Goal: Transaction & Acquisition: Purchase product/service

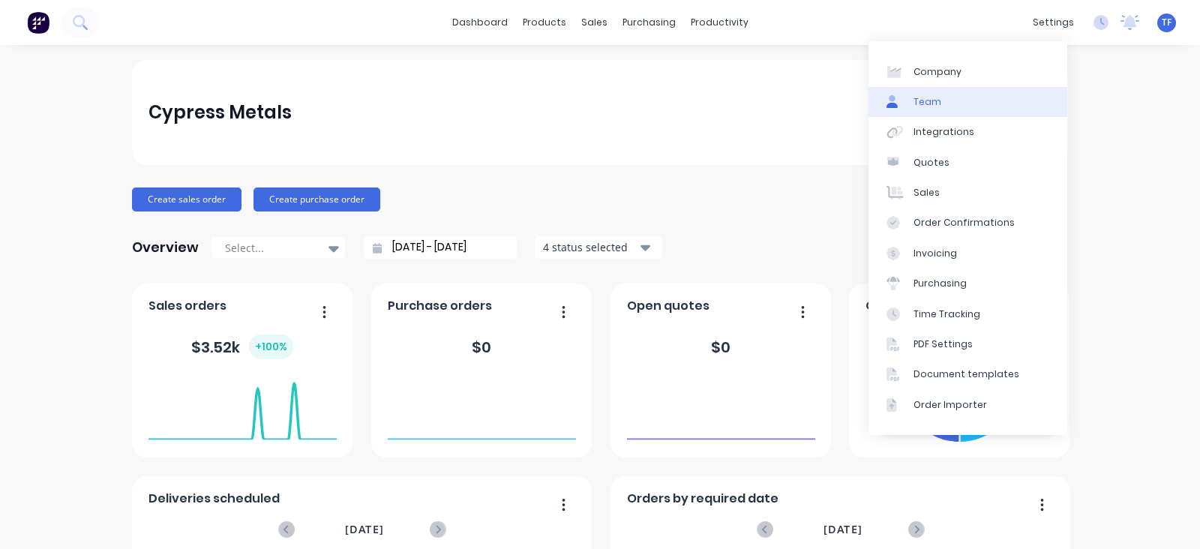
click at [945, 109] on link "Team" at bounding box center [967, 102] width 199 height 30
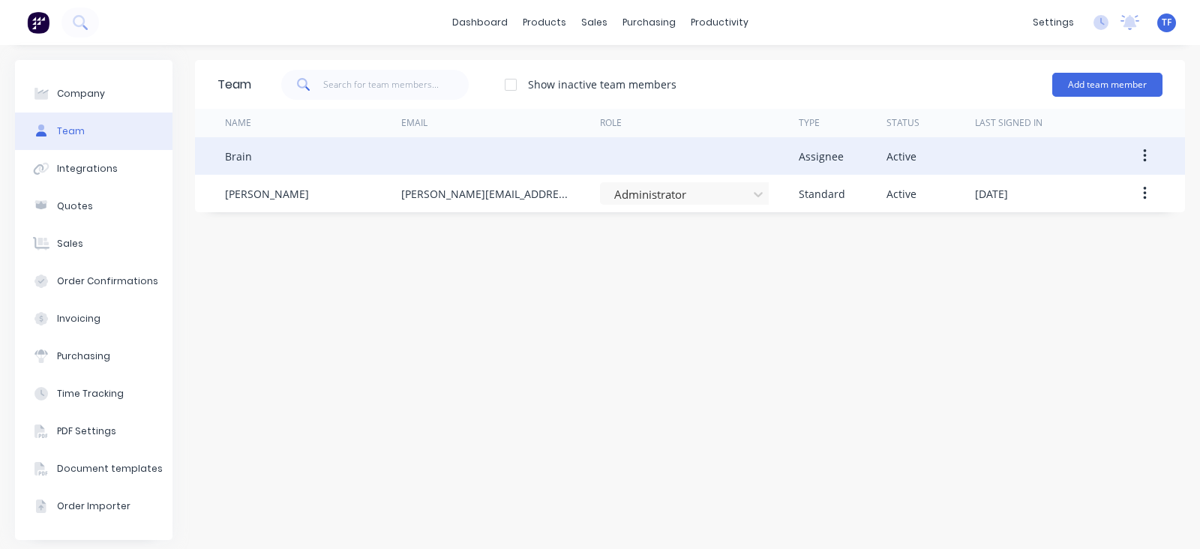
click at [558, 167] on div at bounding box center [500, 155] width 199 height 37
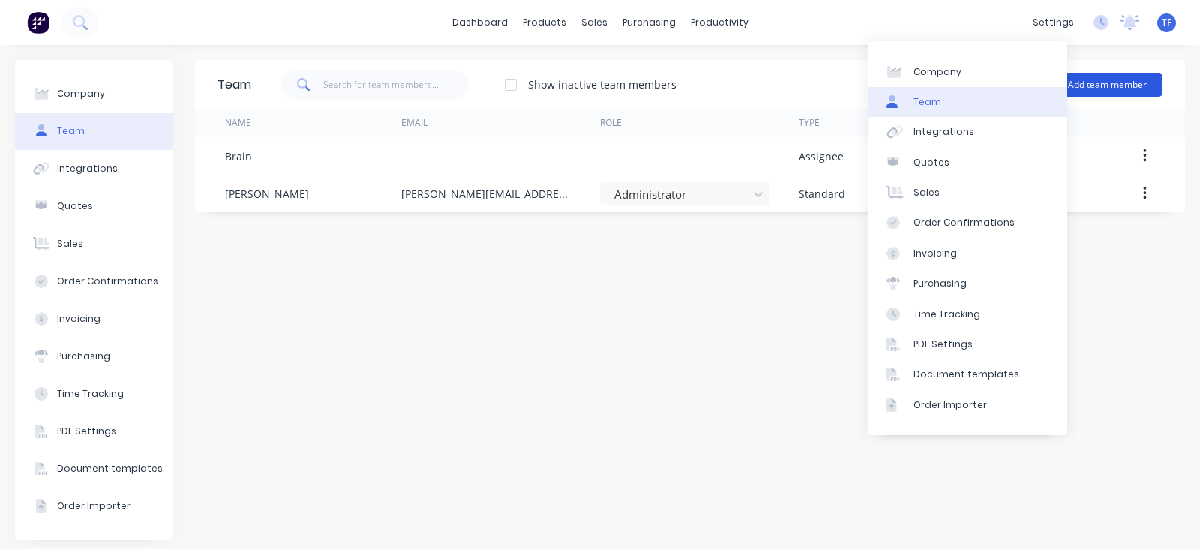
click at [1100, 84] on button "Add team member" at bounding box center [1107, 85] width 110 height 24
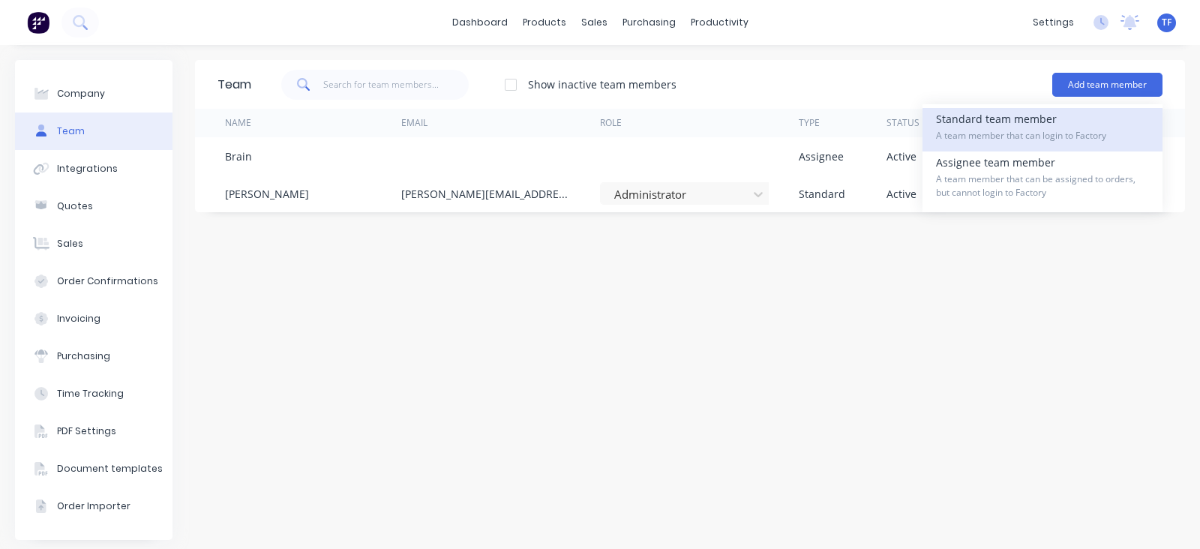
click at [1056, 127] on div "Standard team member A team member that can login to Factory" at bounding box center [1042, 129] width 213 height 43
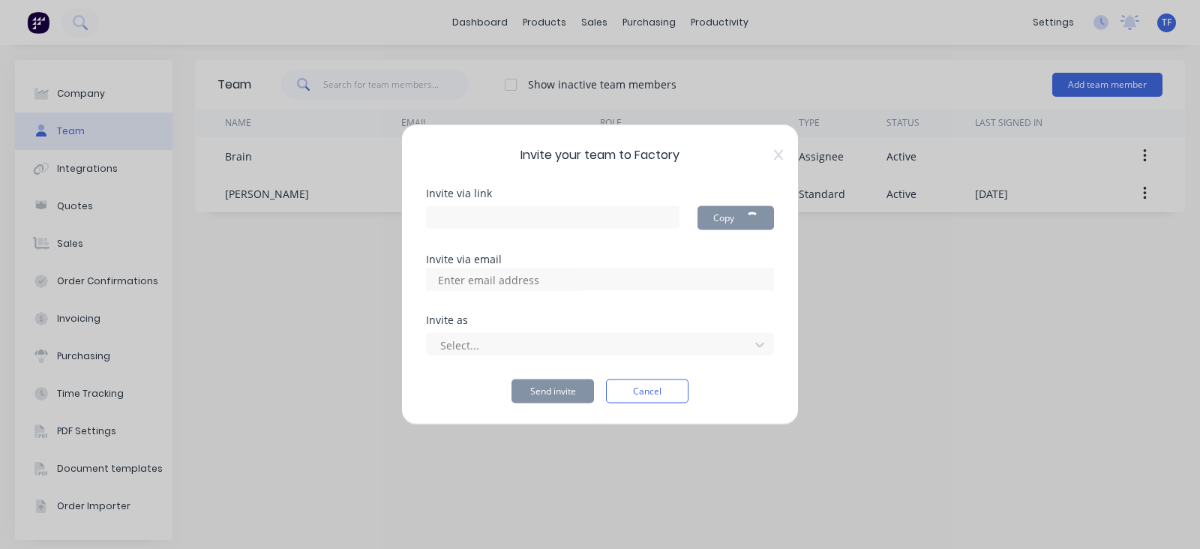
type input "https://app.factory.app/invite/Pno27M3p"
click at [625, 277] on div at bounding box center [600, 279] width 348 height 22
click at [619, 281] on div at bounding box center [600, 279] width 348 height 22
click at [547, 286] on input at bounding box center [505, 279] width 150 height 22
type input "laser@cypressmetals.com"
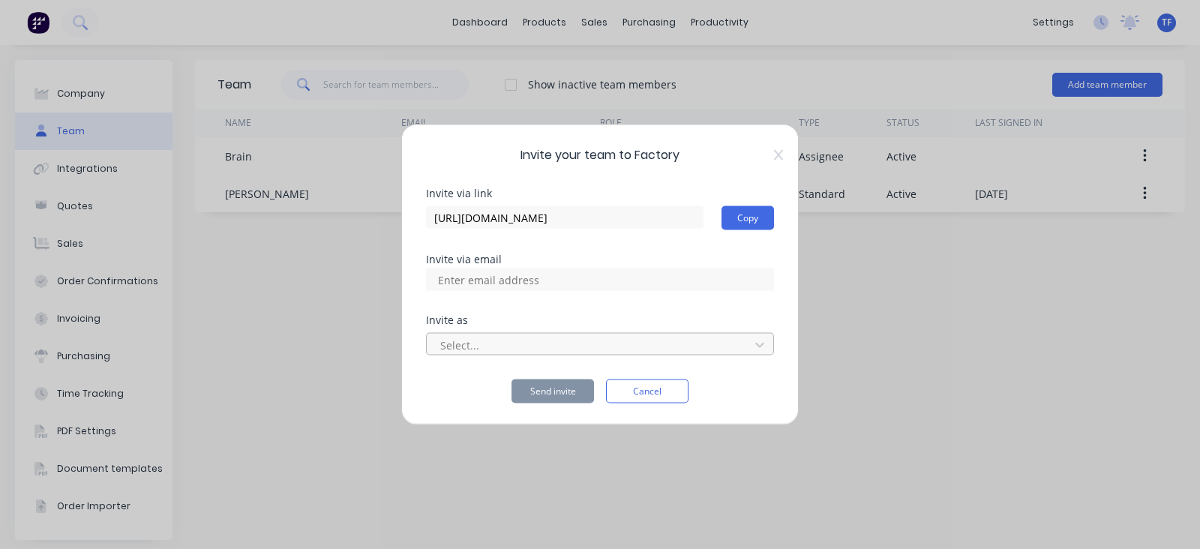
click at [511, 342] on div at bounding box center [590, 344] width 303 height 19
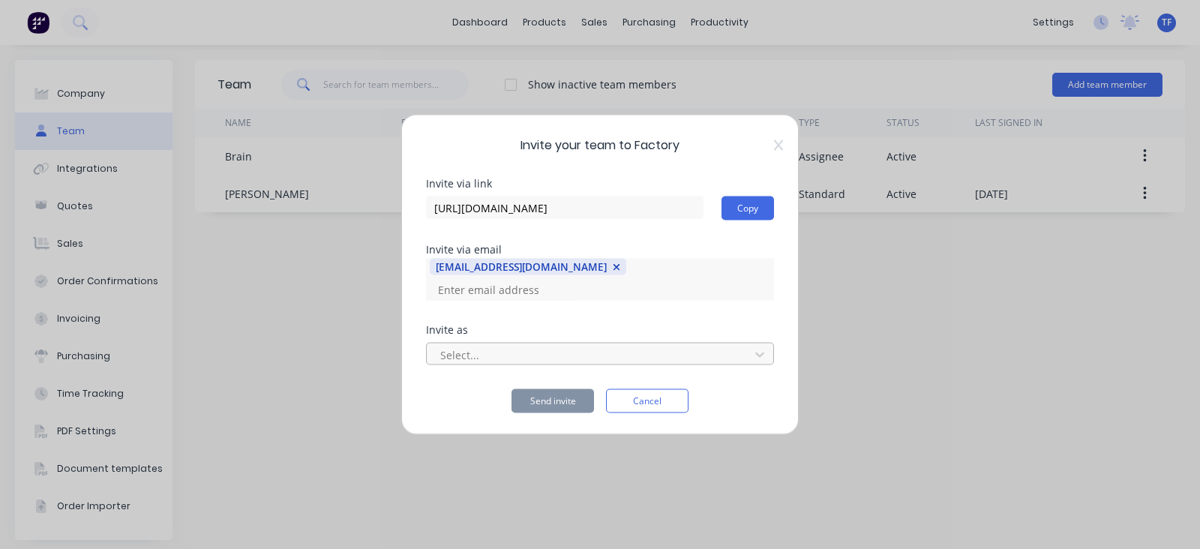
click at [511, 345] on div at bounding box center [590, 354] width 303 height 19
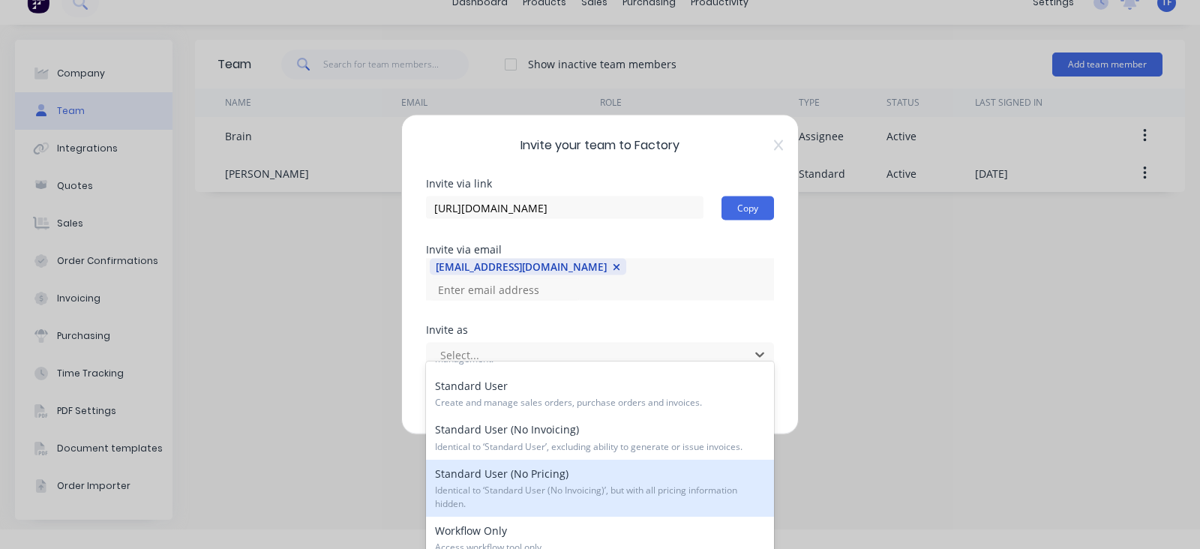
scroll to position [187, 0]
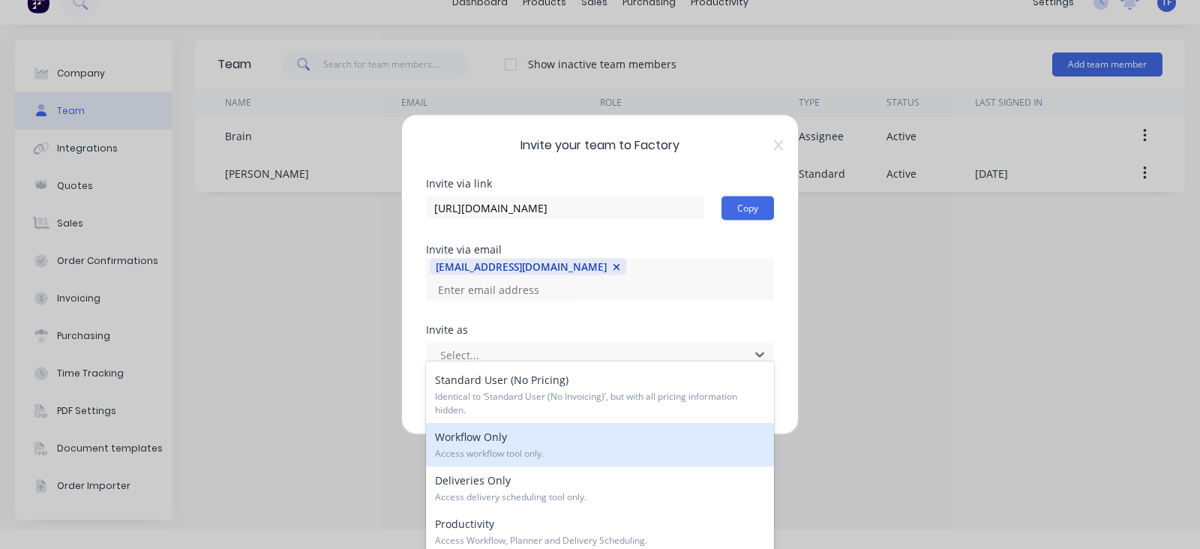
click at [553, 452] on span "Access workflow tool only." at bounding box center [600, 453] width 330 height 13
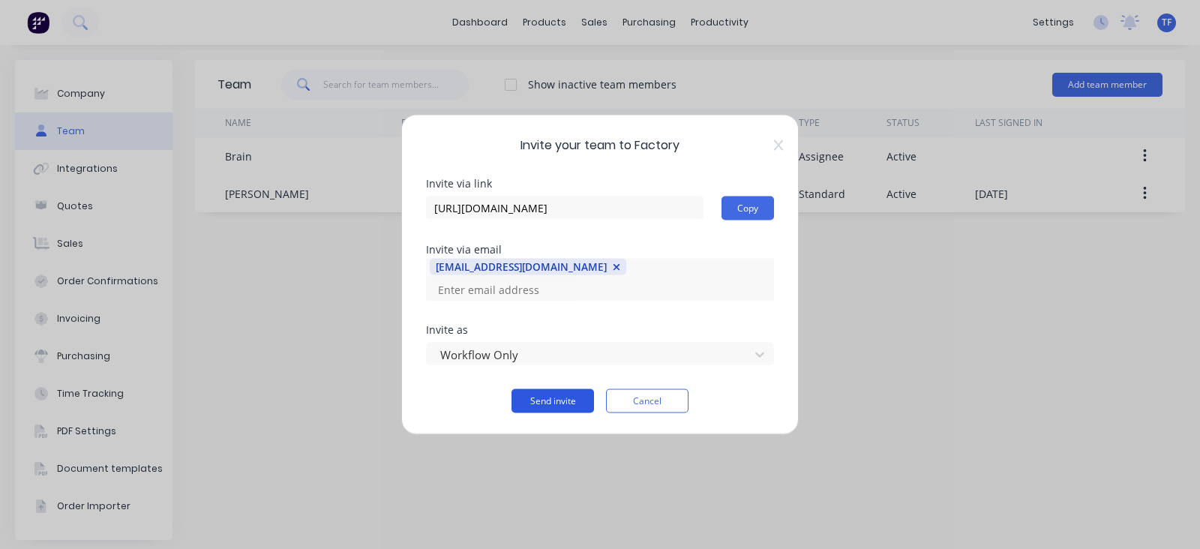
click at [567, 395] on button "Send invite" at bounding box center [552, 401] width 82 height 24
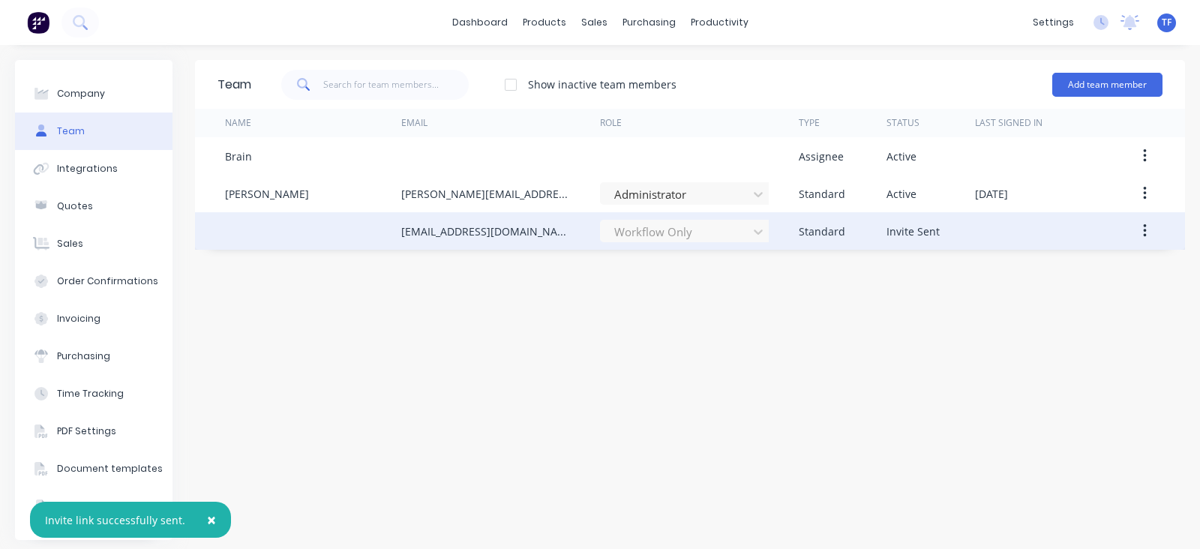
click at [315, 242] on div at bounding box center [313, 230] width 176 height 37
click at [382, 233] on div at bounding box center [313, 230] width 176 height 37
click at [1137, 234] on button "button" at bounding box center [1144, 230] width 35 height 27
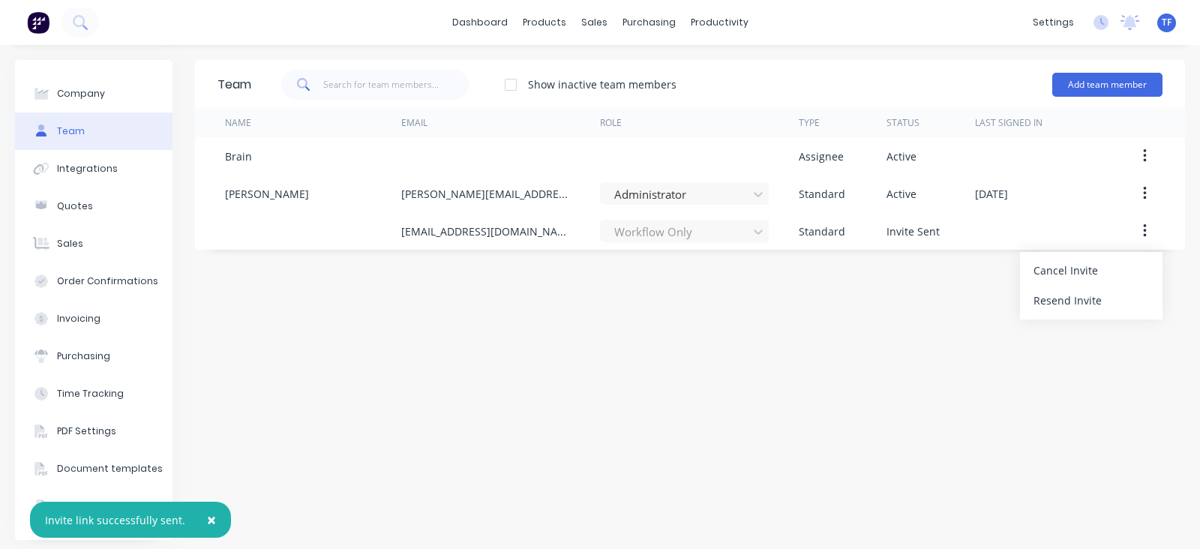
click at [891, 307] on div "Team Show inactive team members Add team member Name Email Role Type Status Las…" at bounding box center [690, 300] width 990 height 480
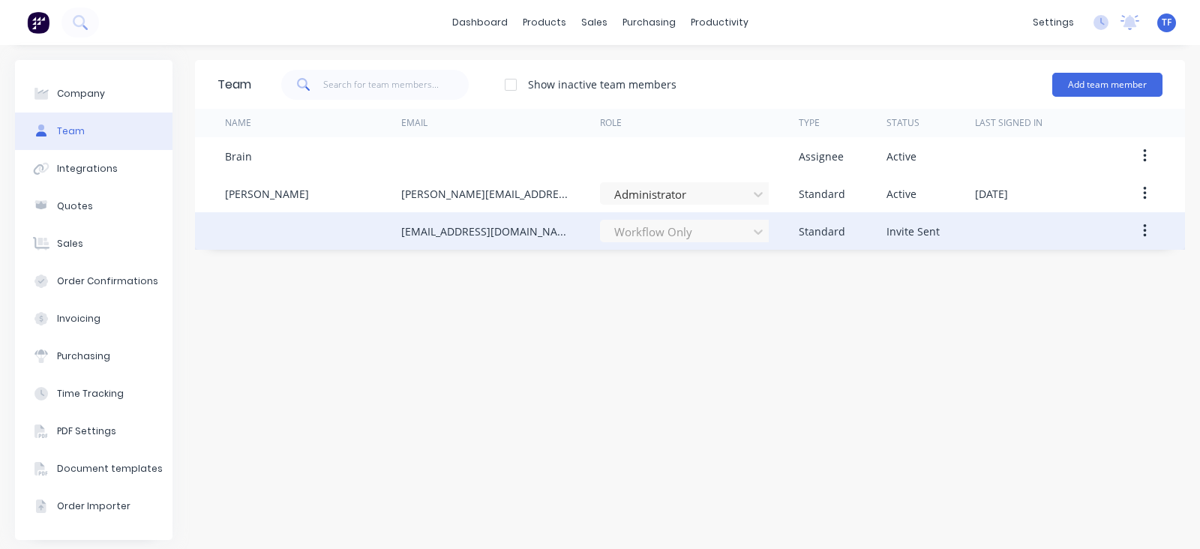
click at [888, 235] on div "Invite Sent" at bounding box center [912, 231] width 53 height 16
click at [1143, 238] on icon "button" at bounding box center [1145, 231] width 4 height 16
click at [1092, 293] on div "Resend Invite" at bounding box center [1090, 300] width 115 height 22
click at [675, 232] on div "Workflow Only" at bounding box center [684, 231] width 169 height 22
click at [1134, 237] on button "button" at bounding box center [1144, 230] width 35 height 27
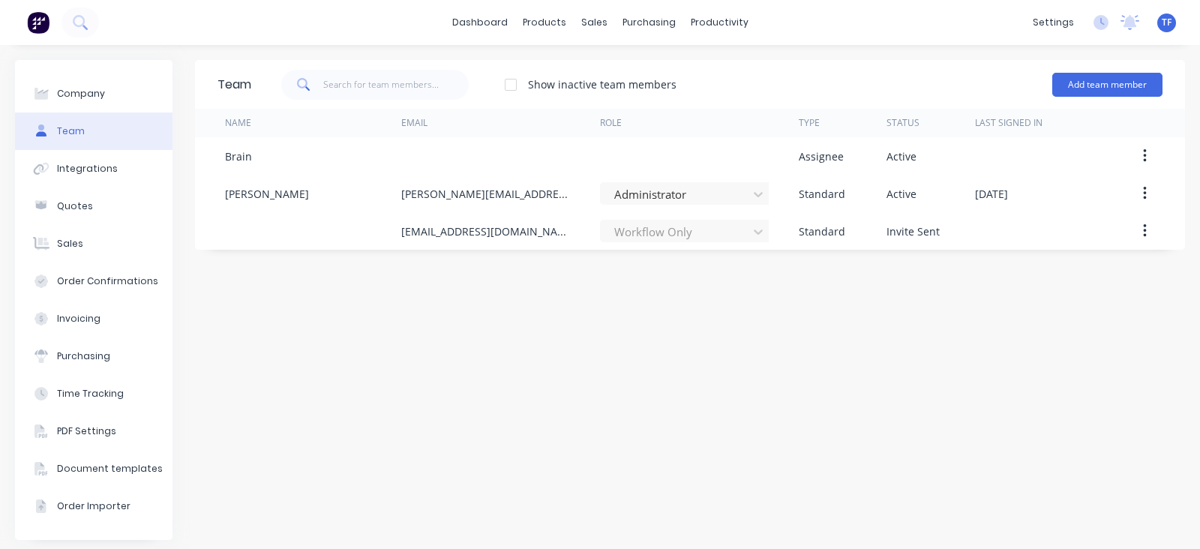
click at [777, 337] on div "Team Show inactive team members Add team member Name Email Role Type Status Las…" at bounding box center [690, 300] width 990 height 480
click at [1091, 86] on button "Add team member" at bounding box center [1107, 85] width 110 height 24
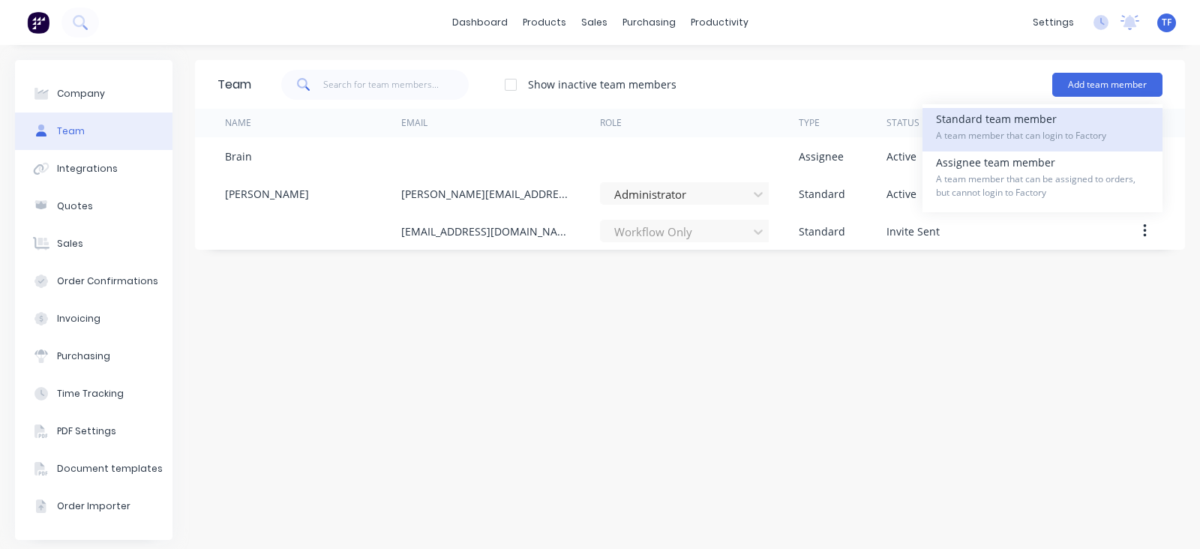
click at [959, 121] on div "Standard team member A team member that can login to Factory" at bounding box center [1042, 129] width 213 height 43
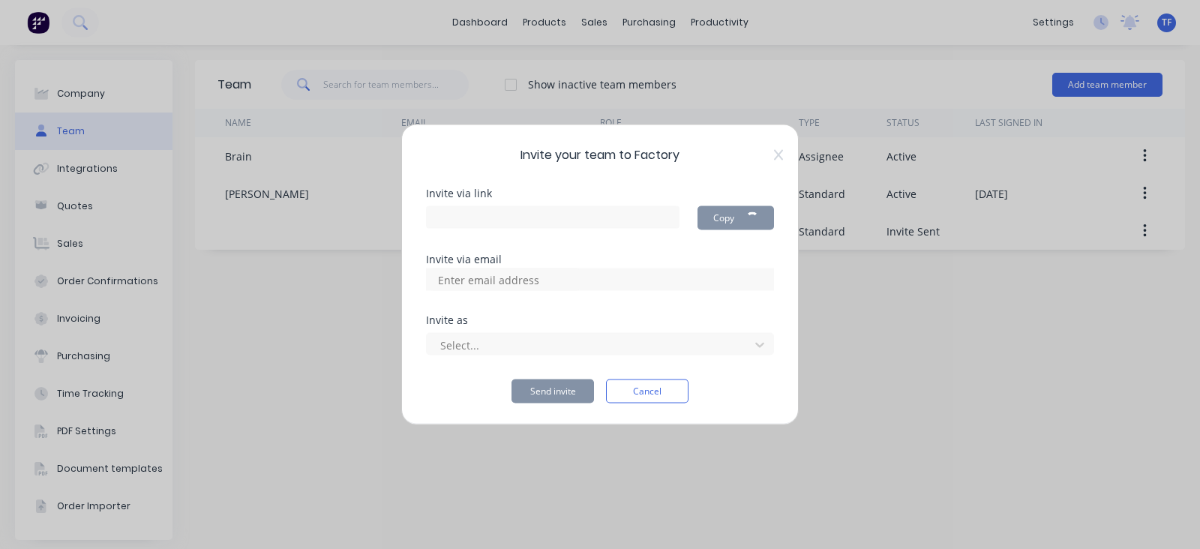
type input "https://app.factory.app/invite/WAuA7xNH"
click at [644, 282] on div at bounding box center [600, 279] width 348 height 22
click at [536, 279] on input at bounding box center [505, 279] width 150 height 22
type input "Lonnie@cypressmetals.com"
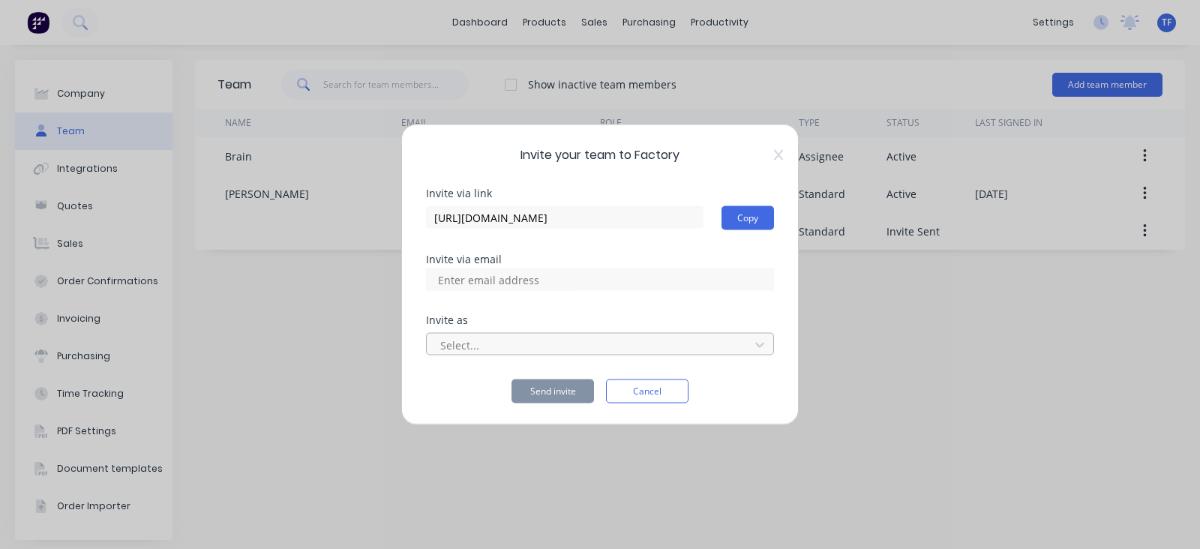
scroll to position [0, 0]
click at [515, 334] on div "Select..." at bounding box center [590, 345] width 312 height 22
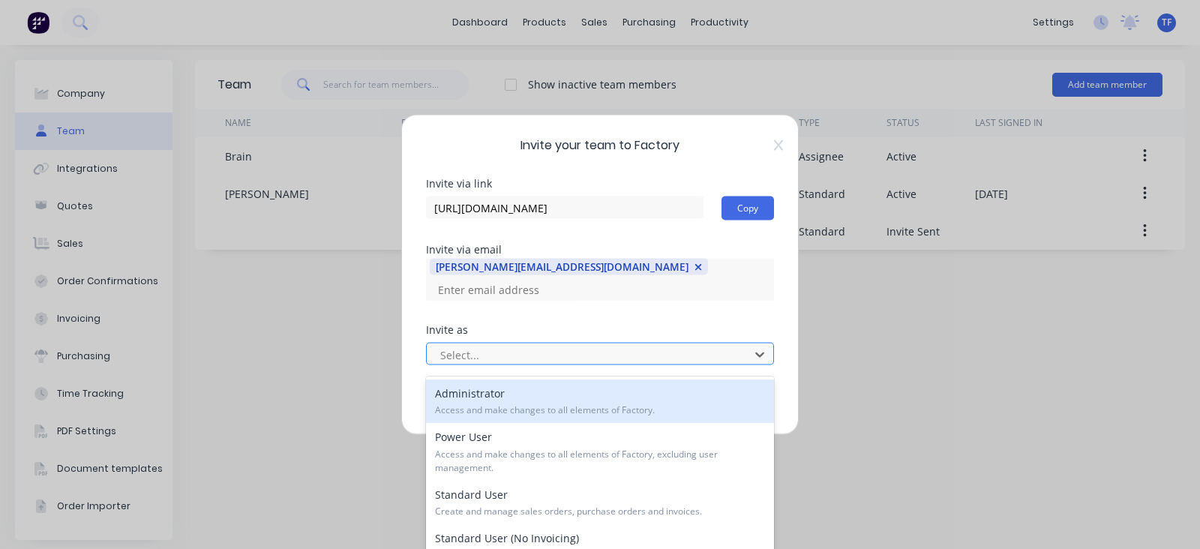
click at [510, 345] on div at bounding box center [590, 354] width 303 height 19
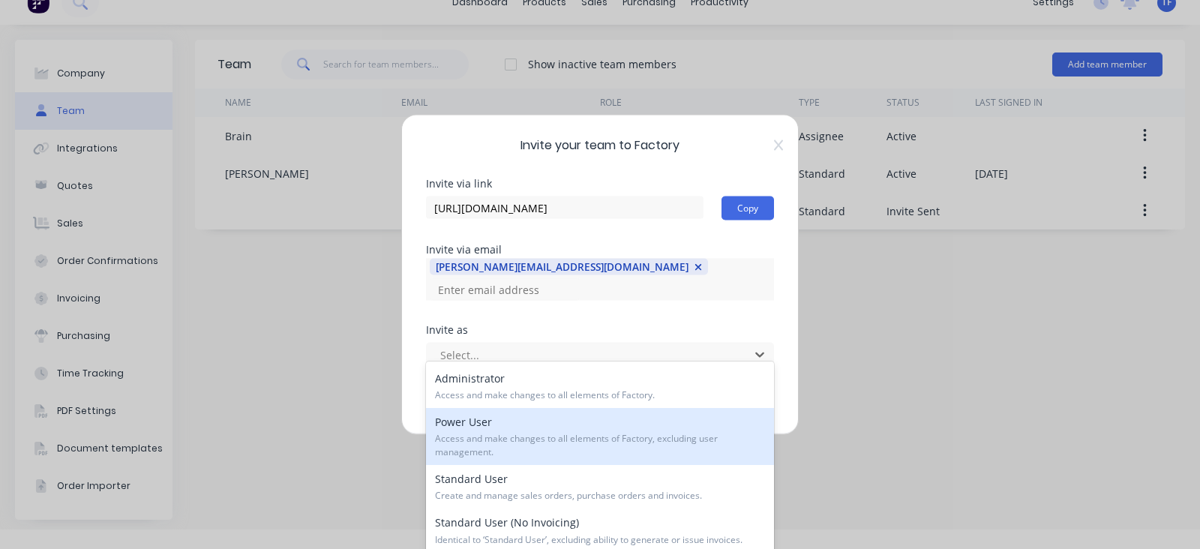
scroll to position [93, 0]
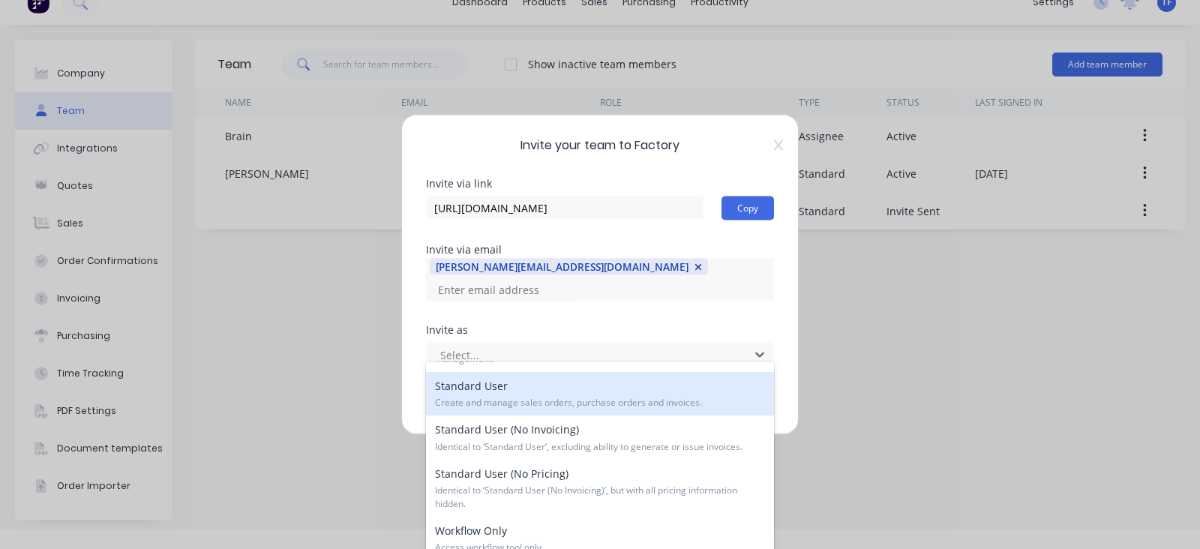
click at [547, 398] on span "Create and manage sales orders, purchase orders and invoices." at bounding box center [600, 402] width 330 height 13
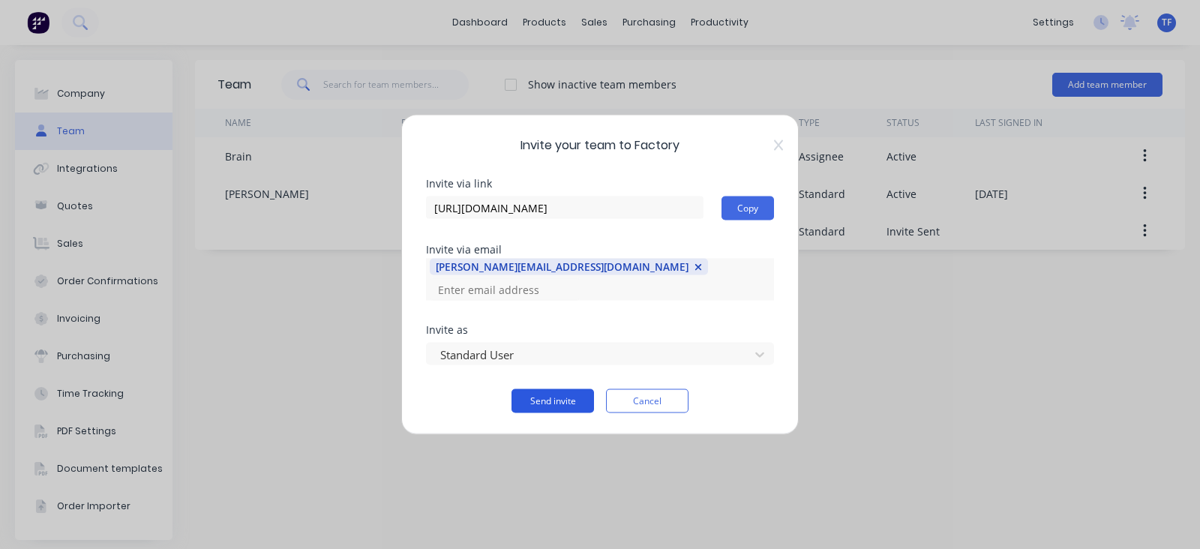
click at [571, 389] on button "Send invite" at bounding box center [552, 401] width 82 height 24
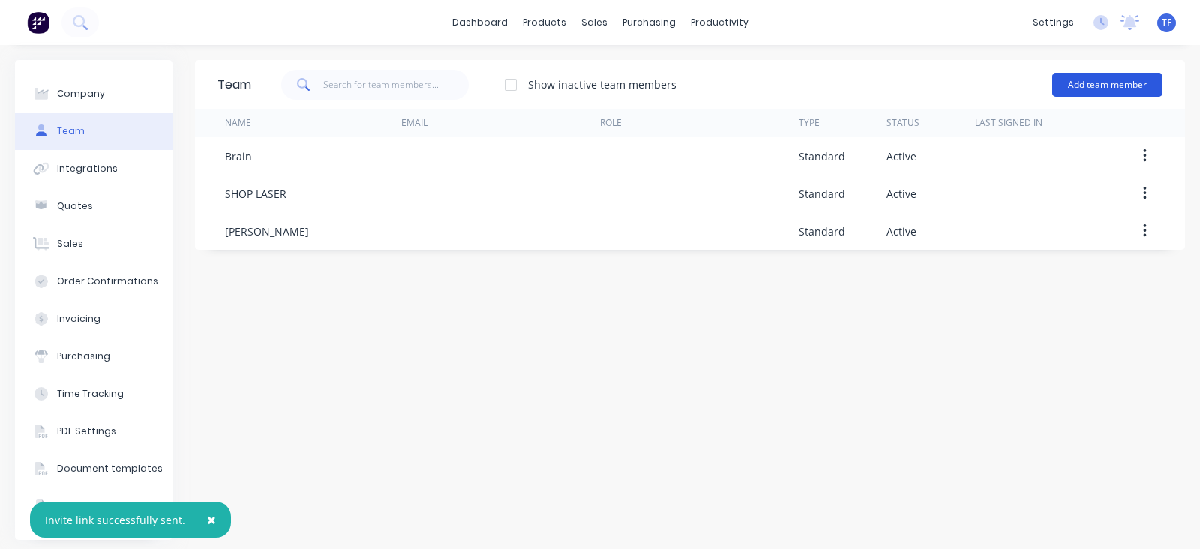
click at [1080, 81] on button "Add team member" at bounding box center [1107, 85] width 110 height 24
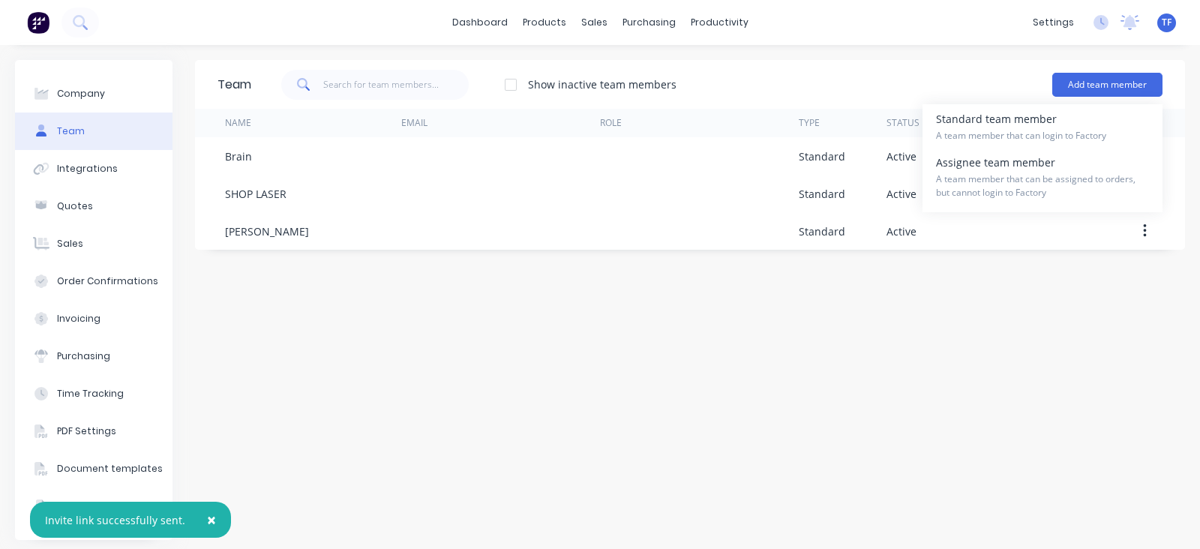
click at [1059, 102] on div "Add team member Standard team member A team member that can login to Factory As…" at bounding box center [1107, 84] width 110 height 45
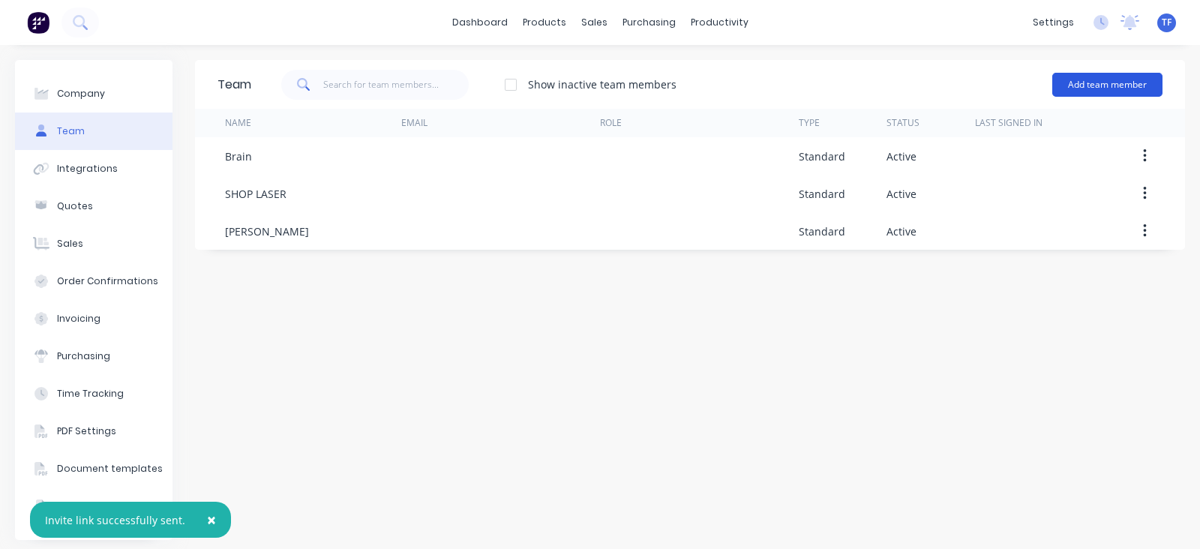
click at [1068, 84] on button "Add team member" at bounding box center [1107, 85] width 110 height 24
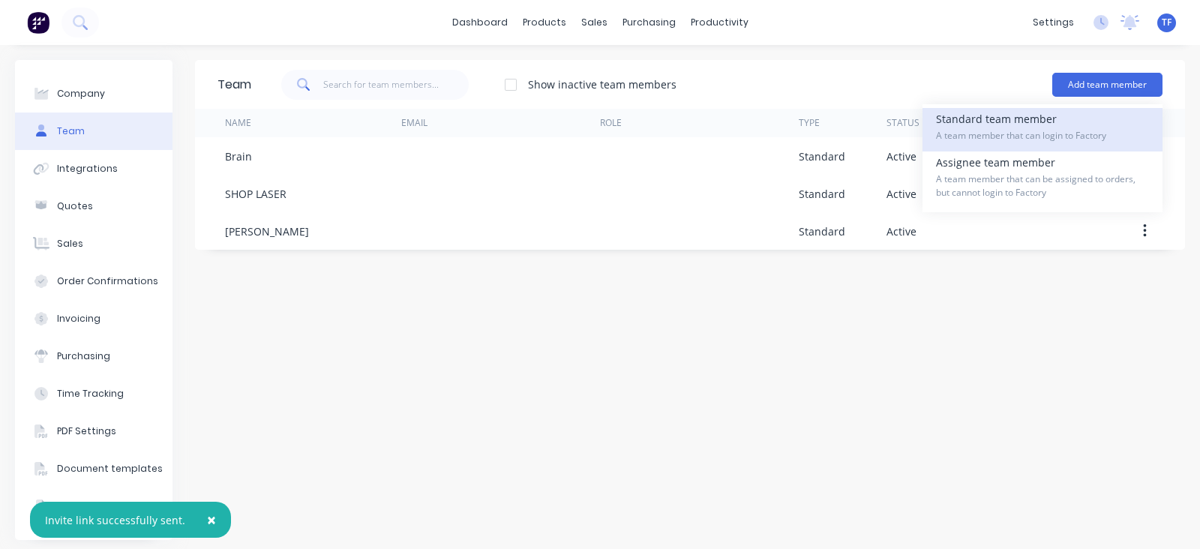
click at [1052, 124] on div "Standard team member A team member that can login to Factory" at bounding box center [1042, 129] width 213 height 43
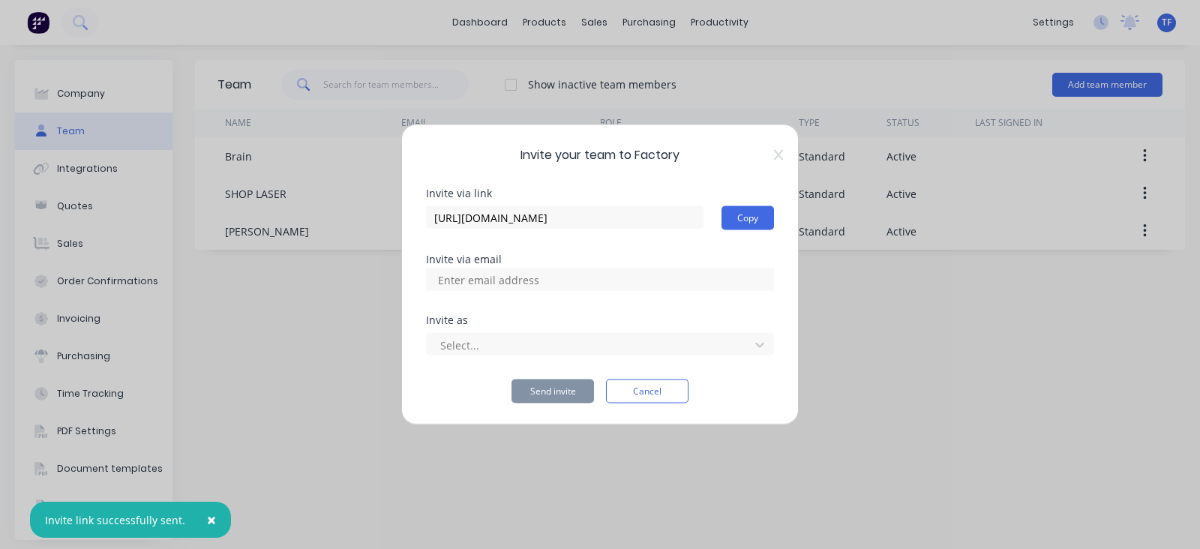
click at [492, 283] on input at bounding box center [505, 279] width 150 height 22
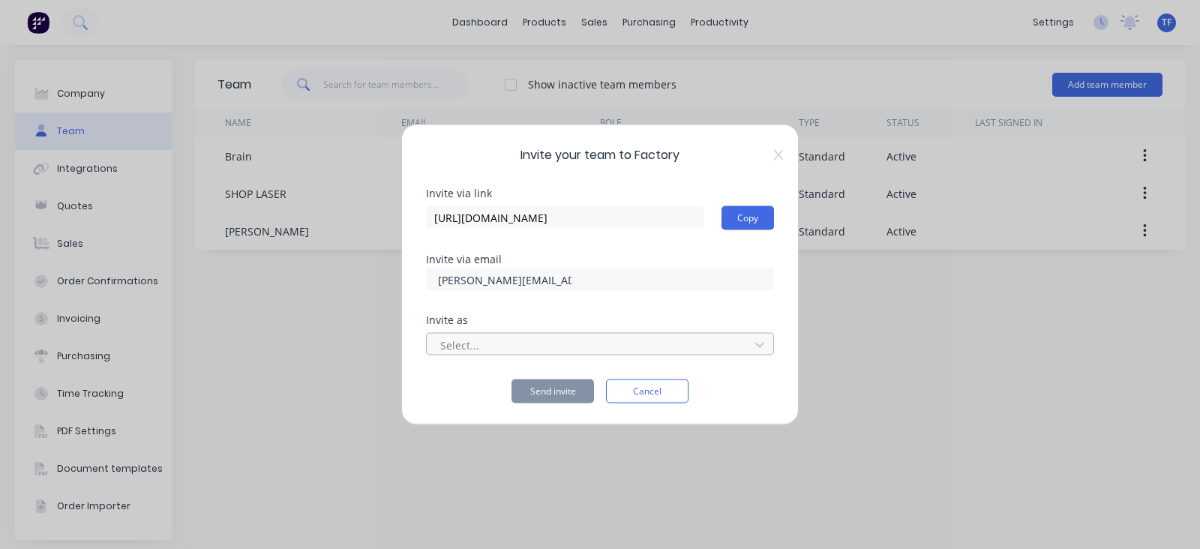
type input "Wyatt@cypressmetals.com"
click at [463, 338] on div at bounding box center [590, 344] width 303 height 19
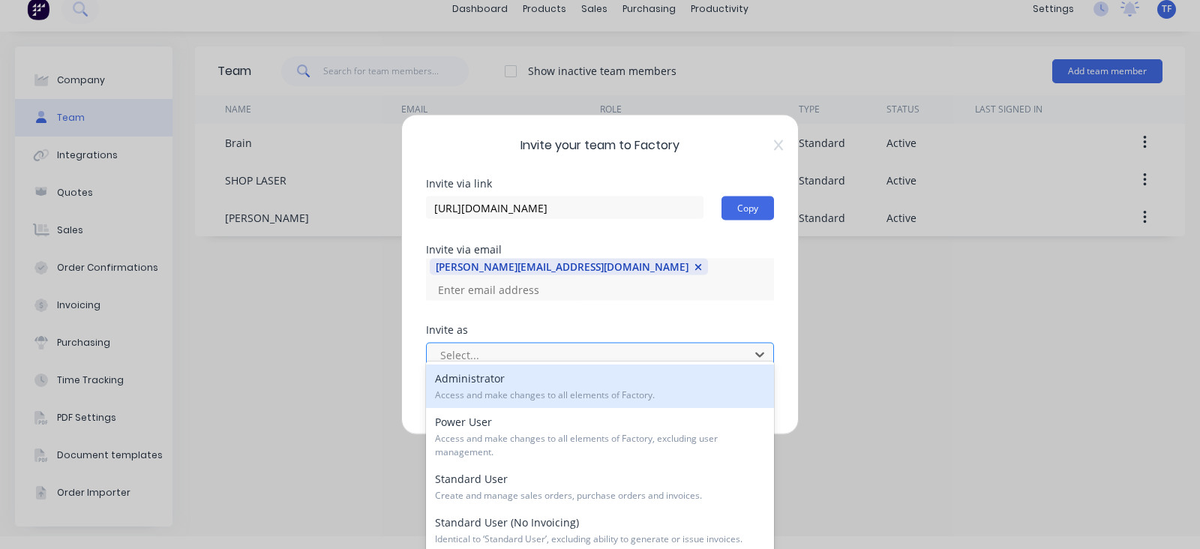
click at [465, 345] on div at bounding box center [590, 354] width 303 height 19
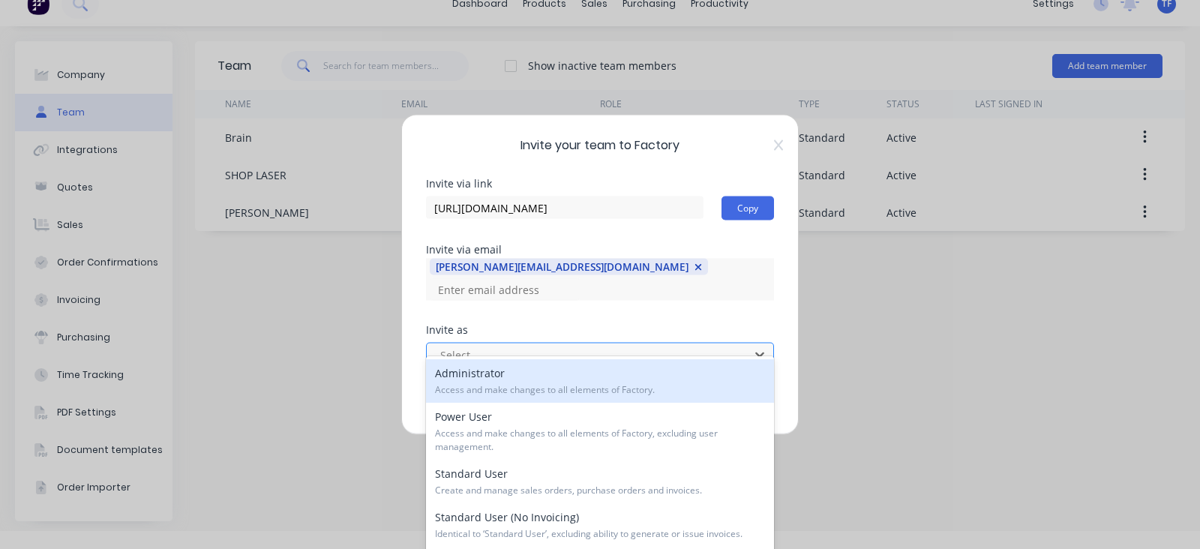
scroll to position [20, 0]
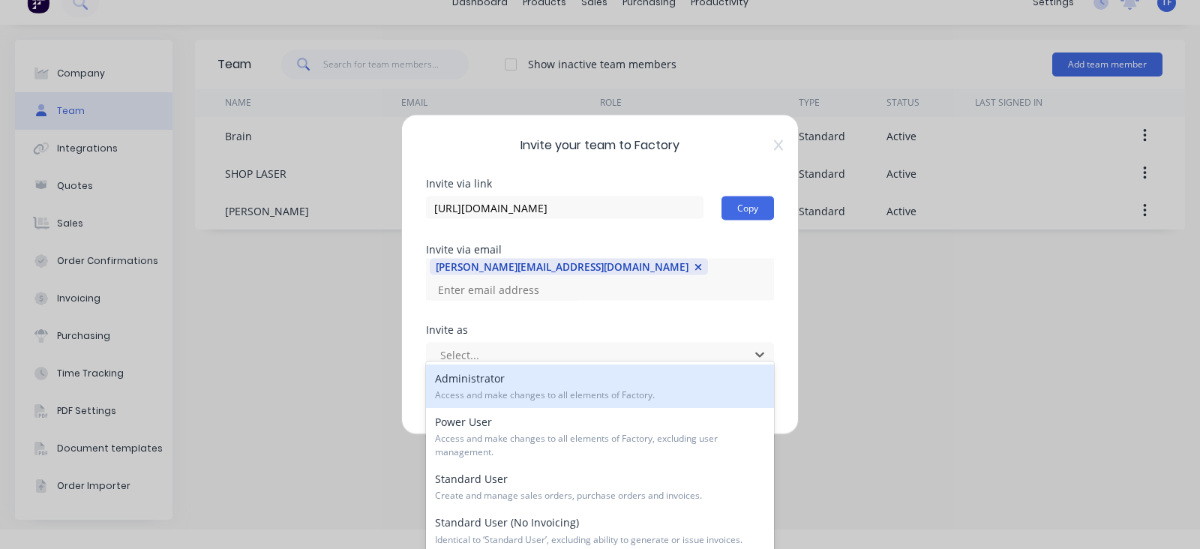
click at [465, 379] on div "Administrator Access and make changes to all elements of Factory." at bounding box center [600, 385] width 348 height 43
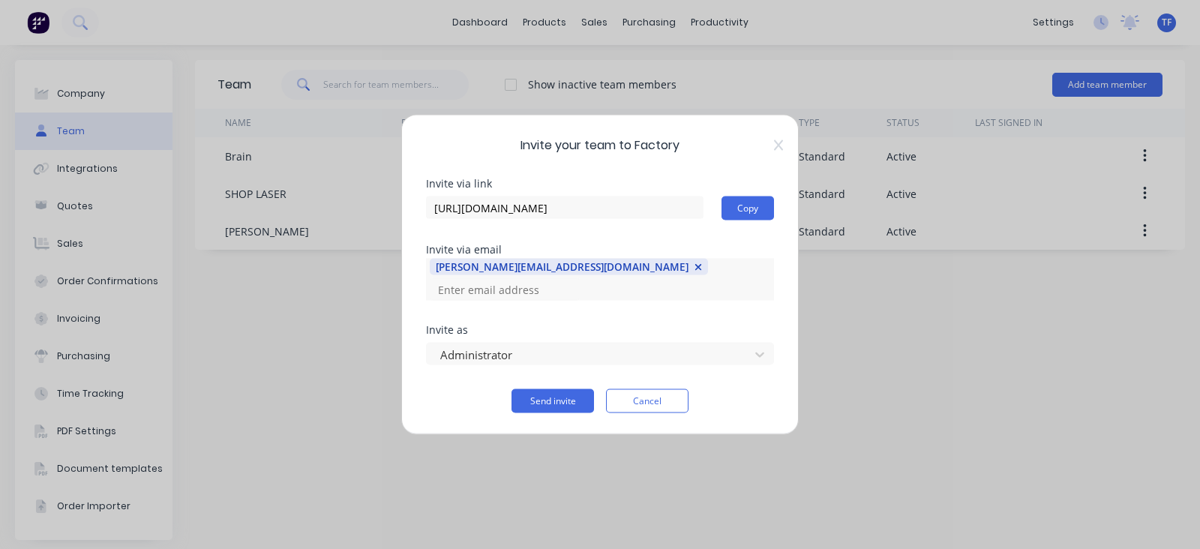
scroll to position [0, 0]
click at [527, 391] on button "Send invite" at bounding box center [552, 401] width 82 height 24
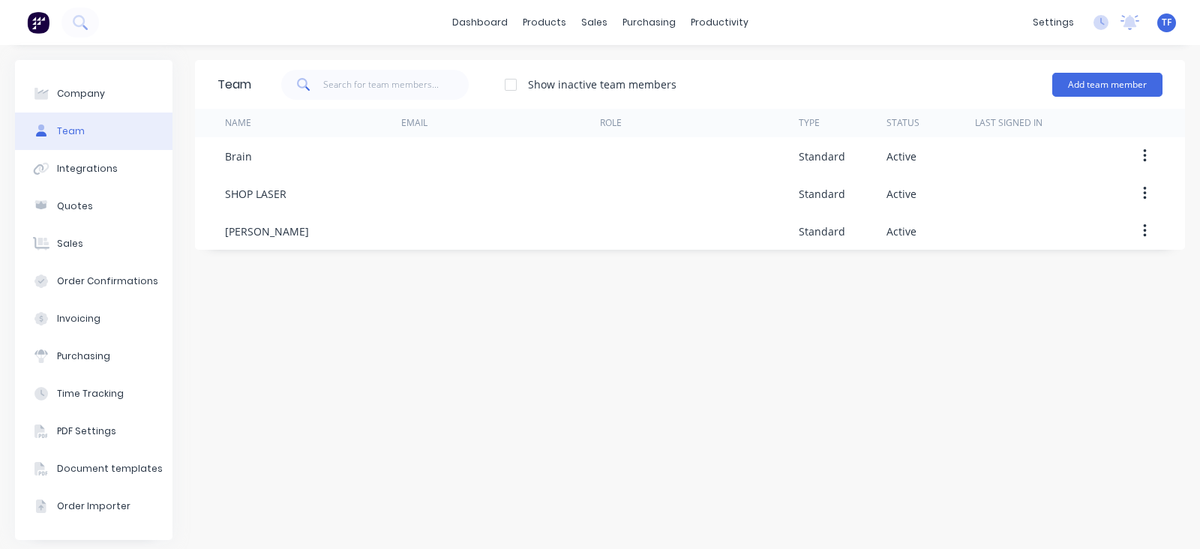
click at [418, 414] on div "Team Show inactive team members Add team member Name Email Role Type Status Las…" at bounding box center [690, 300] width 990 height 480
click at [601, 61] on link "Sales Orders" at bounding box center [666, 71] width 199 height 30
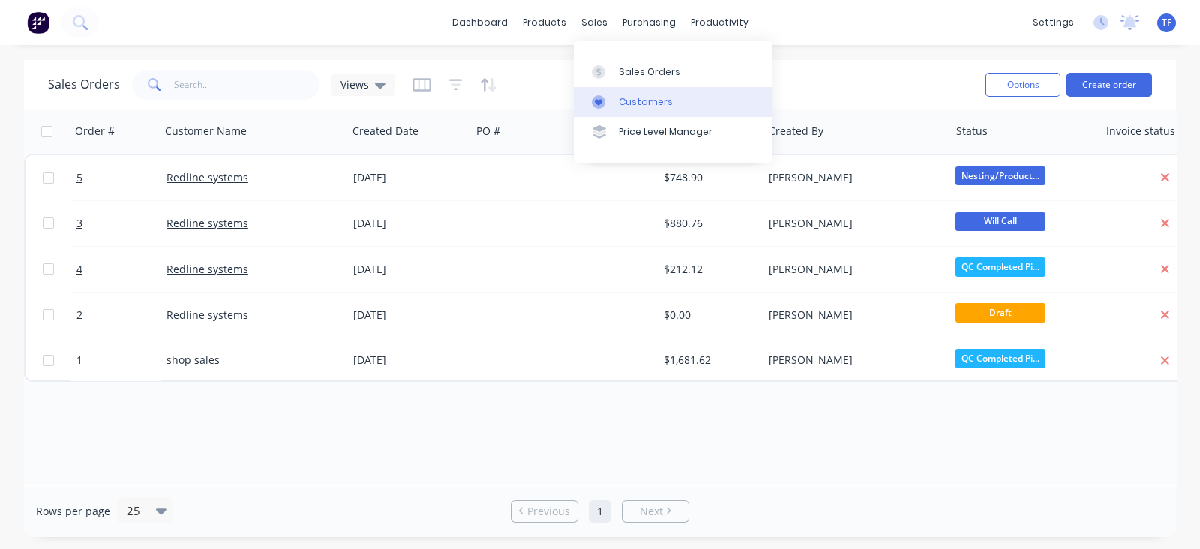
click at [609, 95] on div at bounding box center [603, 101] width 22 height 13
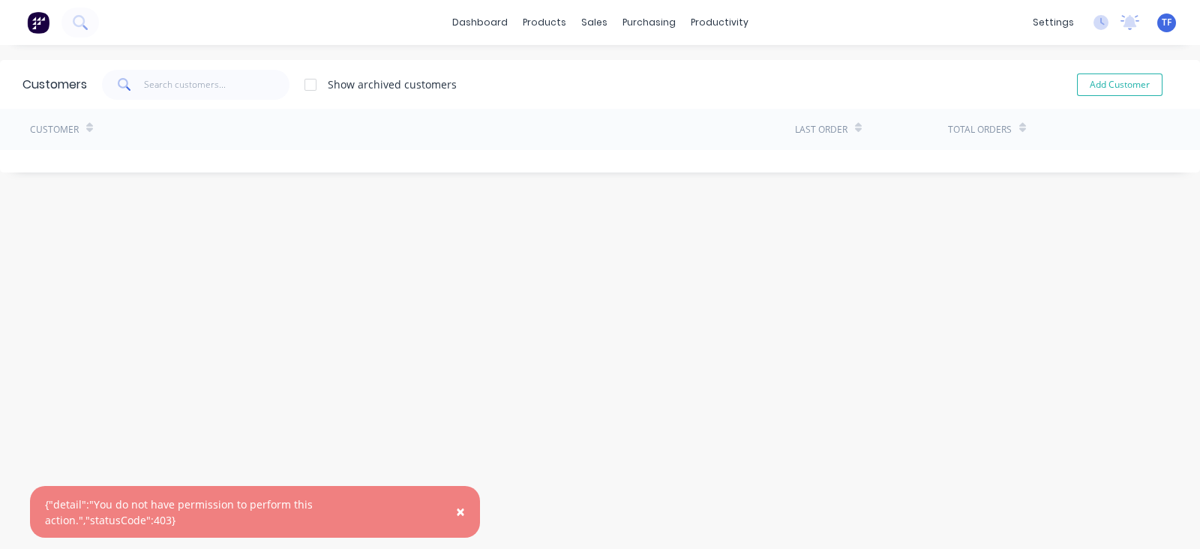
click at [490, 222] on div "Customers Show archived customers Add Customer Customer Last Order Total Orders" at bounding box center [600, 312] width 1200 height 504
click at [1135, 79] on button "Add Customer" at bounding box center [1119, 84] width 85 height 22
select select "US"
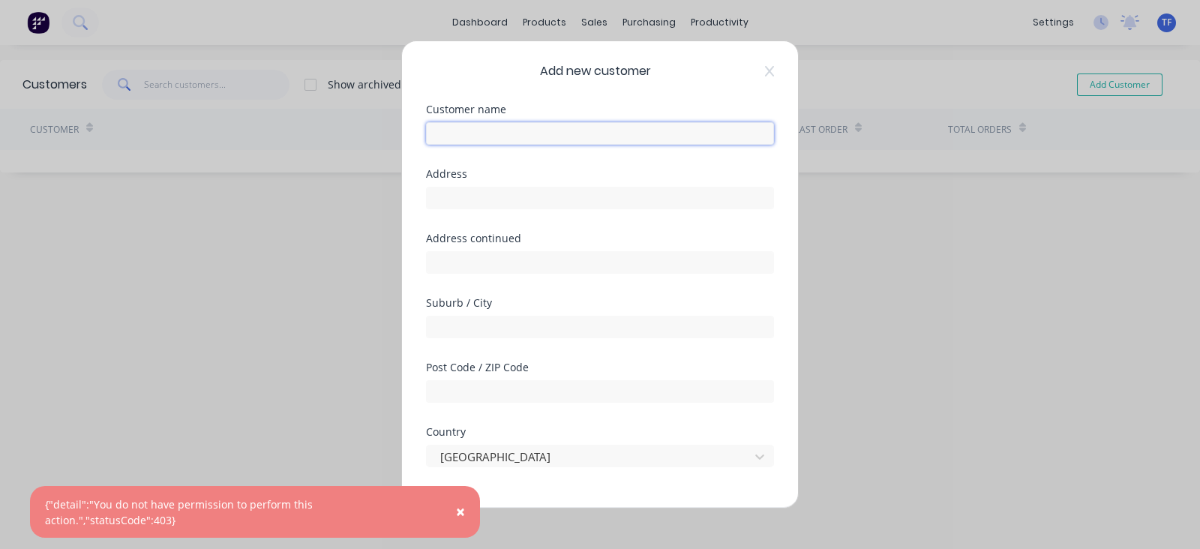
click at [574, 141] on input "text" at bounding box center [600, 133] width 348 height 22
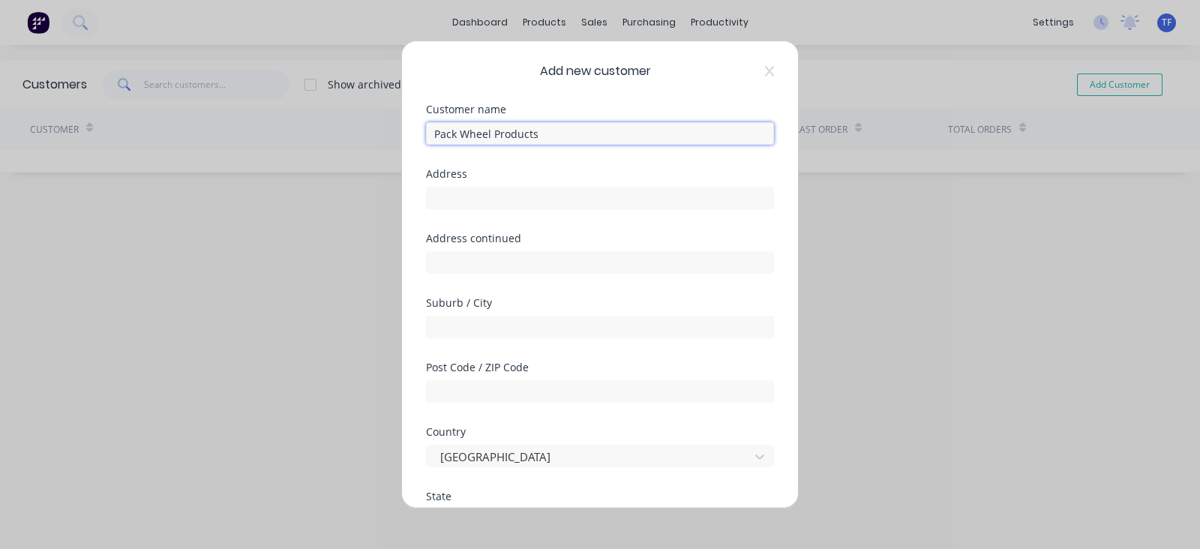
click at [551, 140] on input "Pack Wheel Products" at bounding box center [600, 133] width 348 height 22
type input "Pack Wheel Products, LLC"
click at [532, 188] on input "text" at bounding box center [600, 198] width 348 height 22
type input "[STREET_ADDRESS]"
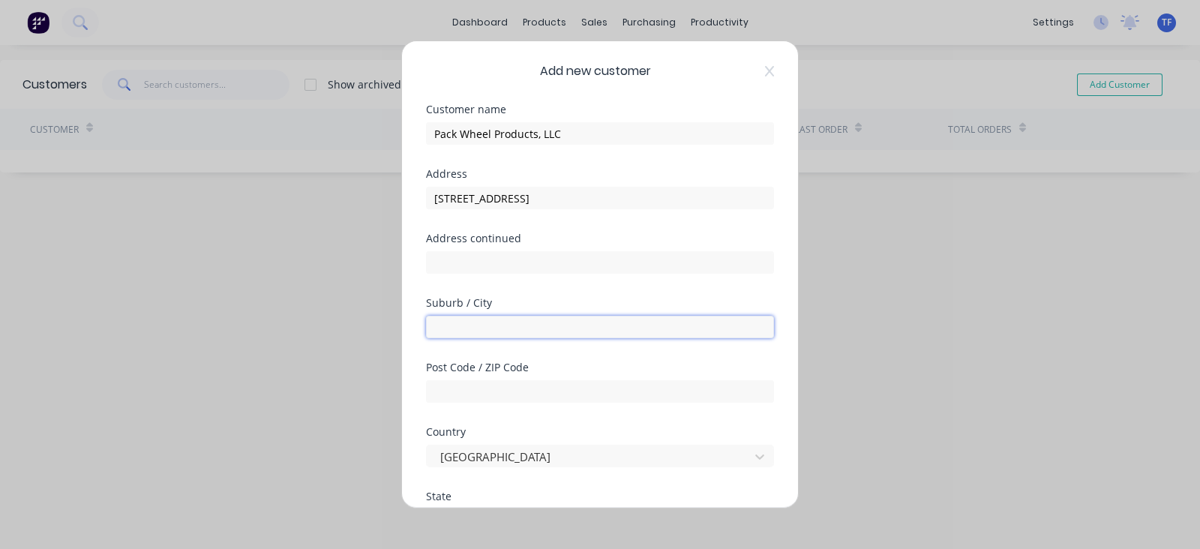
click at [499, 322] on input "text" at bounding box center [600, 327] width 348 height 22
type input "[GEOGRAPHIC_DATA]"
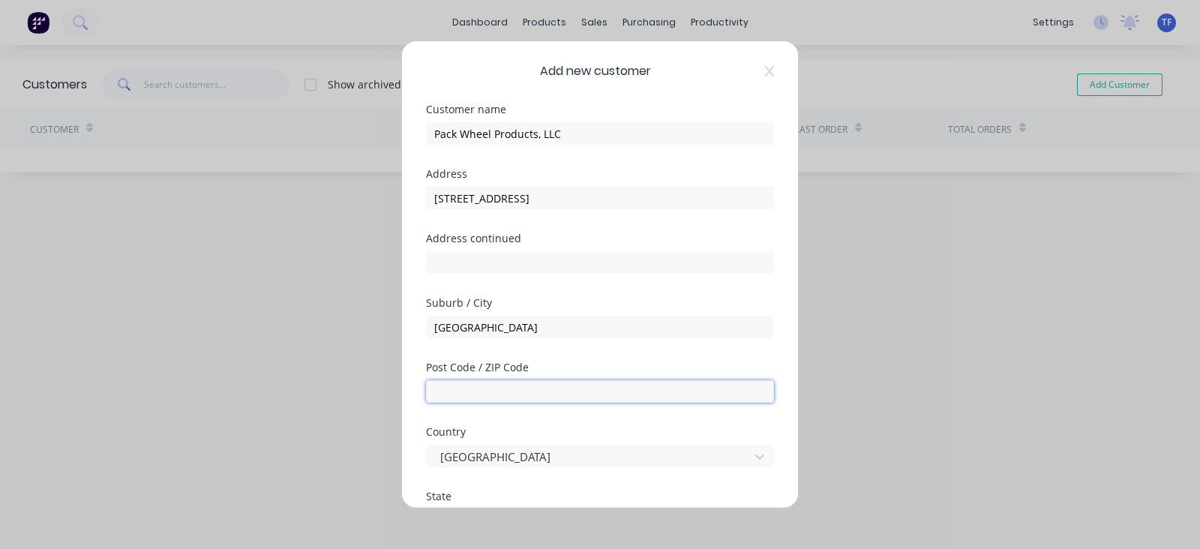
click at [474, 388] on input "text" at bounding box center [600, 391] width 348 height 22
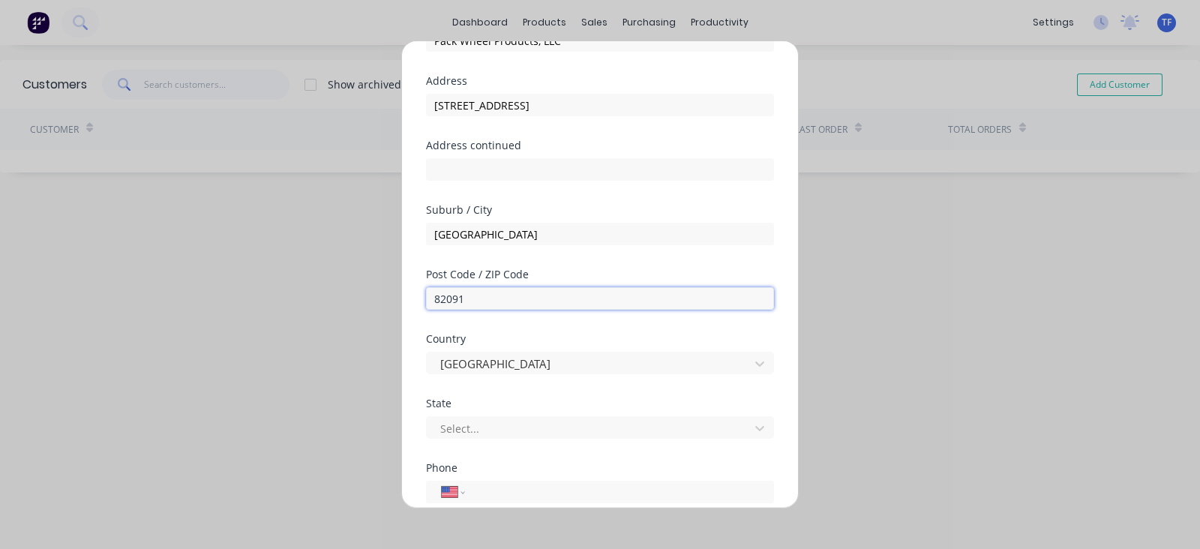
type input "82091"
click at [519, 400] on div "State" at bounding box center [600, 403] width 348 height 10
click at [516, 412] on div "Select..." at bounding box center [600, 425] width 348 height 26
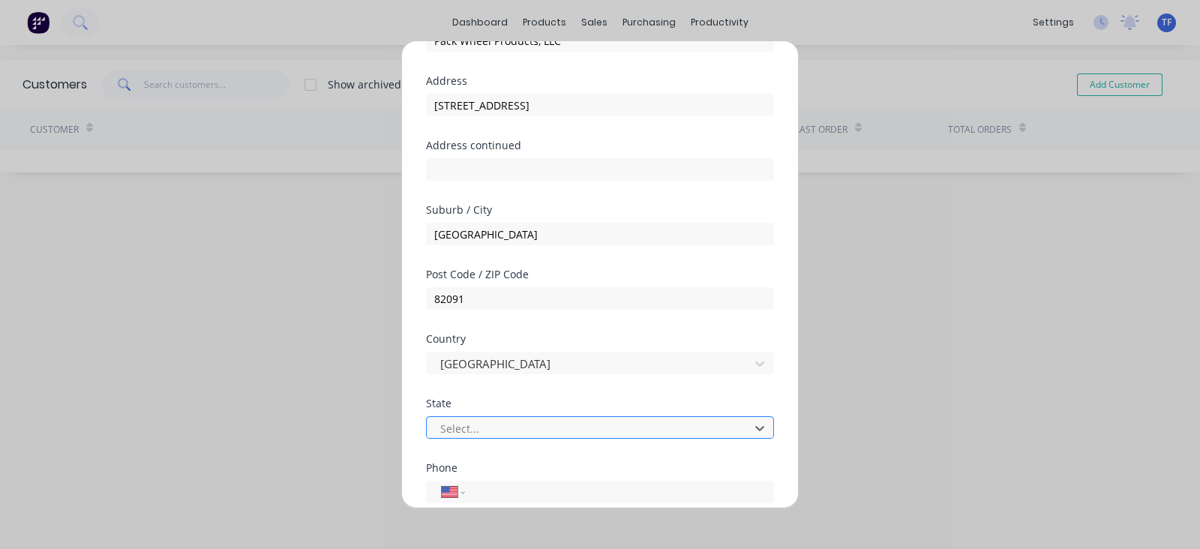
scroll to position [97, 0]
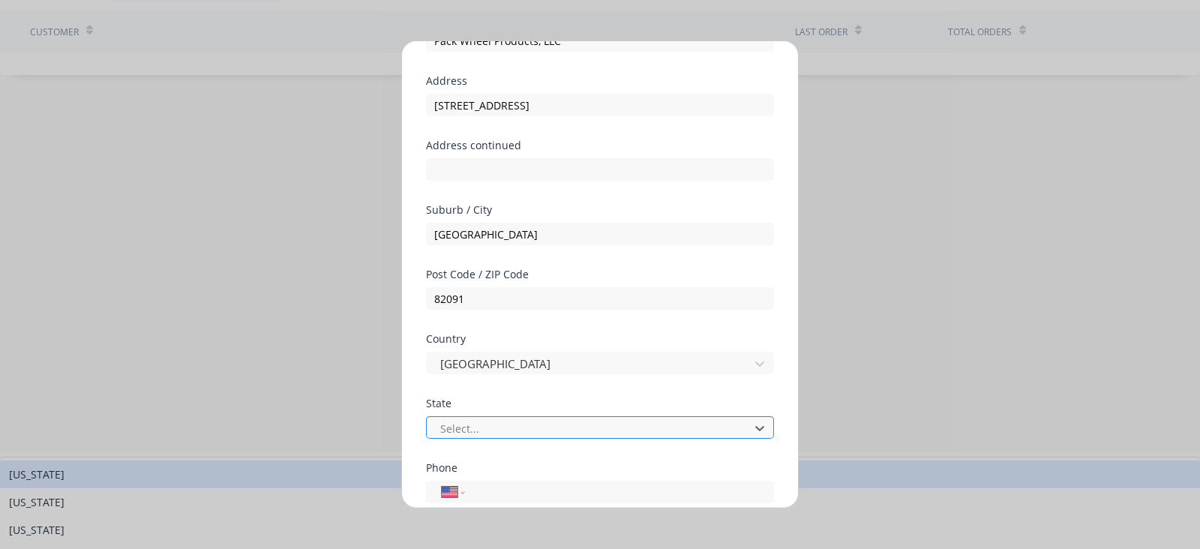
click at [520, 418] on div at bounding box center [590, 427] width 303 height 19
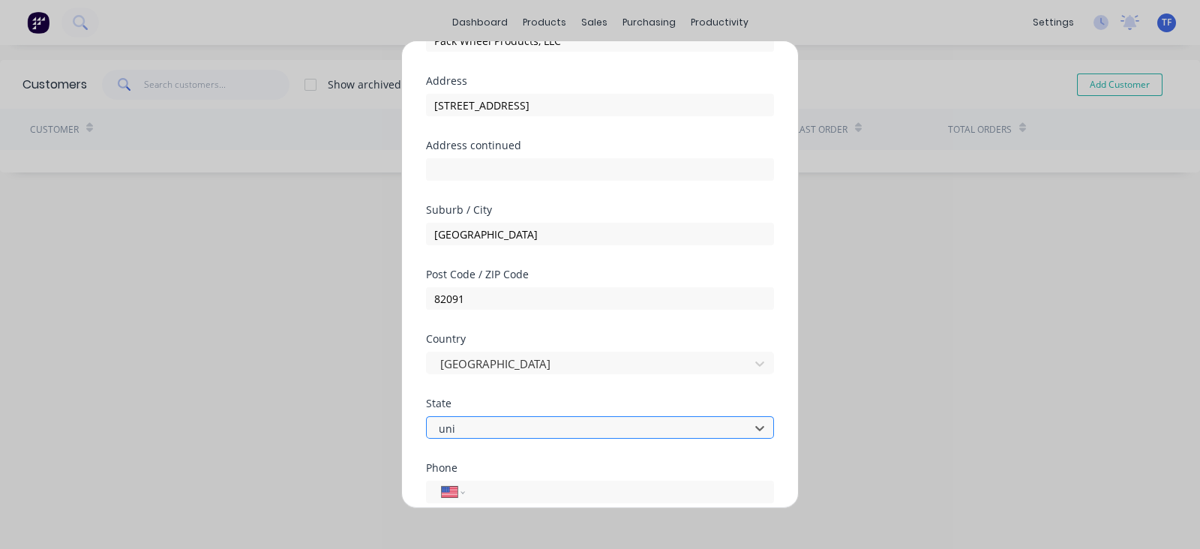
type input "unit"
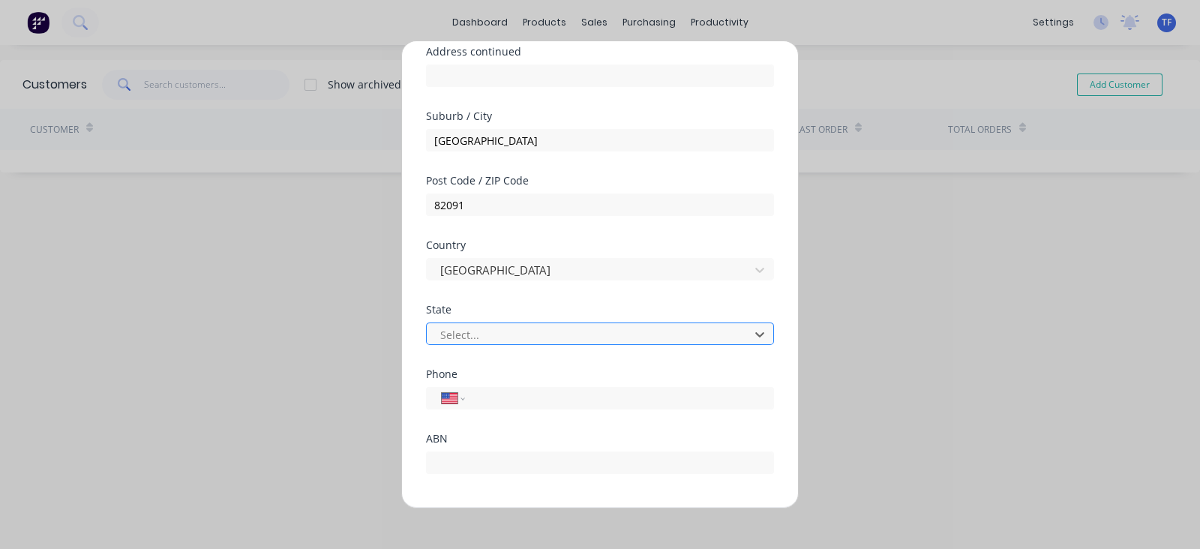
drag, startPoint x: 465, startPoint y: 339, endPoint x: 444, endPoint y: 339, distance: 21.0
click at [444, 339] on div at bounding box center [590, 334] width 303 height 19
type input "u"
type input "wyo"
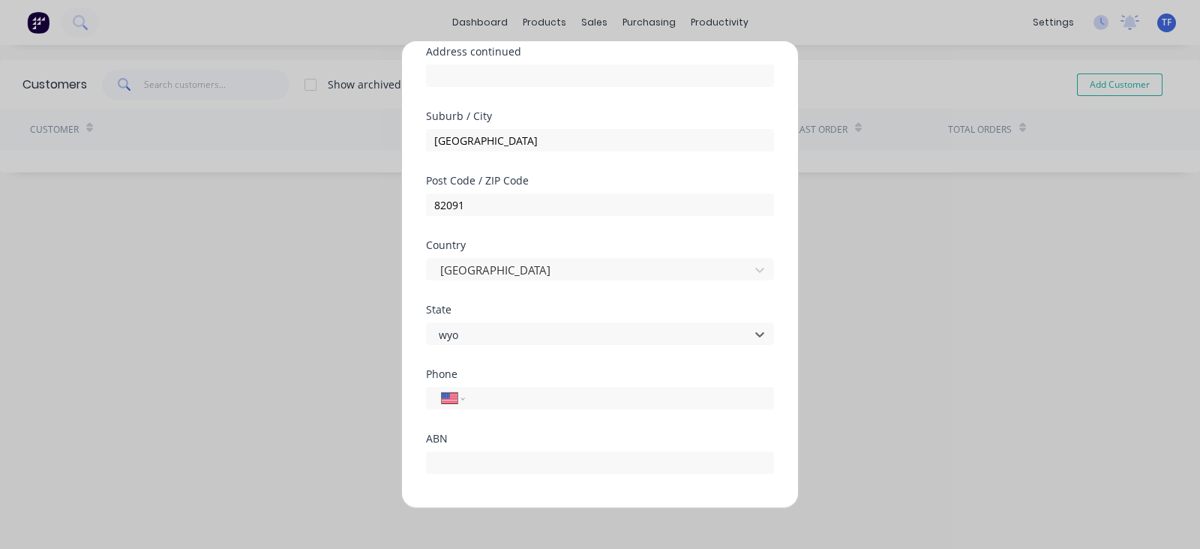
click at [471, 394] on div "International Afghanistan Åland Islands Albania Algeria American Samoa Andorra …" at bounding box center [600, 398] width 348 height 22
click at [472, 400] on div "International Afghanistan Åland Islands Albania Algeria American Samoa Andorra …" at bounding box center [600, 398] width 348 height 22
click at [460, 403] on select "International Afghanistan Åland Islands Albania Algeria American Samoa Andorra …" at bounding box center [453, 398] width 22 height 21
click at [442, 388] on select "International Afghanistan Åland Islands Albania Algeria American Samoa Andorra …" at bounding box center [453, 398] width 22 height 21
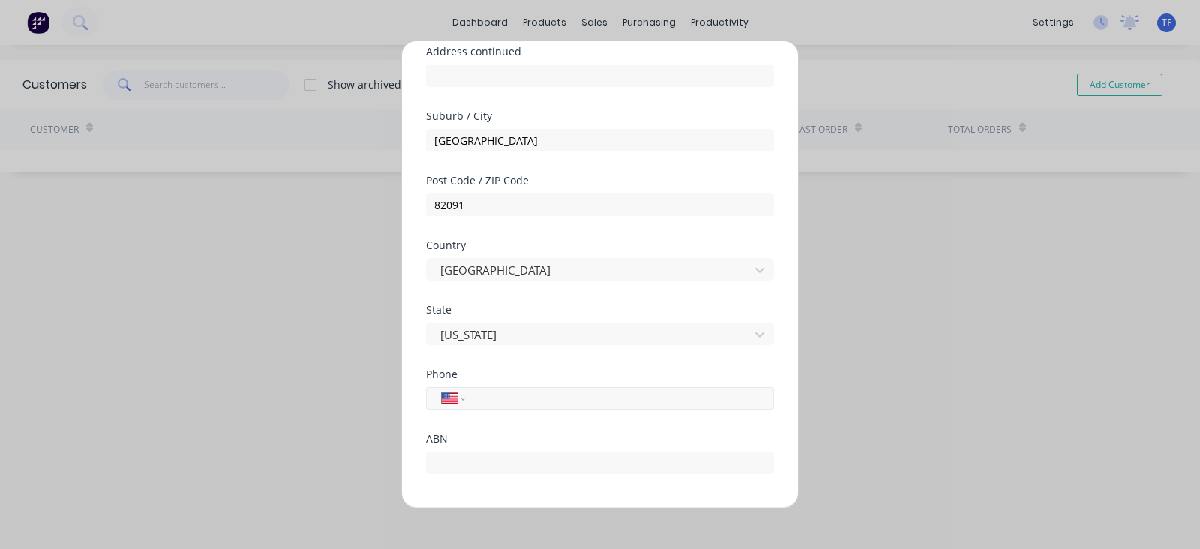
click at [487, 397] on input "tel" at bounding box center [616, 397] width 283 height 17
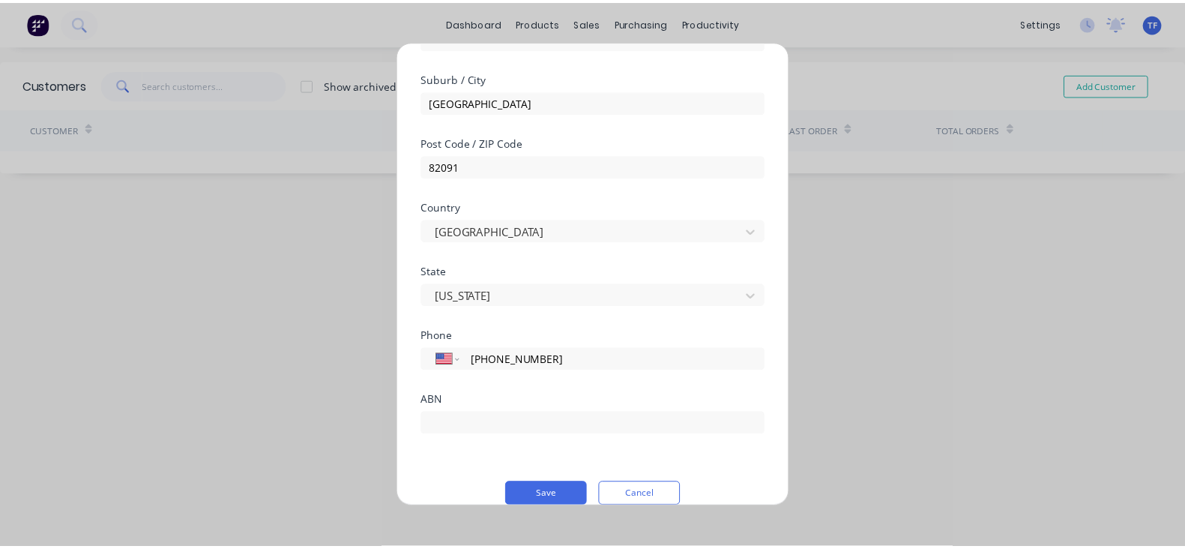
scroll to position [245, 0]
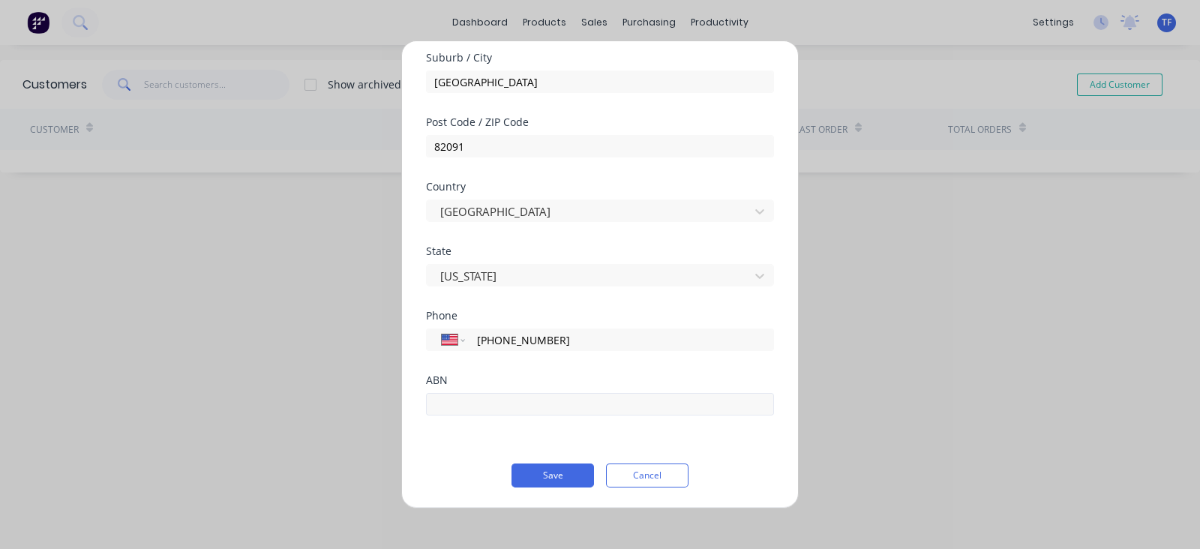
type input "[PHONE_NUMBER]"
click at [494, 393] on input "text" at bounding box center [600, 404] width 348 height 22
click at [543, 467] on button "Save" at bounding box center [552, 475] width 82 height 24
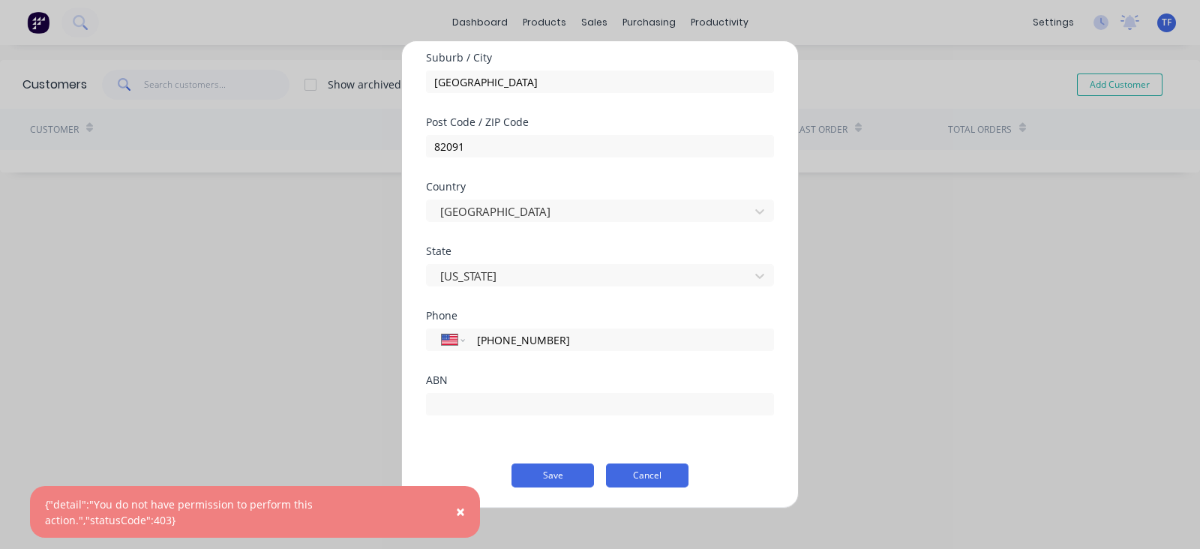
click at [634, 470] on button "Cancel" at bounding box center [647, 475] width 82 height 24
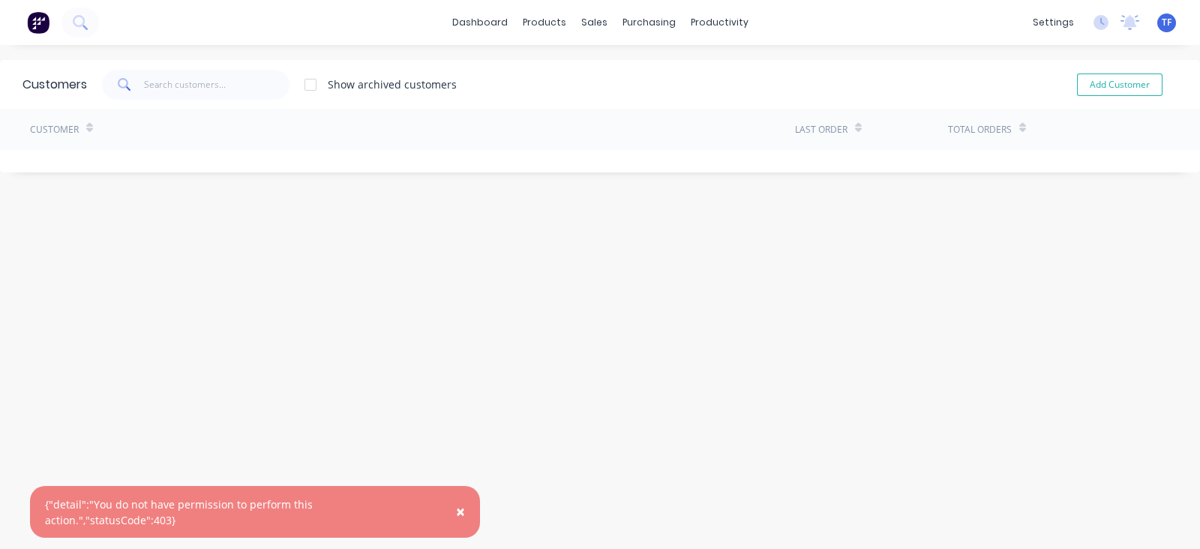
click at [1161, 24] on span "TF" at bounding box center [1166, 22] width 10 height 13
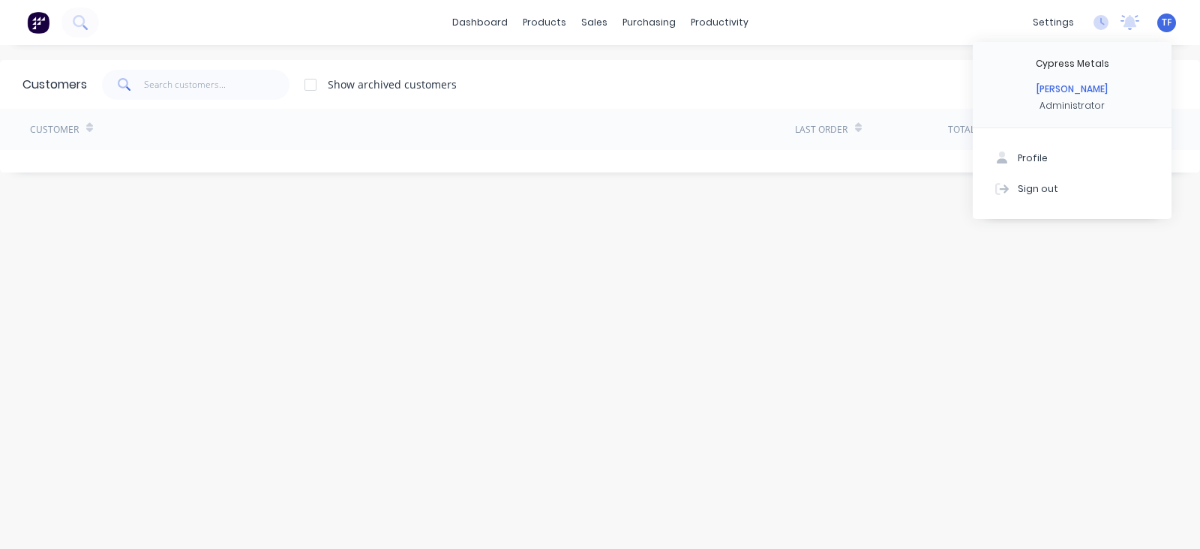
click at [881, 214] on div "Customers Show archived customers Add Customer Customer Last Order Total Orders" at bounding box center [600, 312] width 1200 height 504
click at [32, 19] on img at bounding box center [38, 22] width 22 height 22
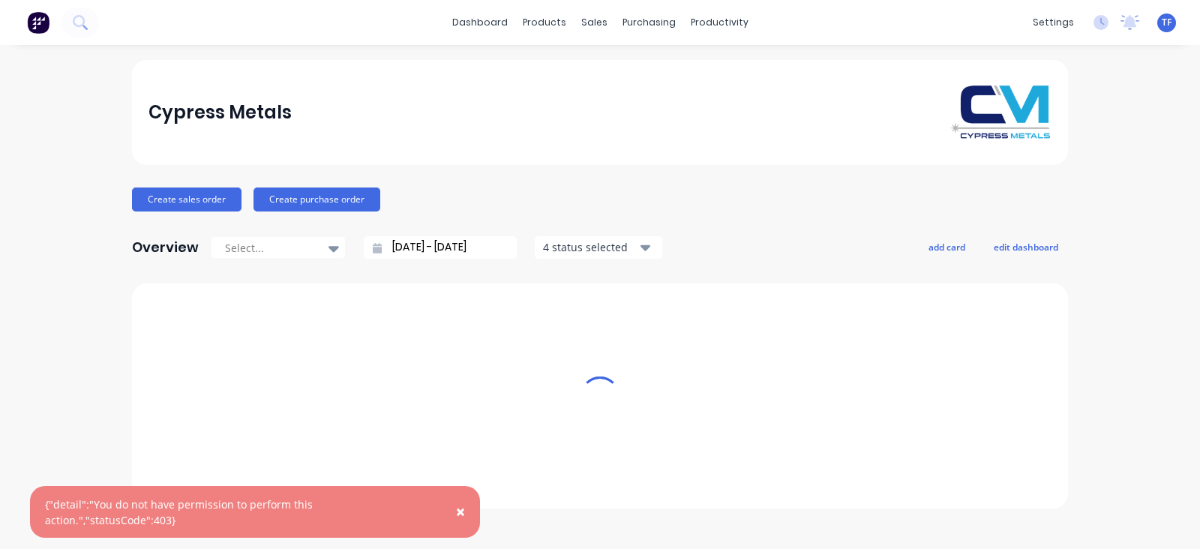
click at [1162, 30] on div "TF Cypress Metals Tate Farnsworth Administrator Profile Sign out" at bounding box center [1166, 22] width 19 height 19
click at [1167, 22] on span "TF" at bounding box center [1166, 22] width 10 height 13
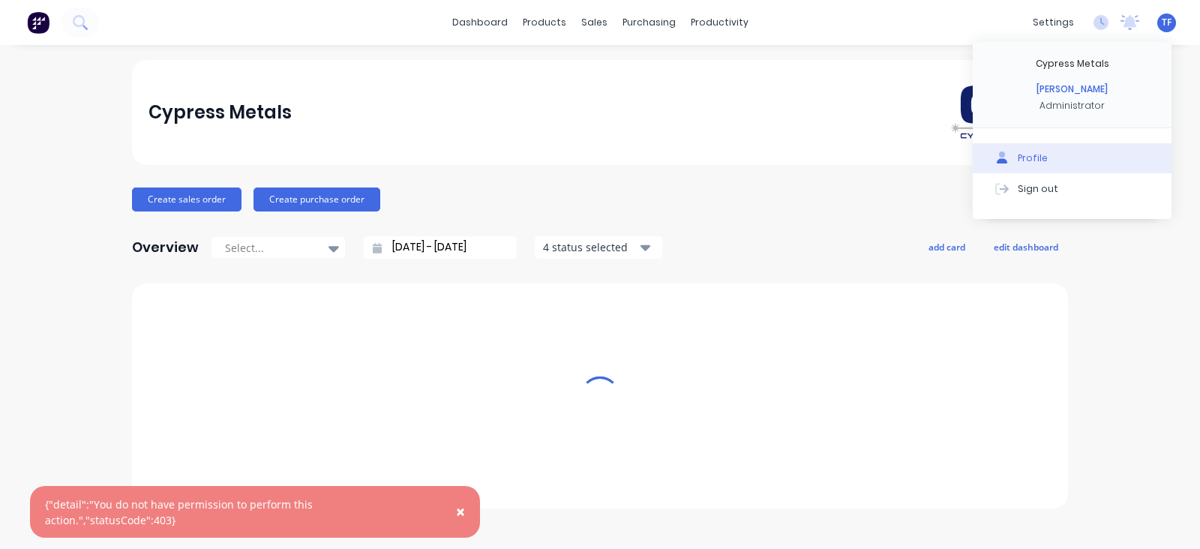
click at [1002, 147] on button "Profile" at bounding box center [1071, 158] width 199 height 30
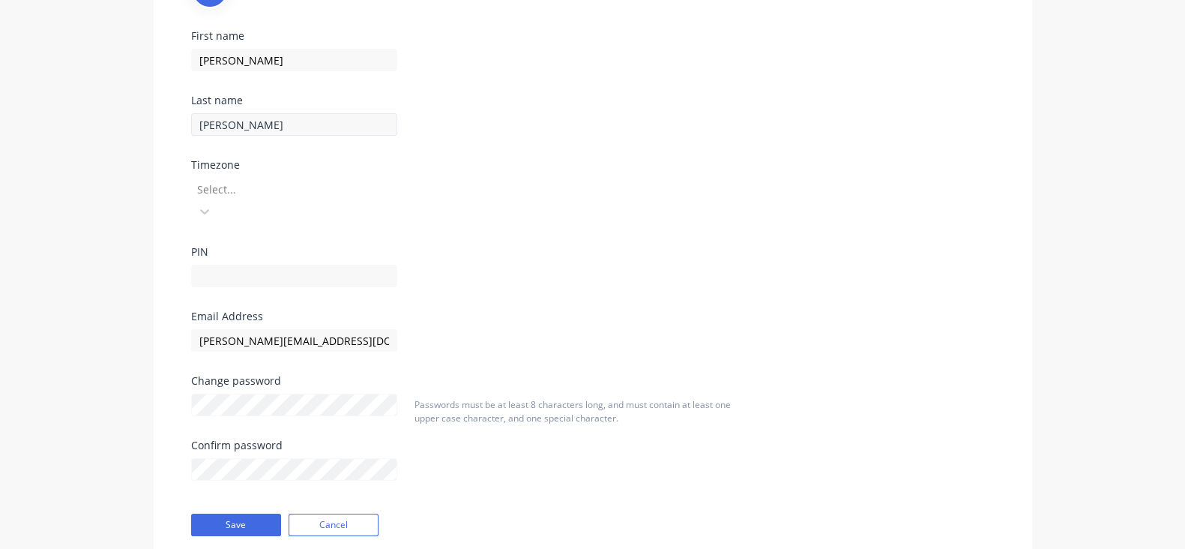
scroll to position [218, 0]
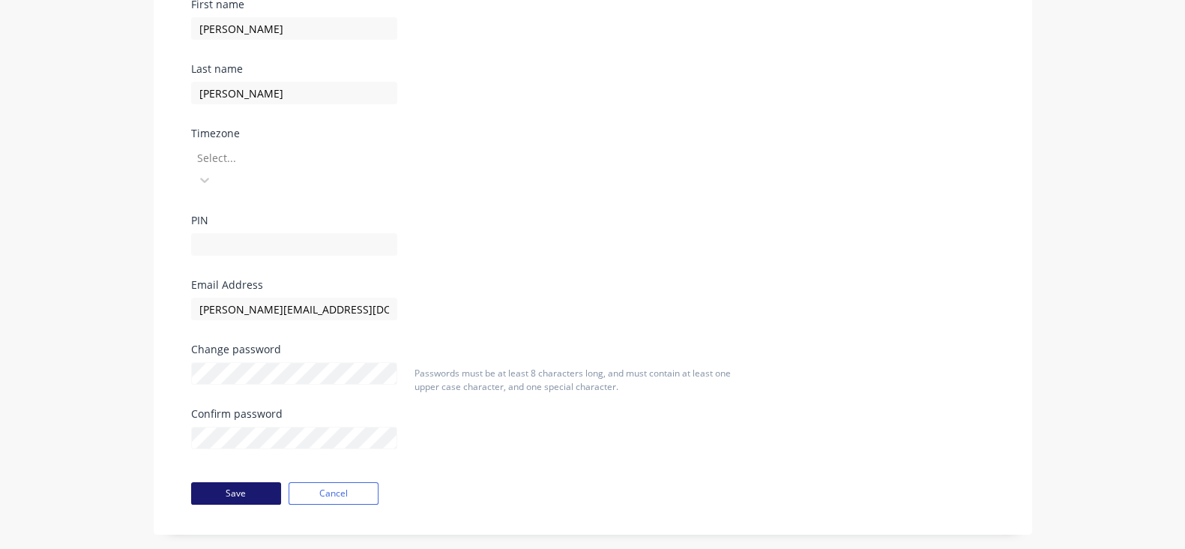
click at [191, 482] on button "Save" at bounding box center [236, 493] width 90 height 22
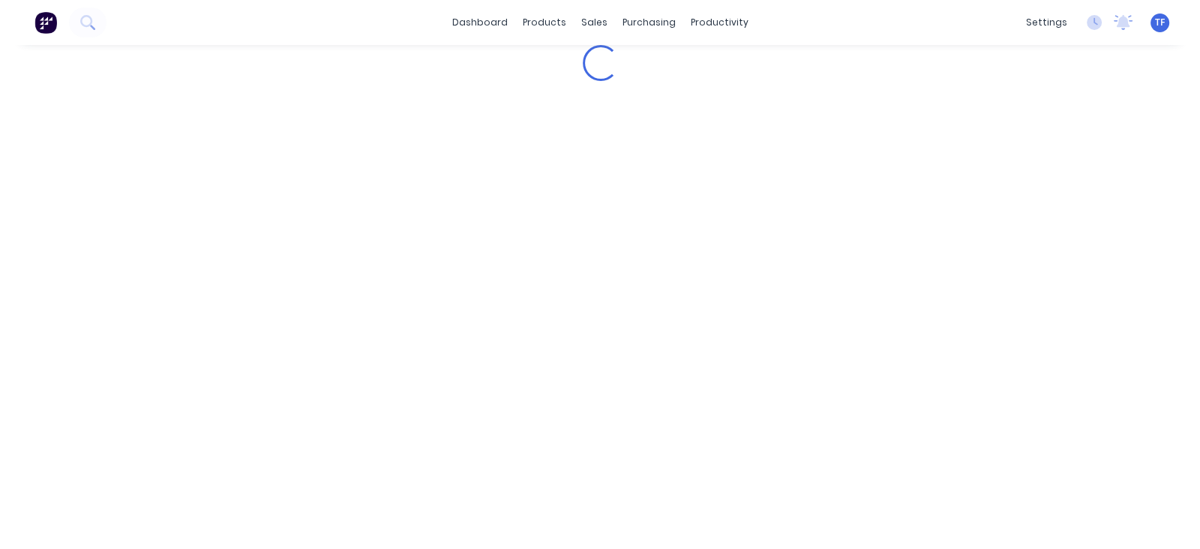
scroll to position [0, 0]
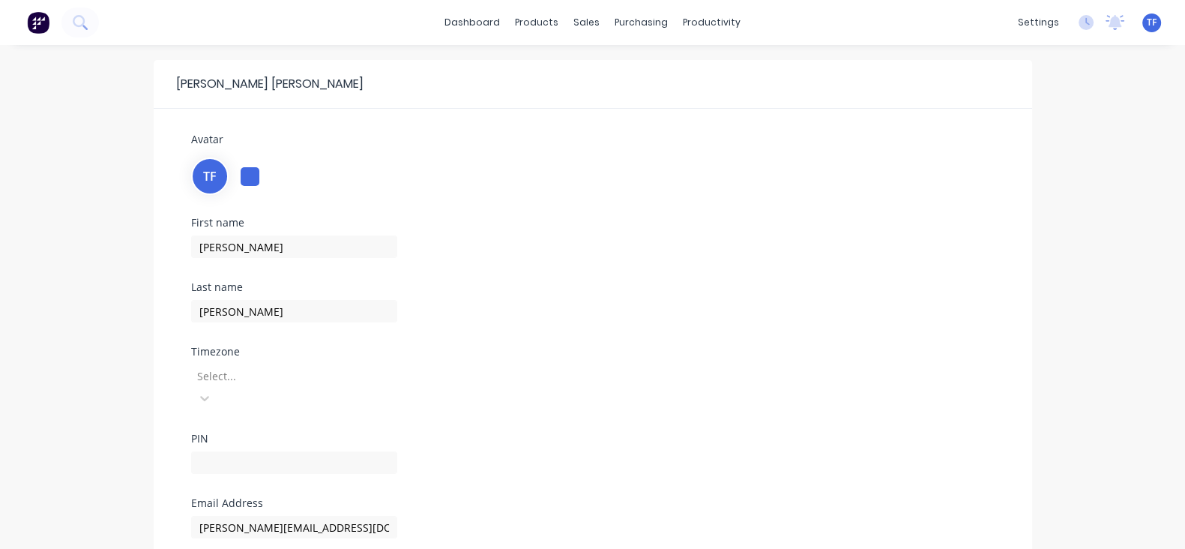
click at [45, 16] on img at bounding box center [38, 22] width 22 height 22
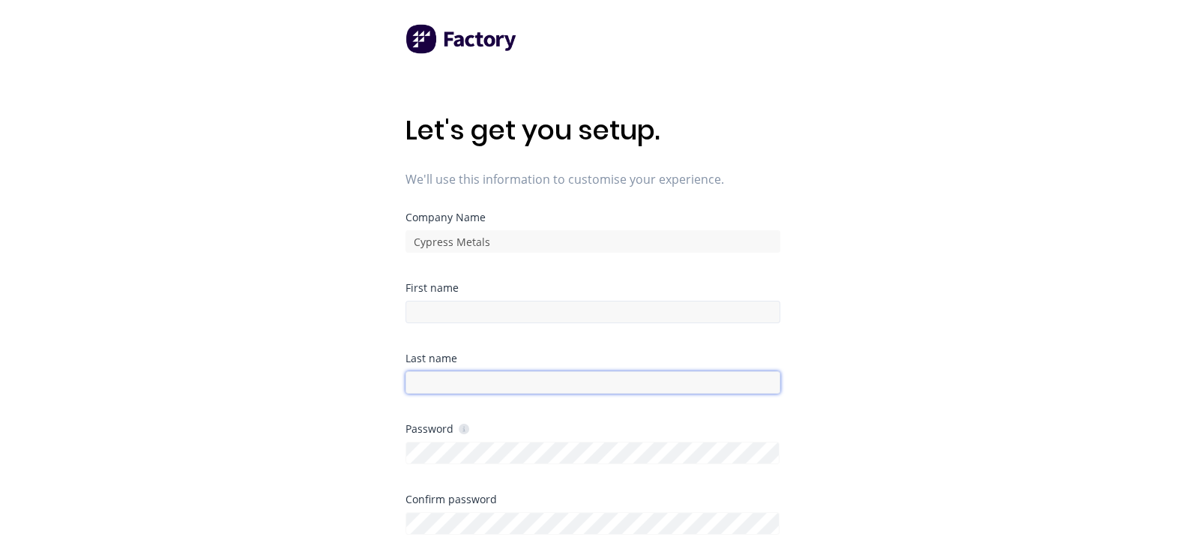
type input "tate@cypressmetals.com"
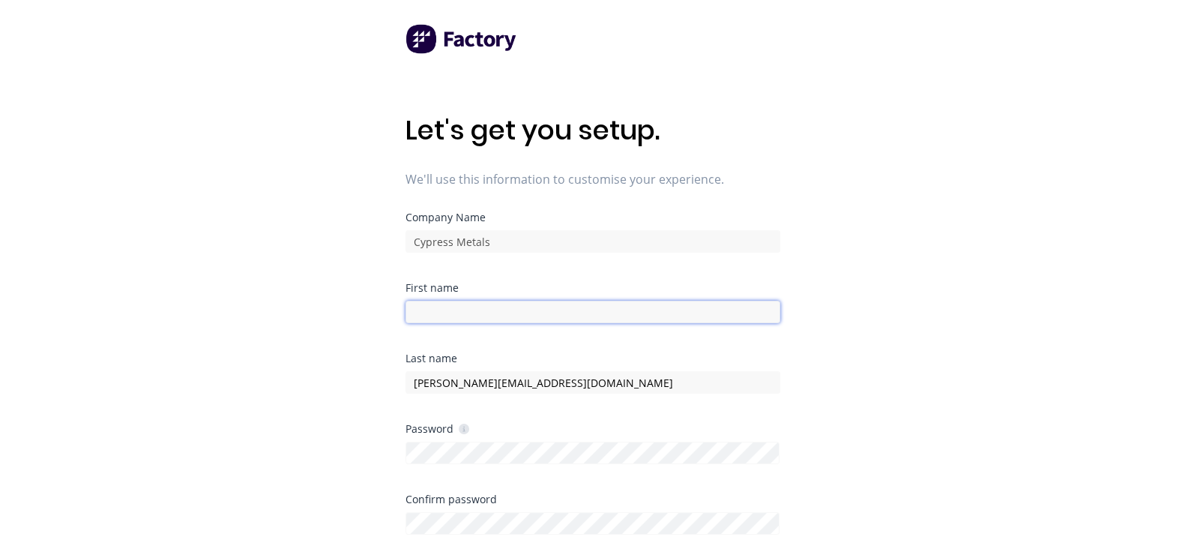
click at [529, 311] on input at bounding box center [593, 312] width 375 height 22
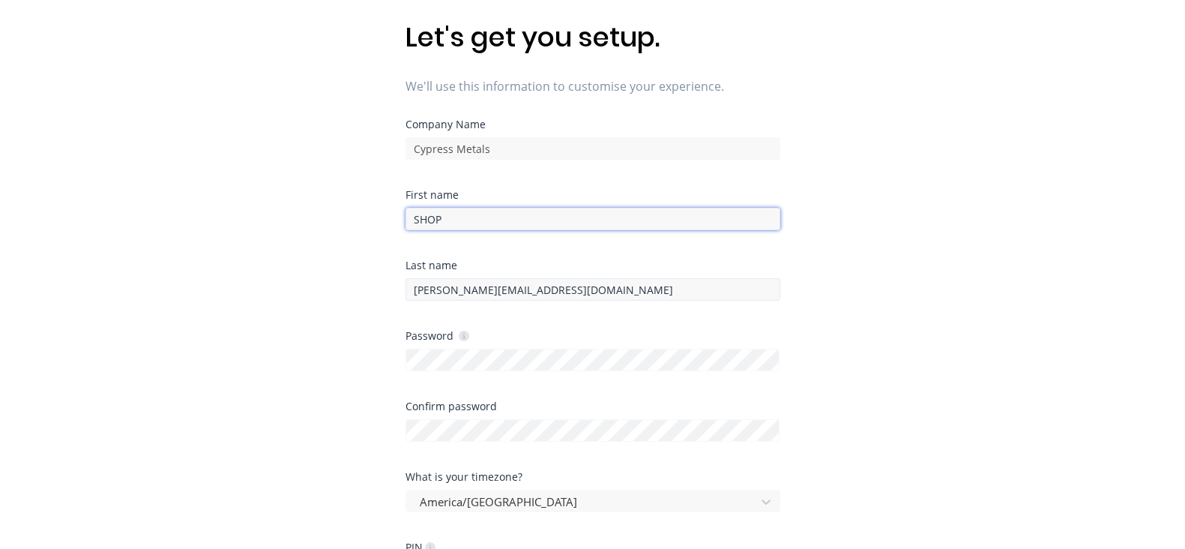
type input "SHOP"
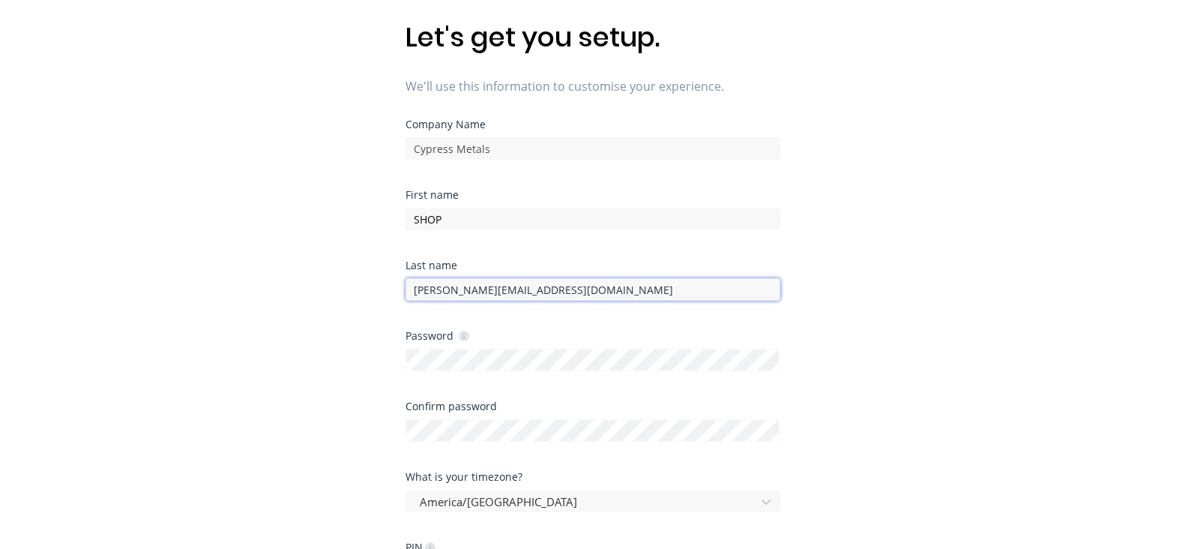
drag, startPoint x: 555, startPoint y: 294, endPoint x: 397, endPoint y: 316, distance: 158.9
click at [397, 315] on div "Let's get you setup. We'll use this information to customise your experience. C…" at bounding box center [592, 211] width 1185 height 609
type input "LASER"
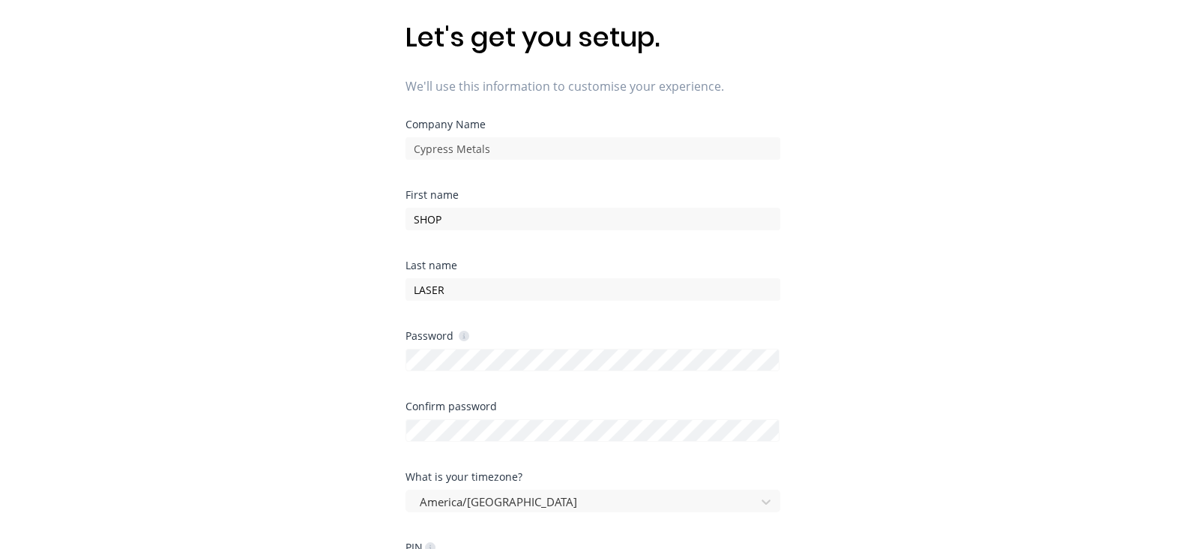
drag, startPoint x: 463, startPoint y: 302, endPoint x: 385, endPoint y: 315, distance: 79.0
click at [385, 315] on div "Let's get you setup. We'll use this information to customise your experience. C…" at bounding box center [592, 211] width 1185 height 609
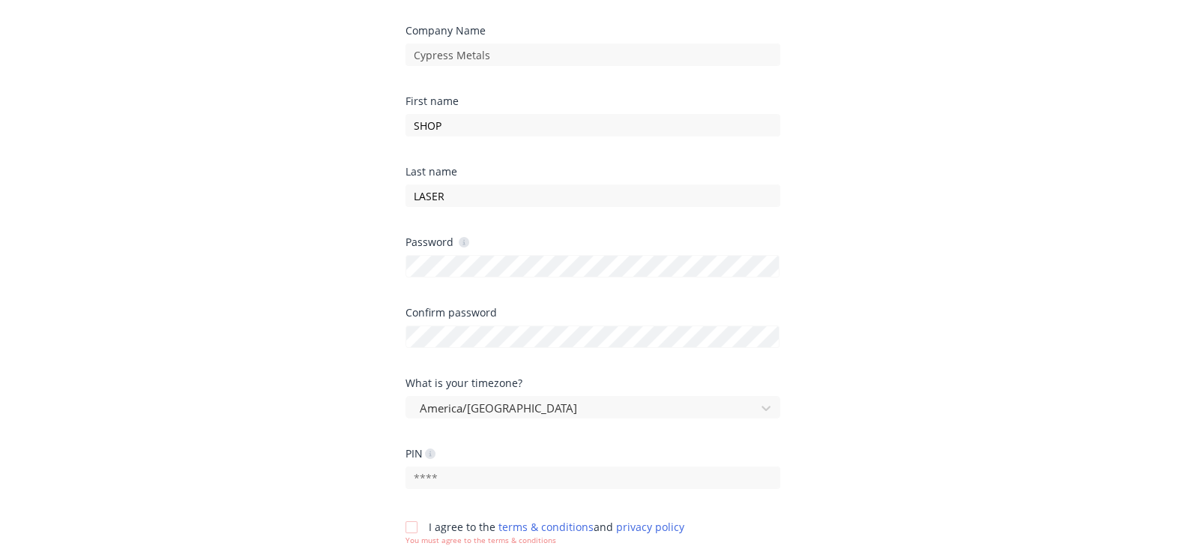
click at [460, 242] on icon at bounding box center [464, 242] width 10 height 10
click at [392, 280] on div "Let's get you setup. We'll use this information to customise your experience. C…" at bounding box center [592, 117] width 1185 height 609
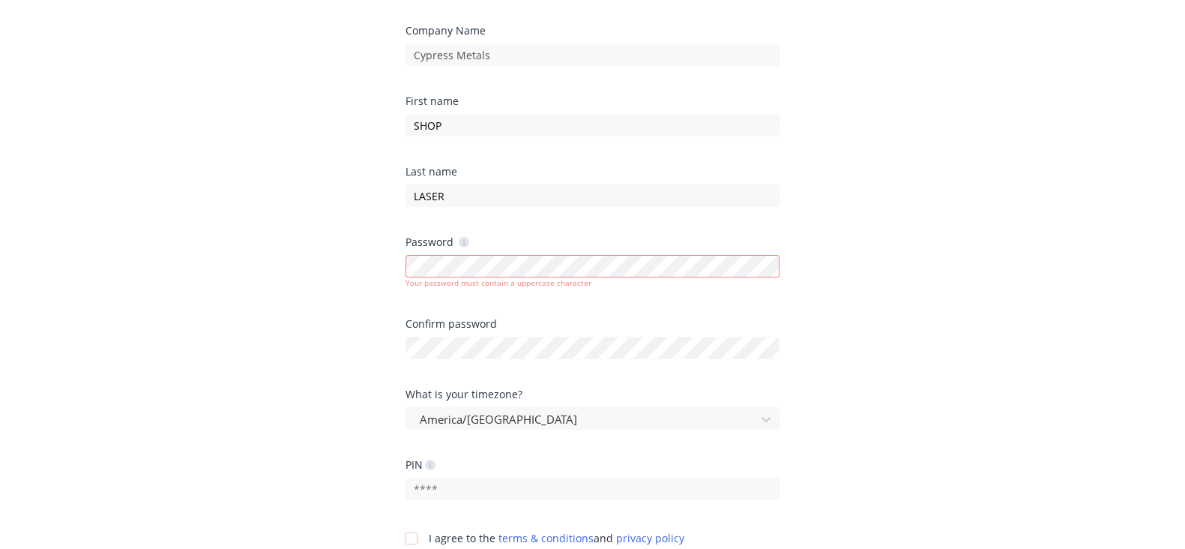
click at [322, 349] on div "Let's get you setup. We'll use this information to customise your experience. C…" at bounding box center [592, 117] width 1185 height 609
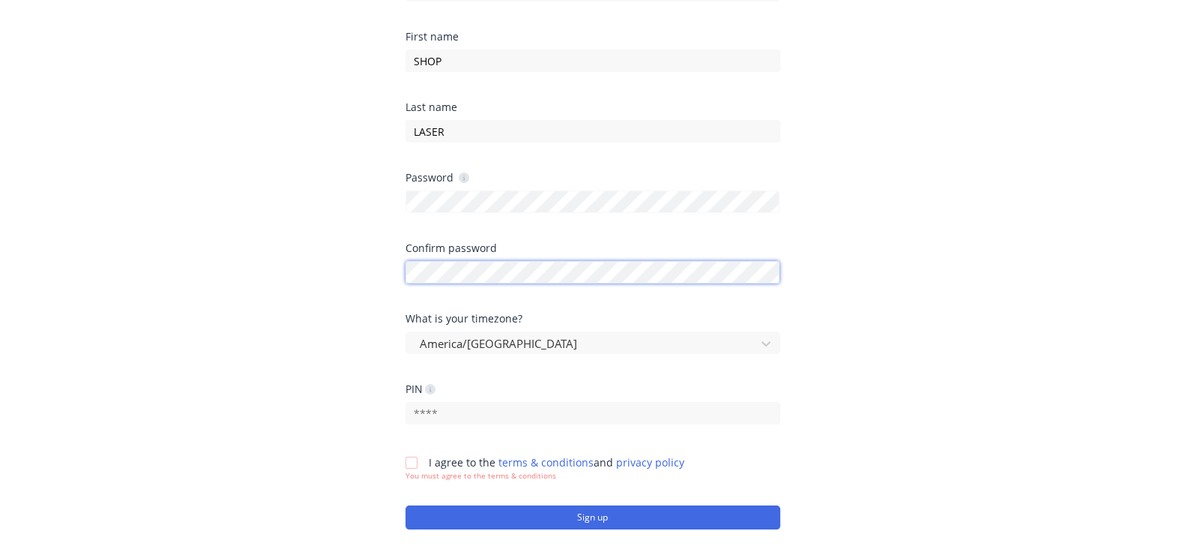
scroll to position [281, 0]
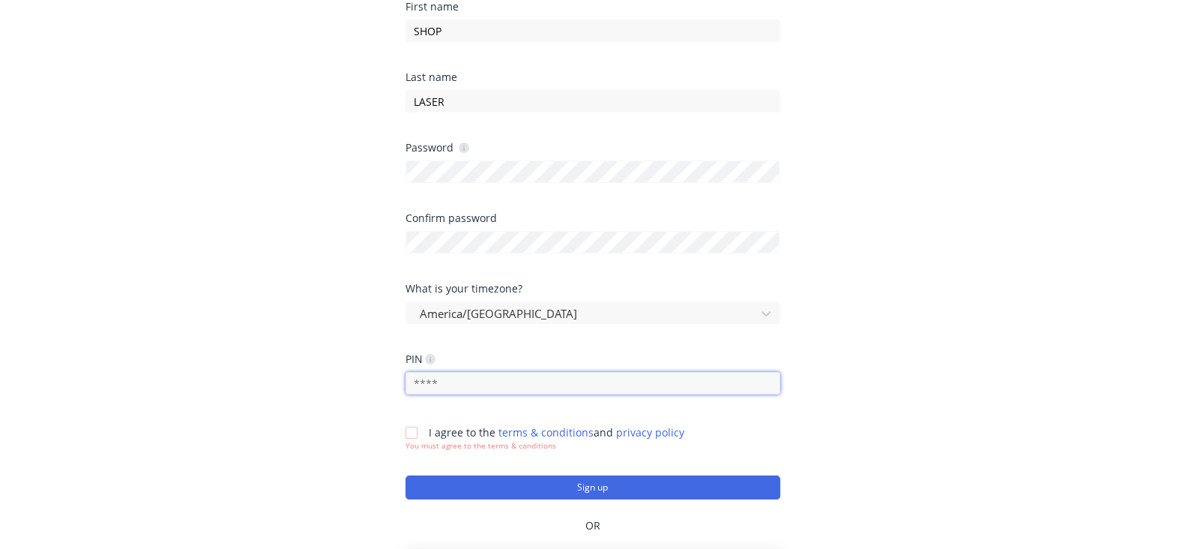
click at [446, 386] on input "text" at bounding box center [593, 383] width 375 height 22
type input "1234"
click at [412, 436] on div at bounding box center [412, 433] width 30 height 30
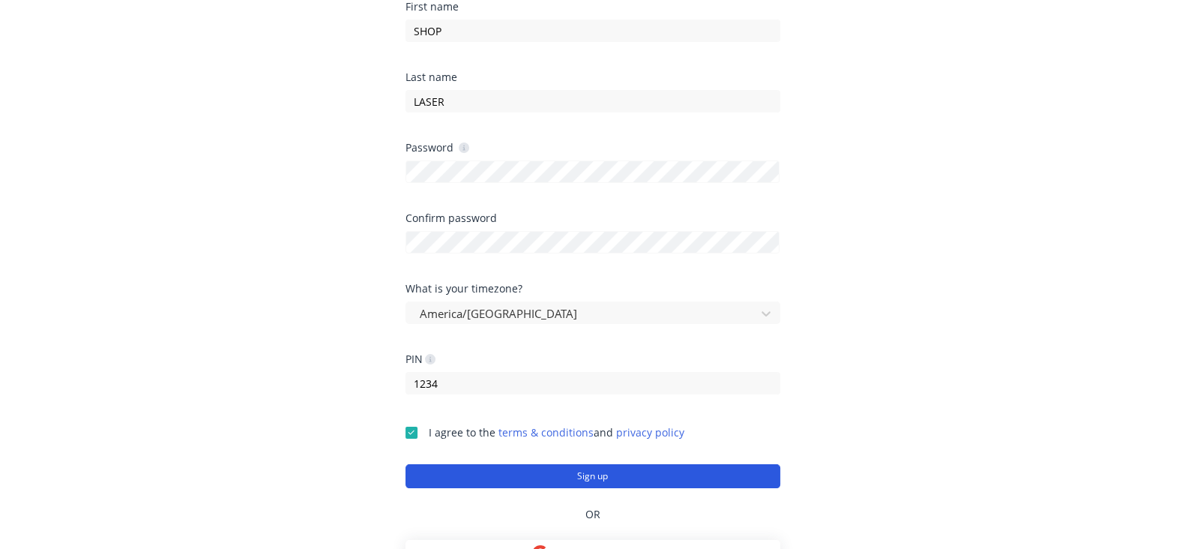
click at [505, 472] on button "Sign up" at bounding box center [593, 476] width 375 height 24
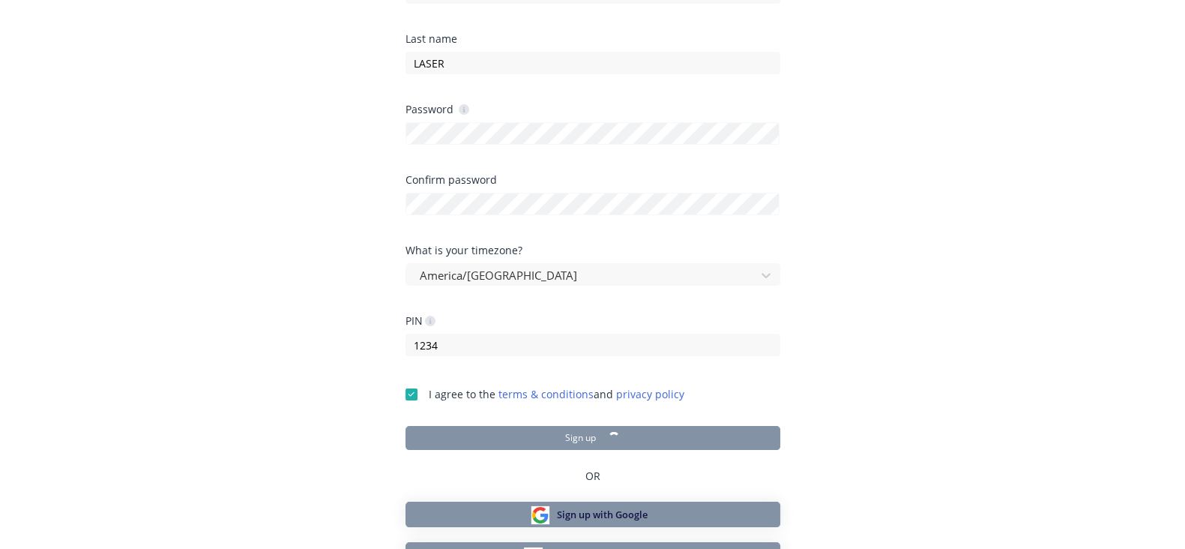
scroll to position [340, 0]
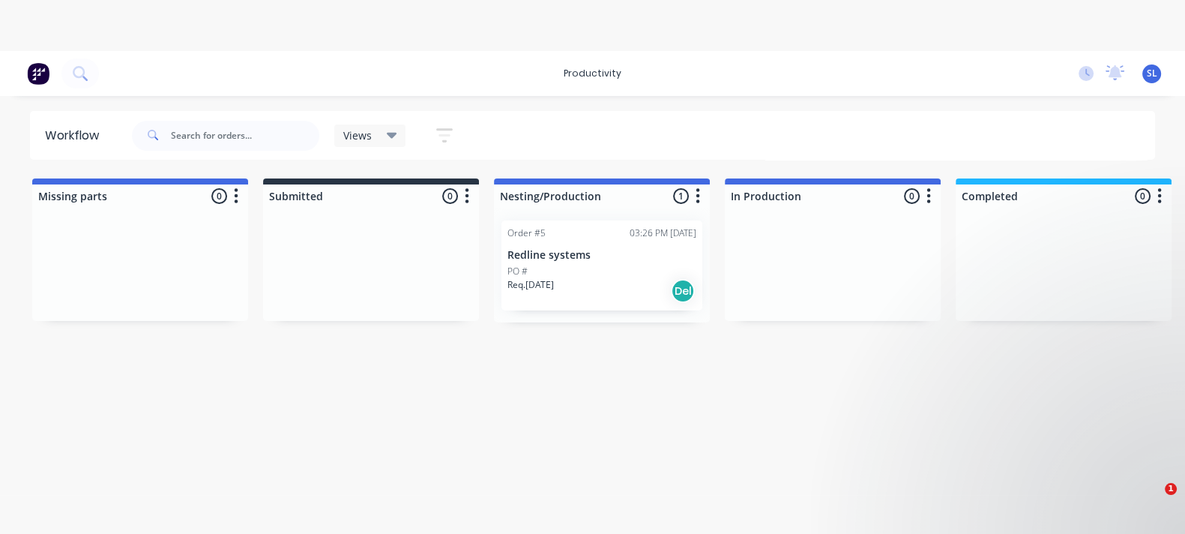
drag, startPoint x: 1015, startPoint y: 234, endPoint x: 999, endPoint y: 259, distance: 30.0
click at [1015, 233] on div at bounding box center [1064, 264] width 216 height 112
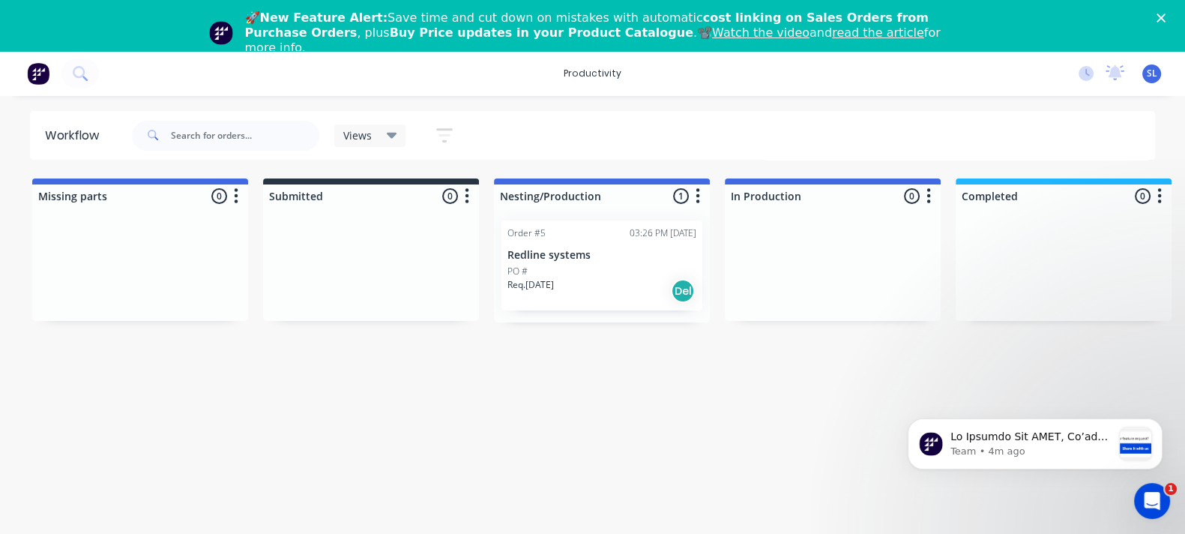
click at [1166, 16] on icon "Close" at bounding box center [1161, 17] width 9 height 9
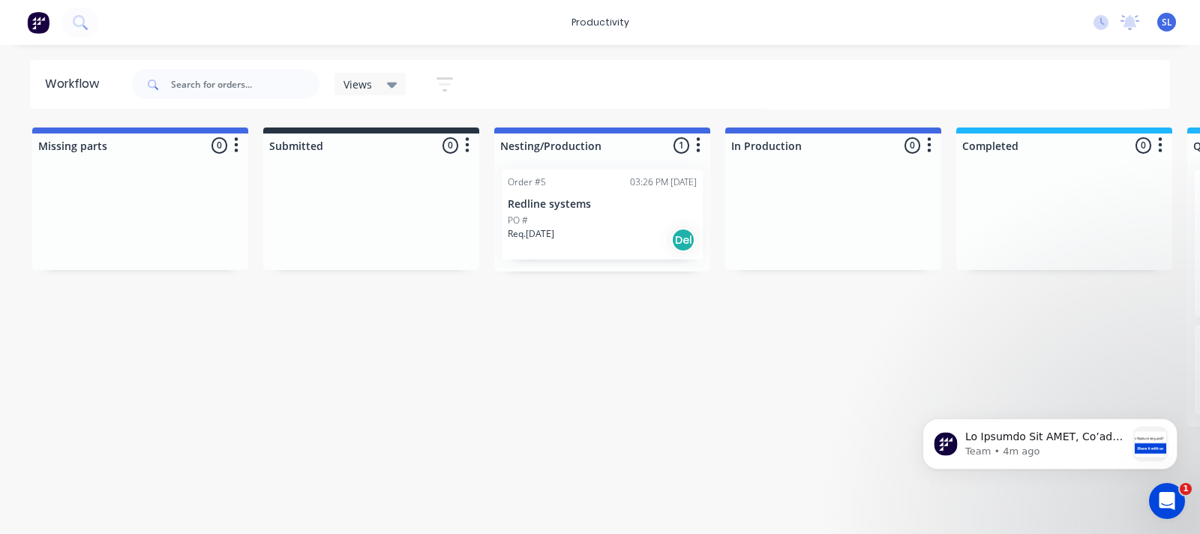
click at [566, 241] on div "Req. 29/09/25 Del" at bounding box center [602, 239] width 189 height 25
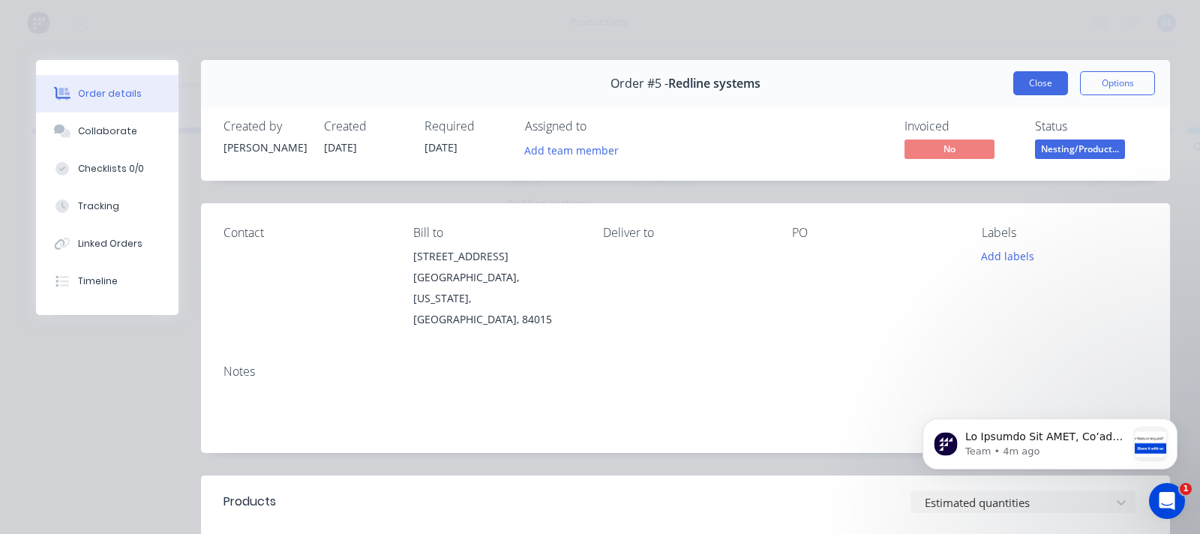
click at [1020, 91] on button "Close" at bounding box center [1040, 83] width 55 height 24
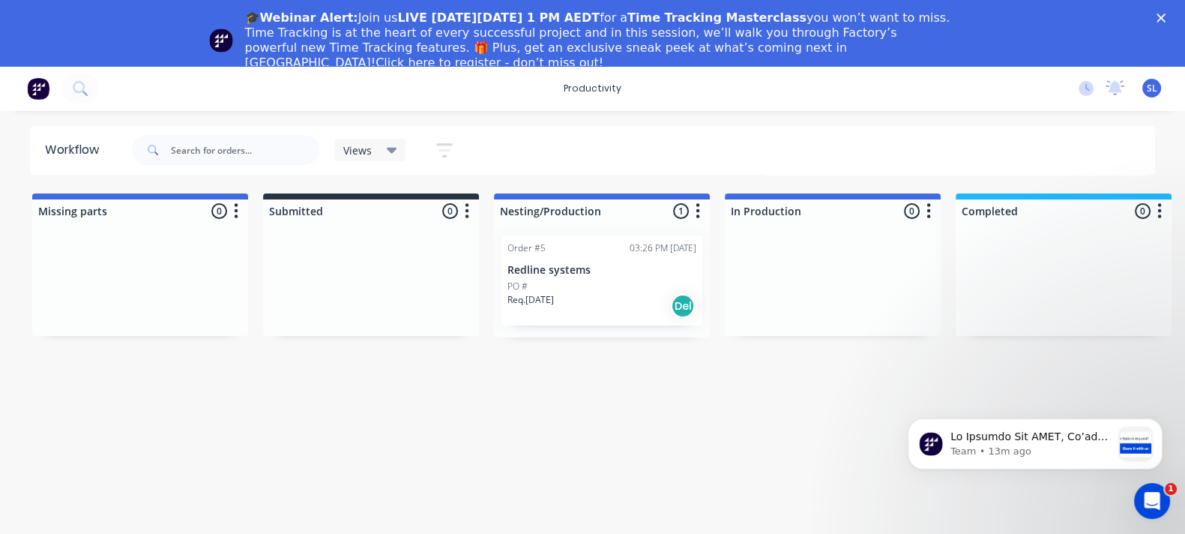
click at [1149, 87] on span "SL" at bounding box center [1152, 88] width 10 height 13
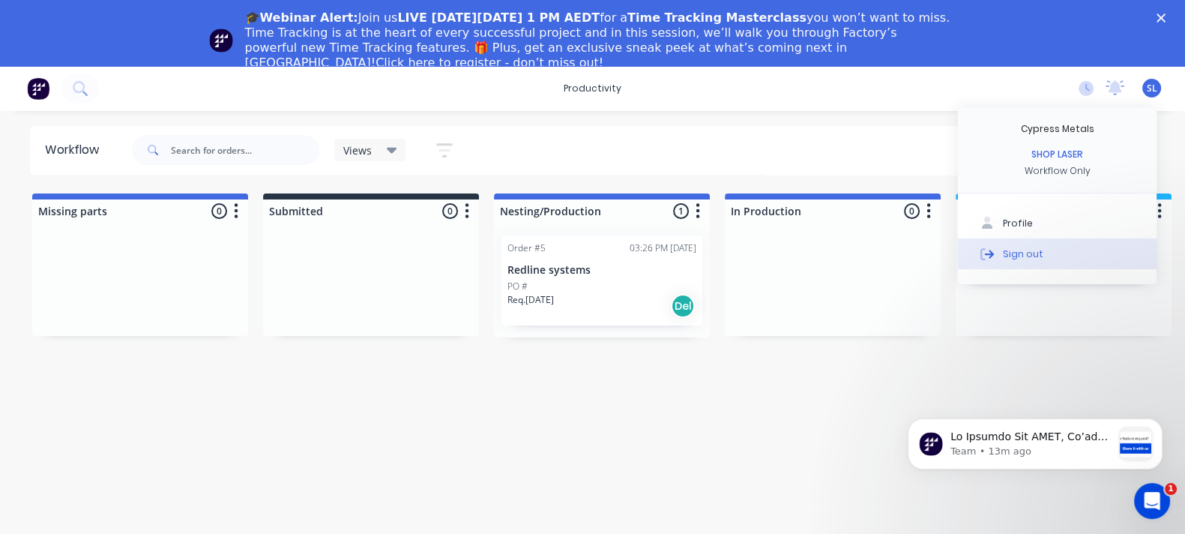
click at [1035, 249] on div "Sign out" at bounding box center [1023, 253] width 40 height 13
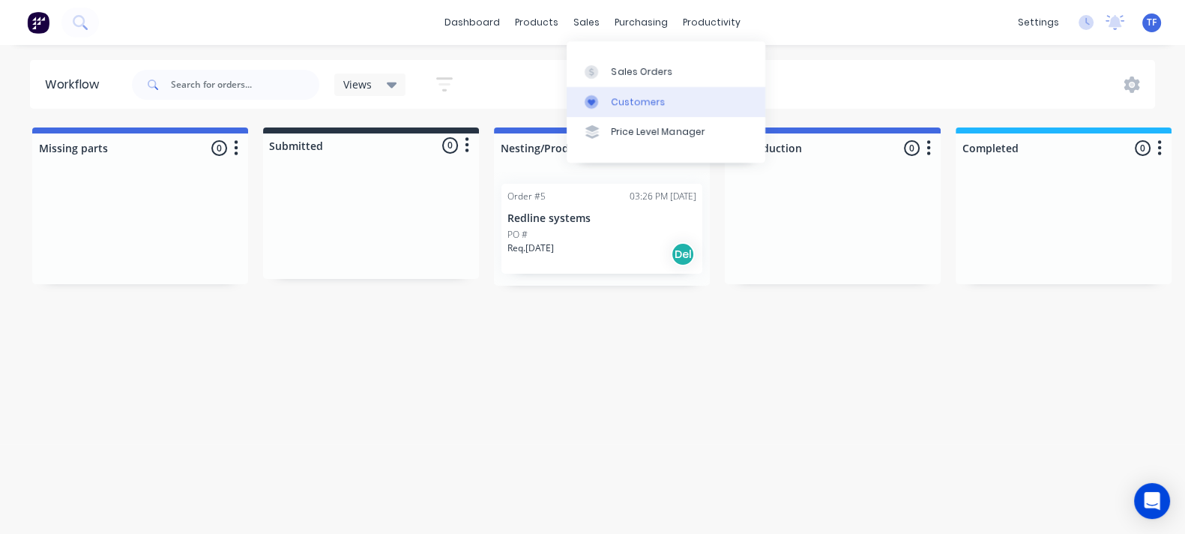
click at [586, 100] on icon at bounding box center [591, 101] width 13 height 13
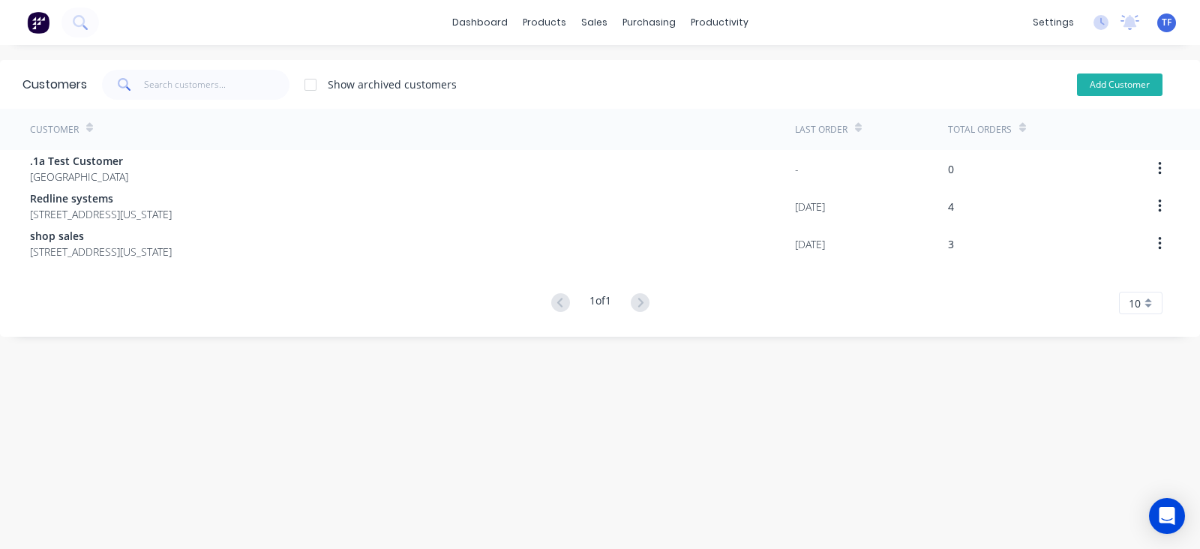
click at [1089, 88] on button "Add Customer" at bounding box center [1119, 84] width 85 height 22
select select "US"
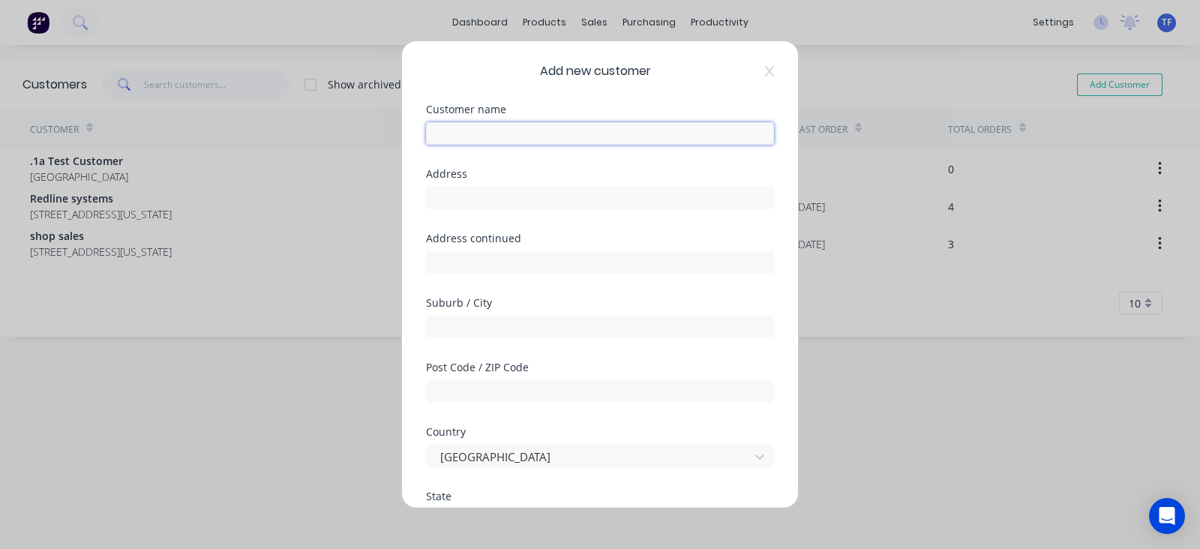
click at [573, 136] on input "text" at bounding box center [600, 133] width 348 height 22
type input "Pack Wheel Products, LLC"
click at [534, 193] on input "text" at bounding box center [600, 198] width 348 height 22
type input "[STREET_ADDRESS]"
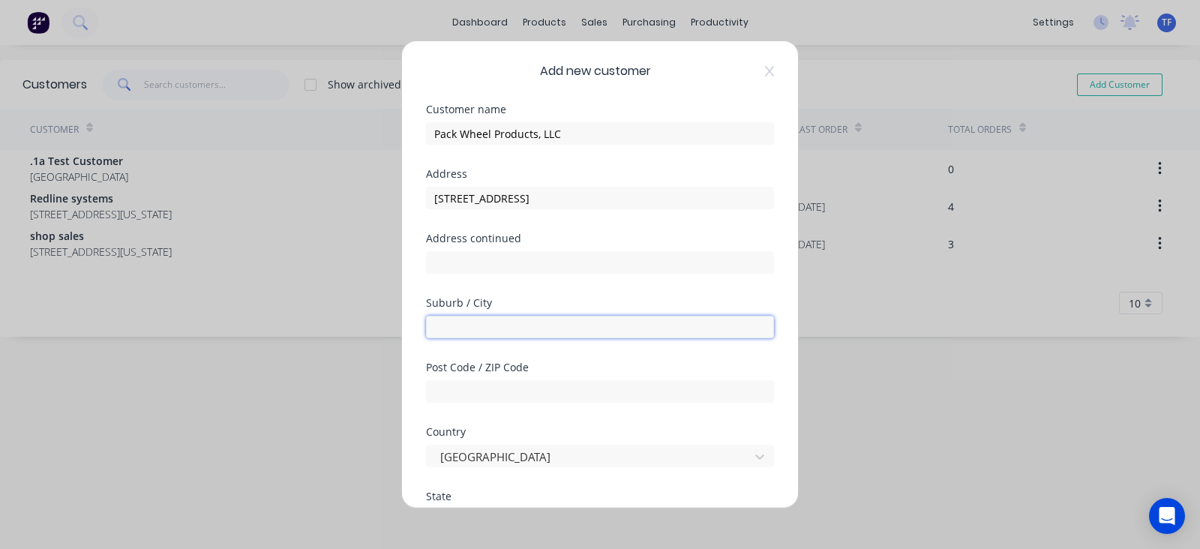
click at [478, 319] on input "text" at bounding box center [600, 327] width 348 height 22
type input "[GEOGRAPHIC_DATA]"
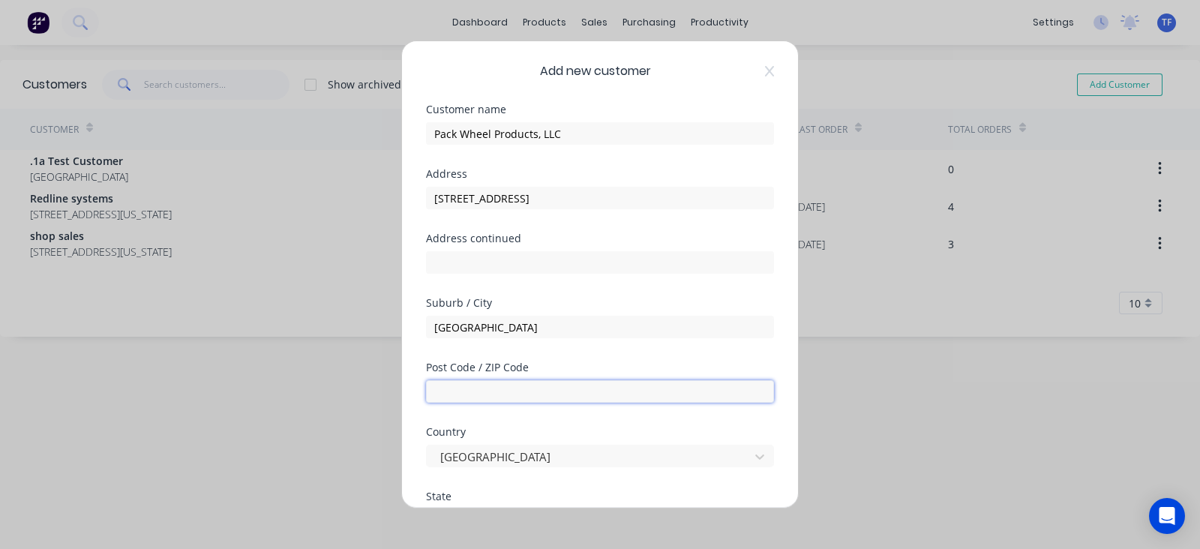
click at [526, 395] on input "text" at bounding box center [600, 391] width 348 height 22
type input "82091"
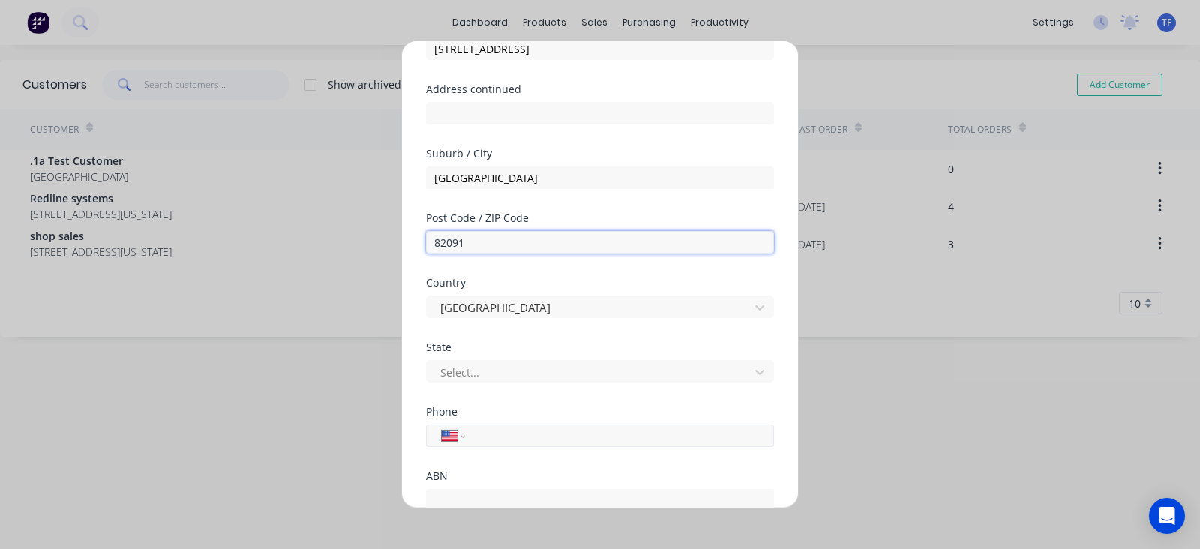
scroll to position [187, 0]
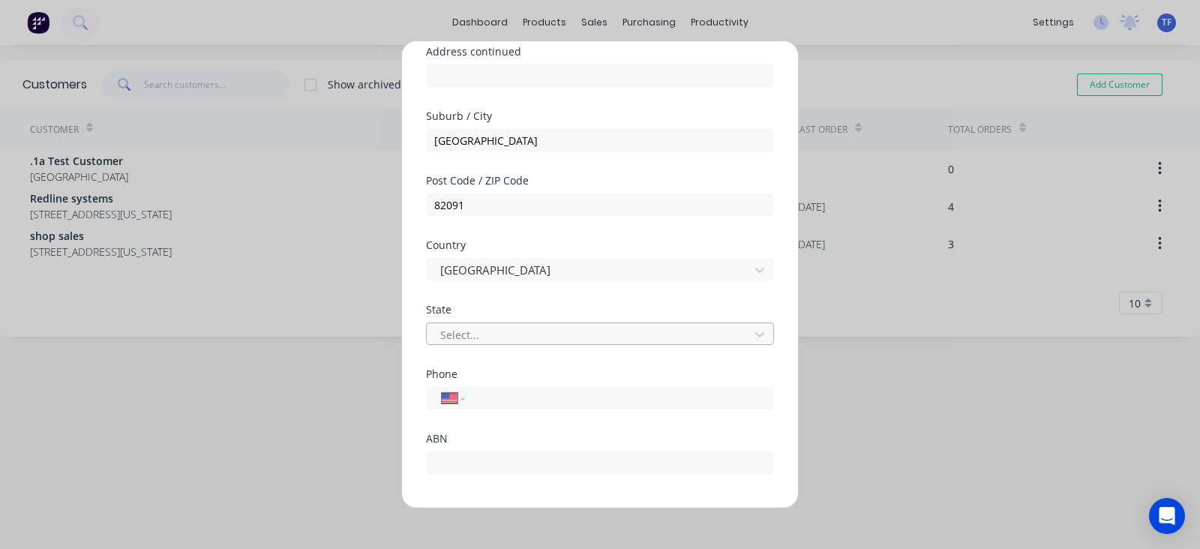
click at [506, 328] on div at bounding box center [590, 334] width 303 height 19
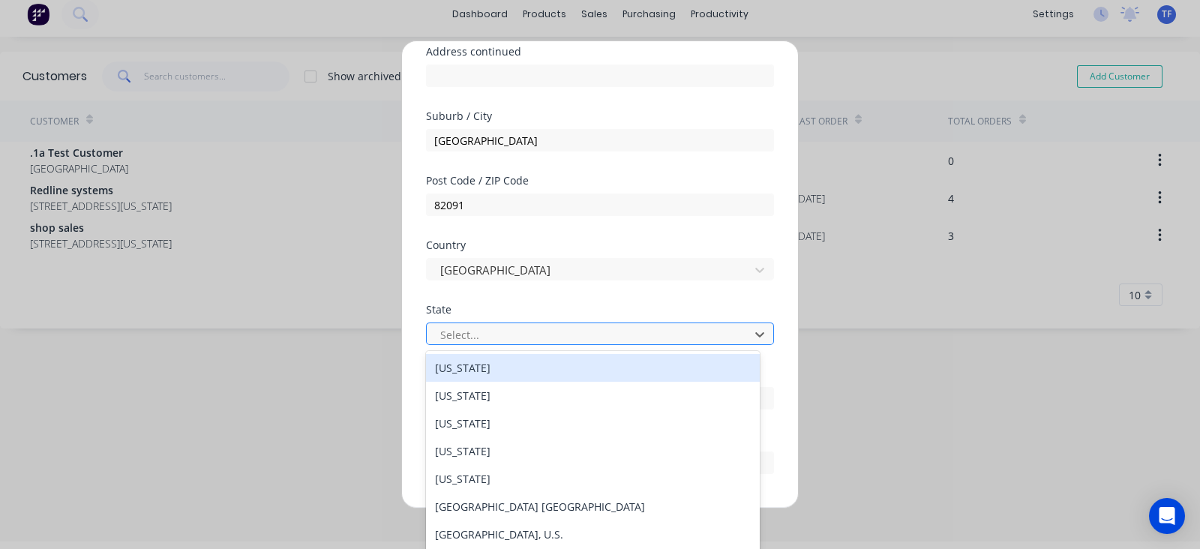
scroll to position [9, 0]
type input "wy"
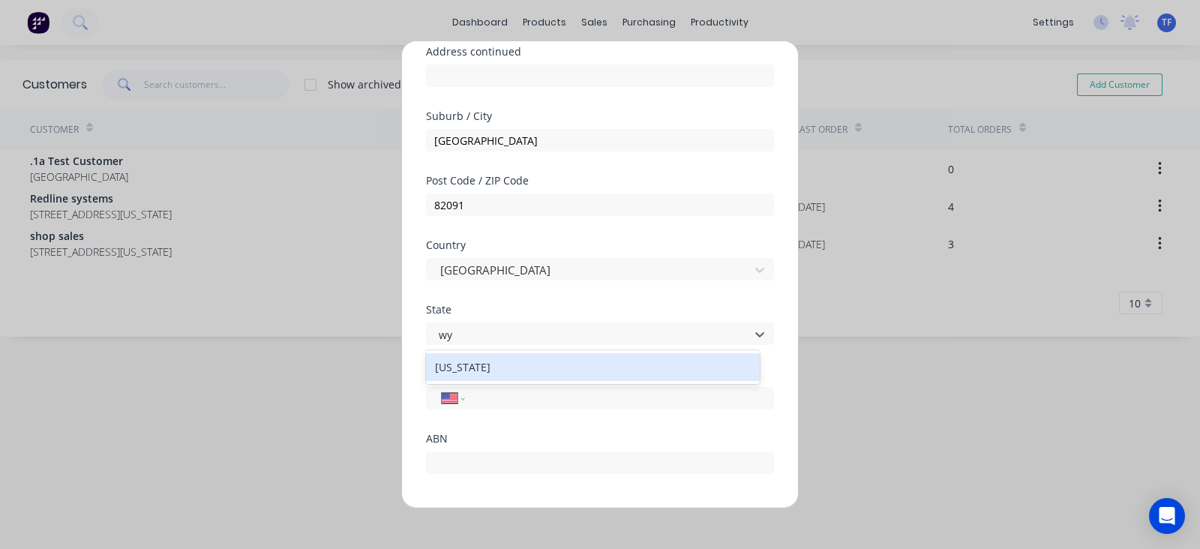
click at [495, 370] on div "[US_STATE]" at bounding box center [593, 367] width 334 height 28
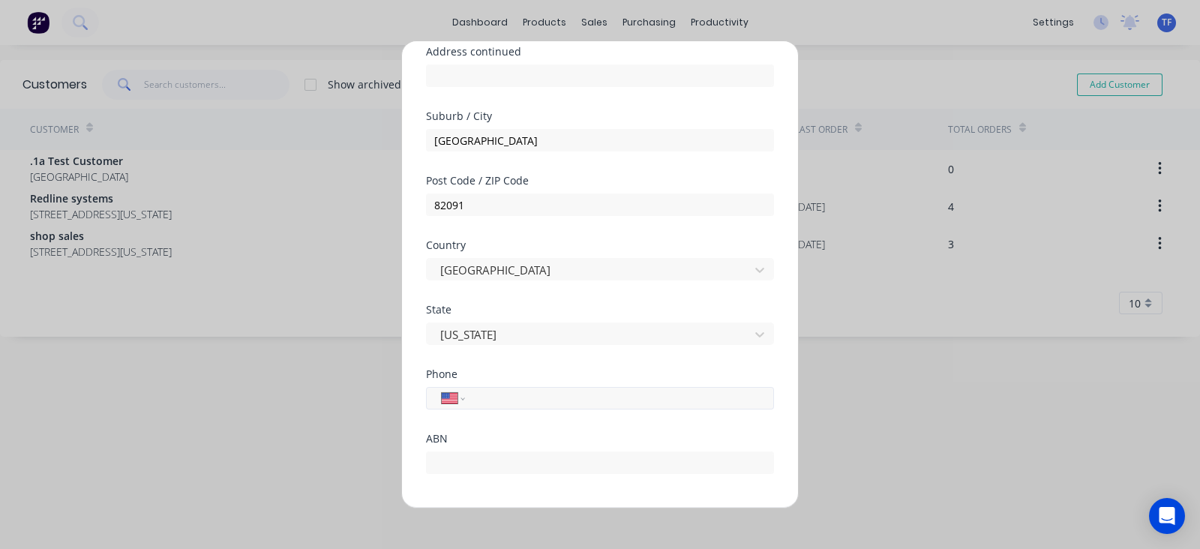
click at [505, 395] on input "tel" at bounding box center [616, 397] width 283 height 17
type input "[PHONE_NUMBER]"
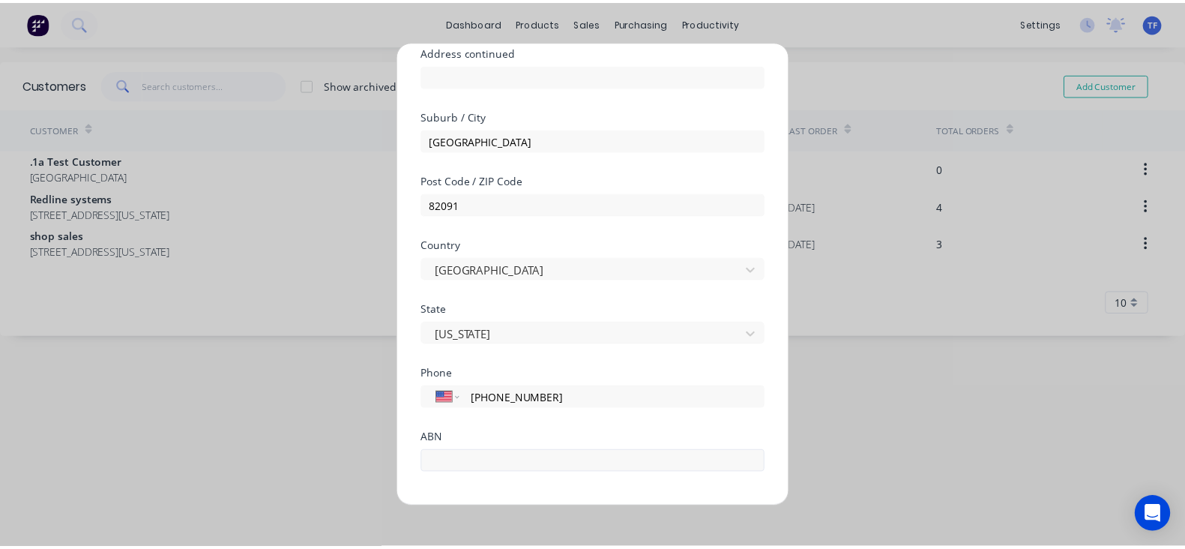
scroll to position [245, 0]
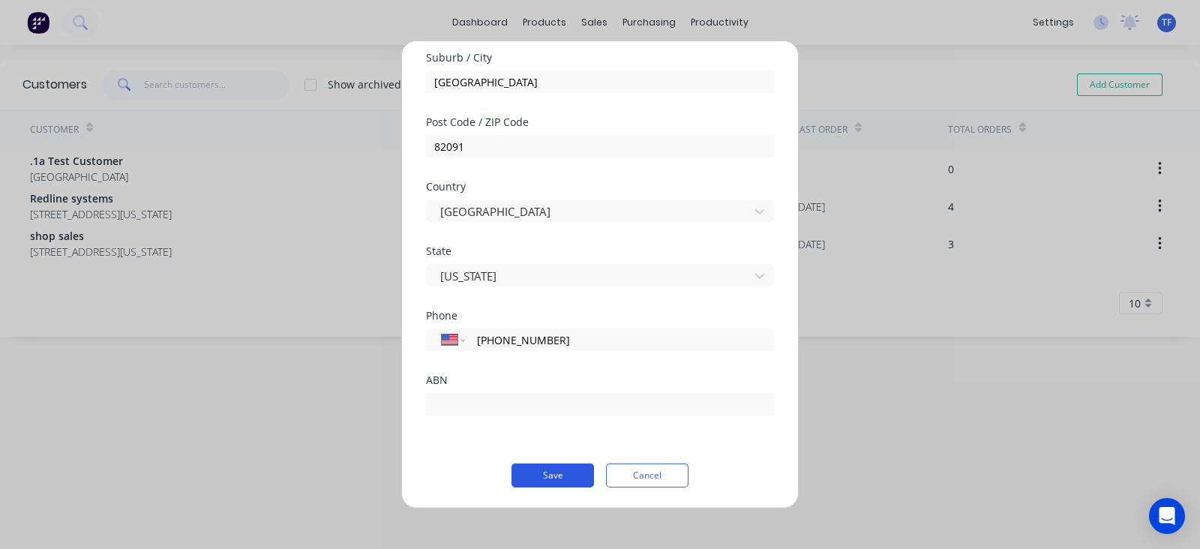
click at [556, 474] on button "Save" at bounding box center [552, 475] width 82 height 24
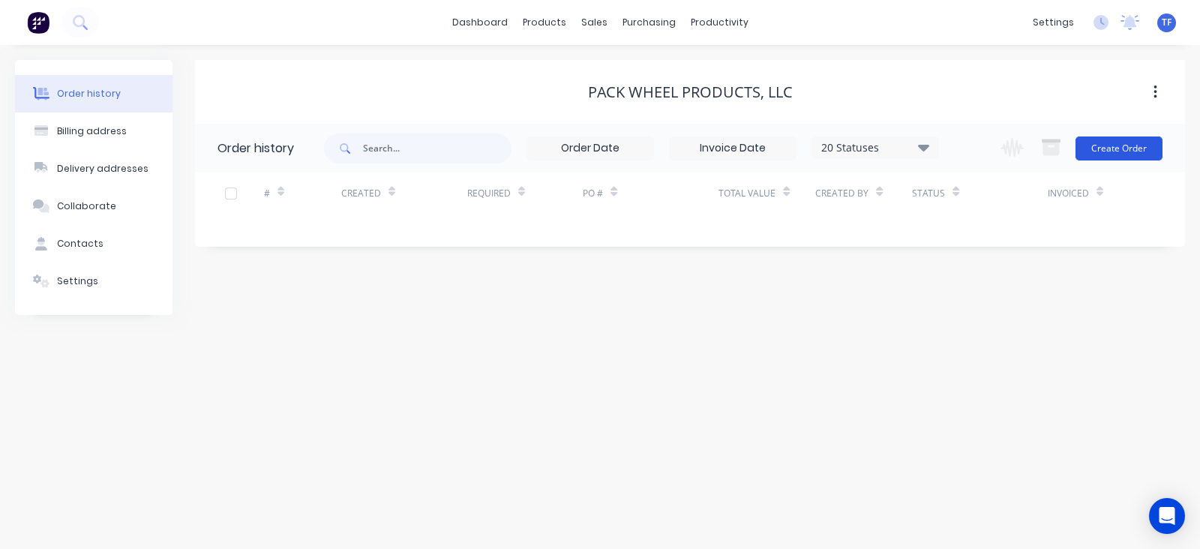
click at [1136, 149] on button "Create Order" at bounding box center [1118, 148] width 87 height 24
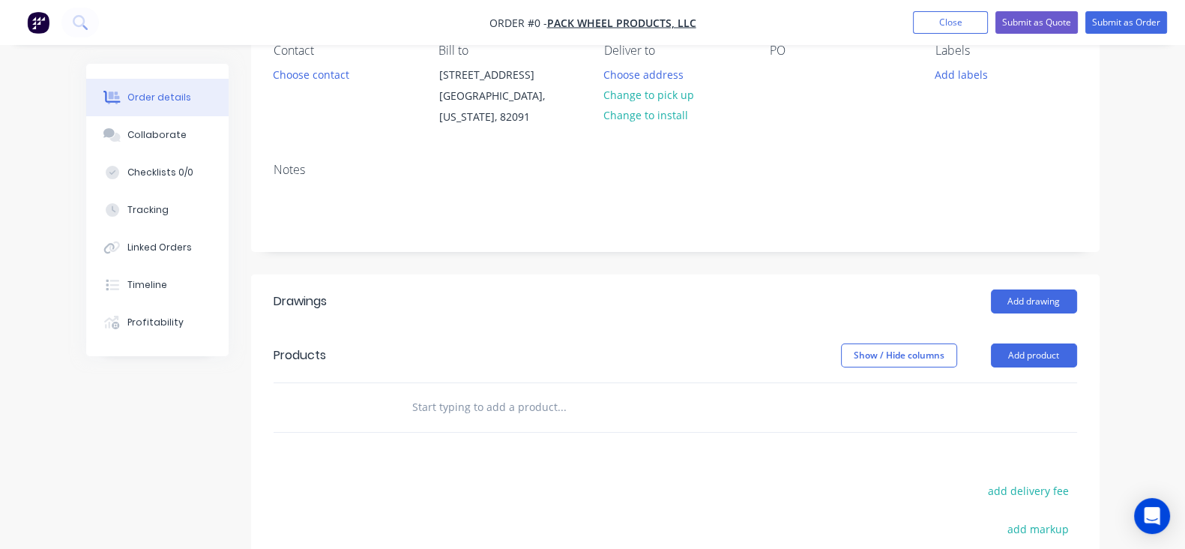
scroll to position [187, 0]
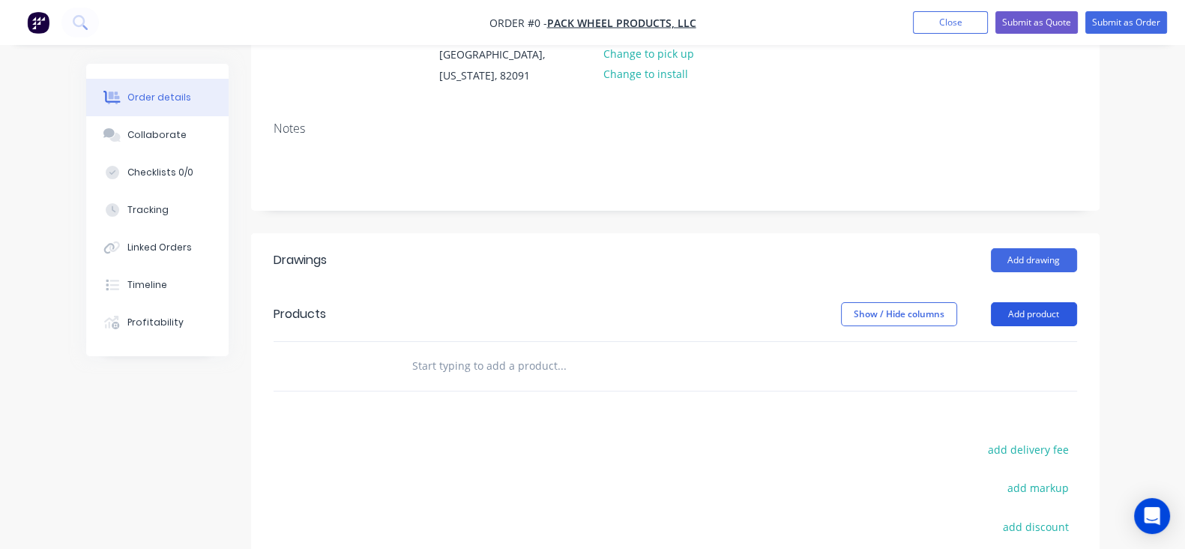
click at [1077, 308] on button "Add product" at bounding box center [1034, 314] width 86 height 24
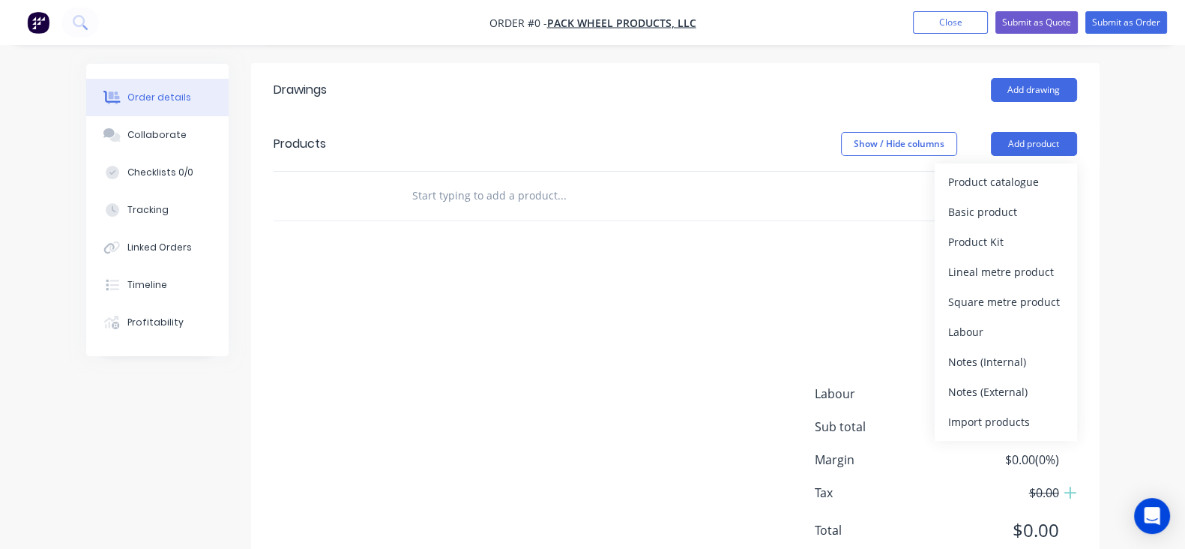
scroll to position [374, 0]
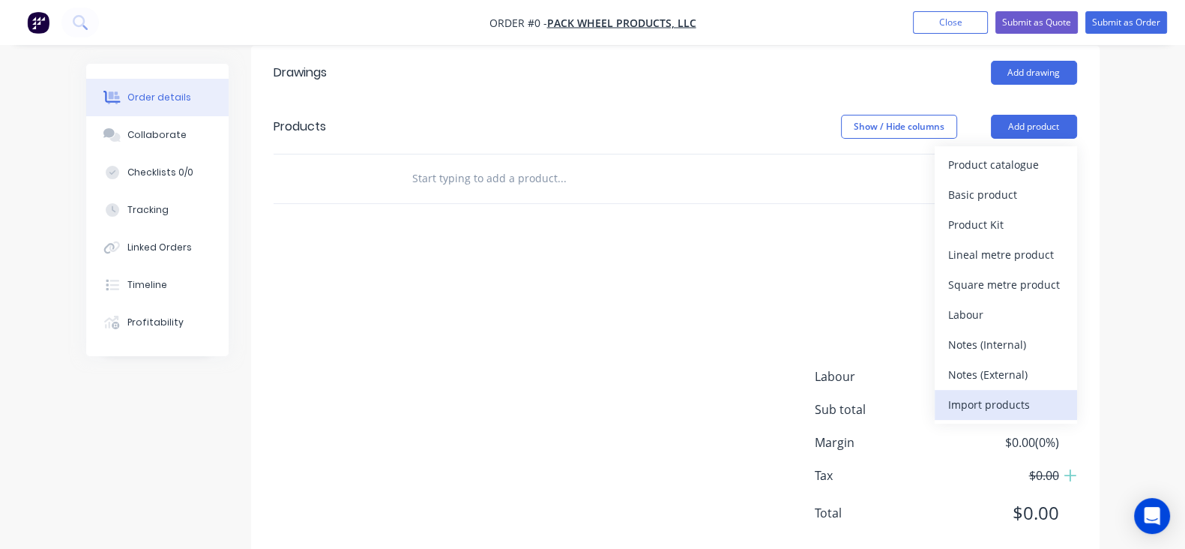
click at [1064, 412] on div "Import products" at bounding box center [1005, 405] width 115 height 22
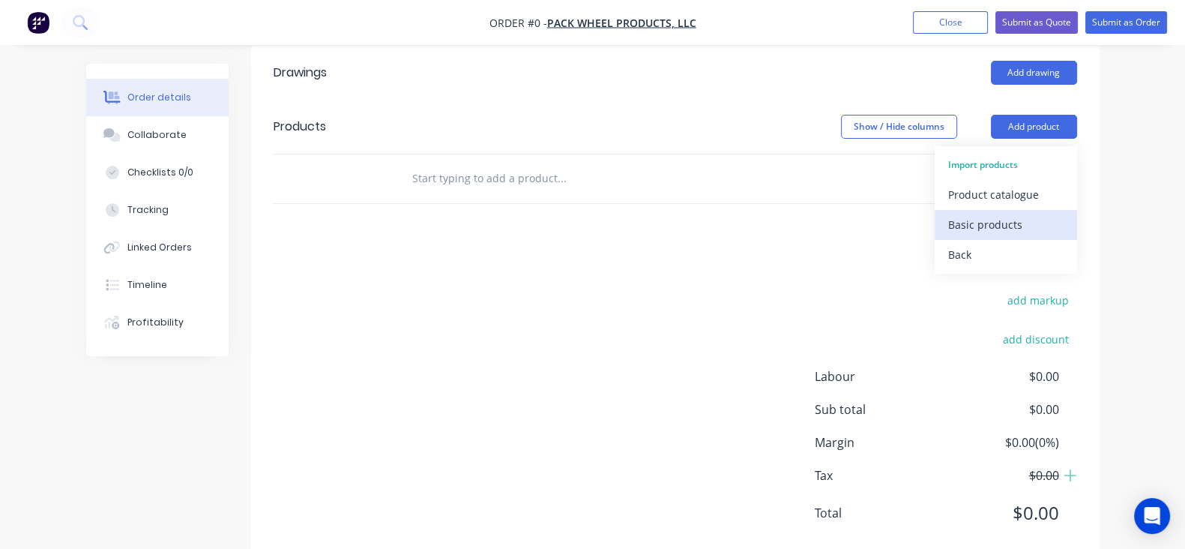
click at [1053, 228] on div "Basic products" at bounding box center [1005, 225] width 115 height 22
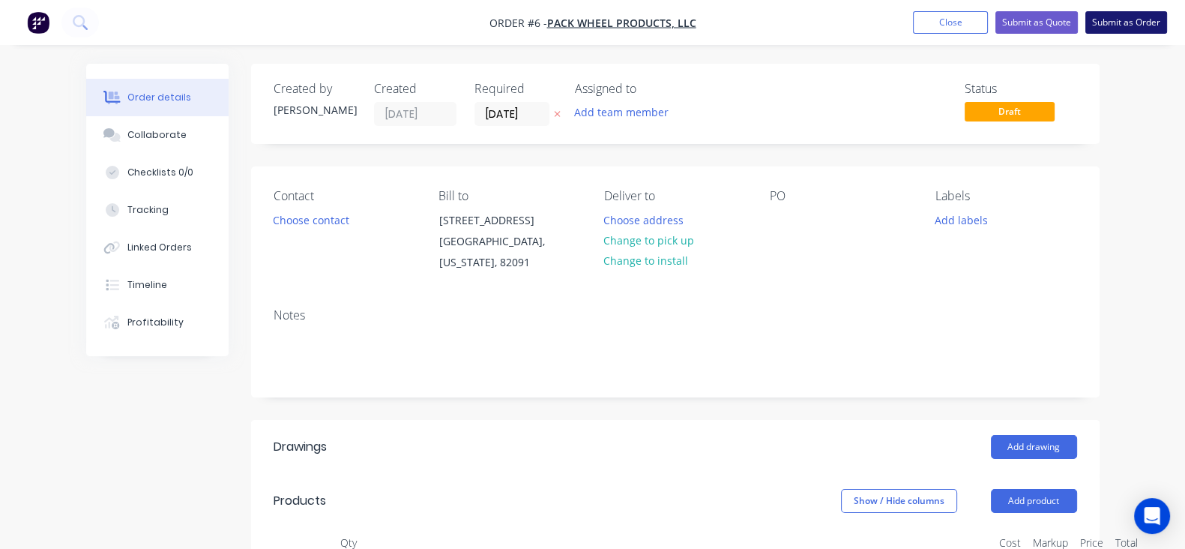
click at [1116, 26] on button "Submit as Order" at bounding box center [1127, 22] width 82 height 22
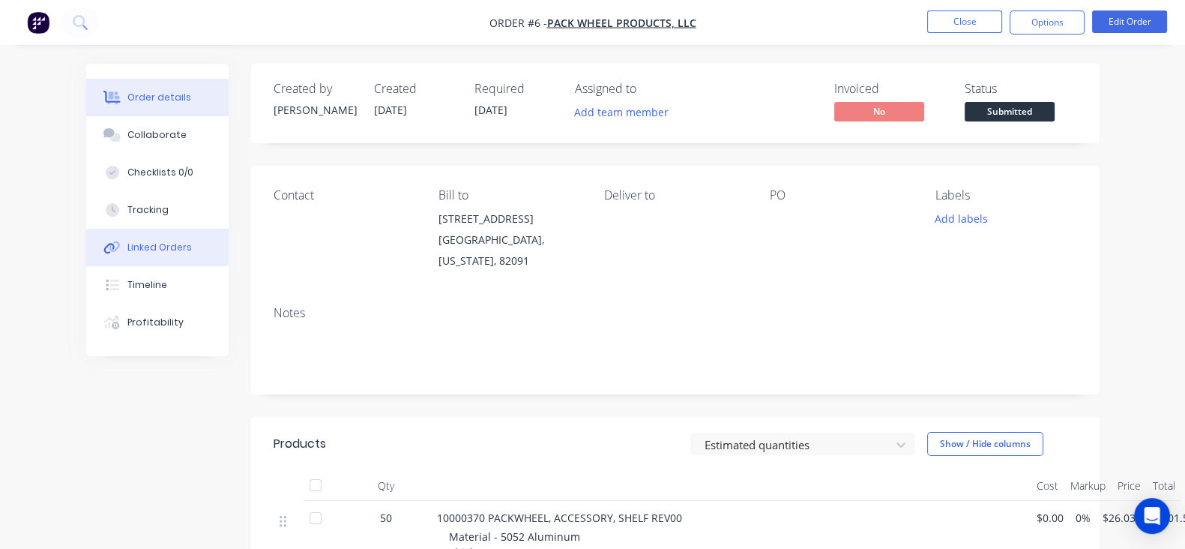
click at [90, 260] on button "Linked Orders" at bounding box center [157, 247] width 142 height 37
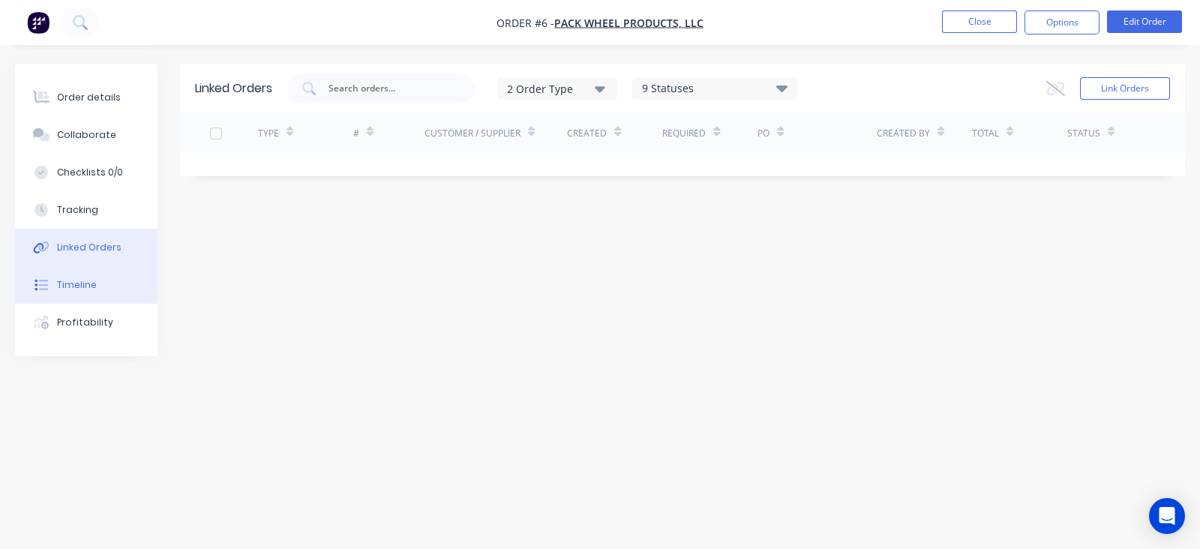
click at [92, 275] on button "Timeline" at bounding box center [86, 284] width 142 height 37
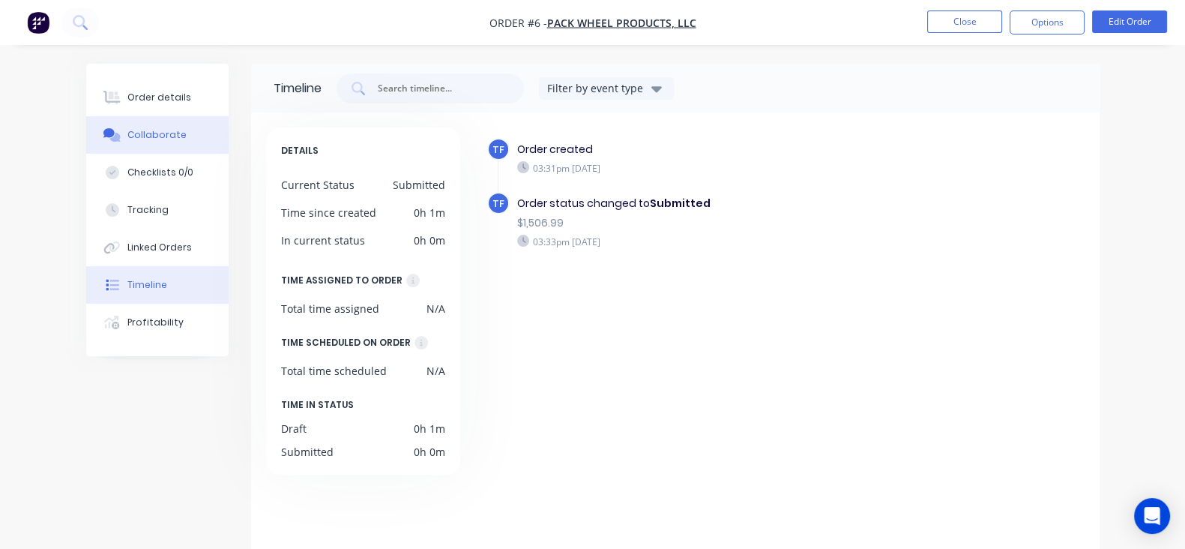
click at [127, 137] on div "Collaborate" at bounding box center [156, 134] width 59 height 13
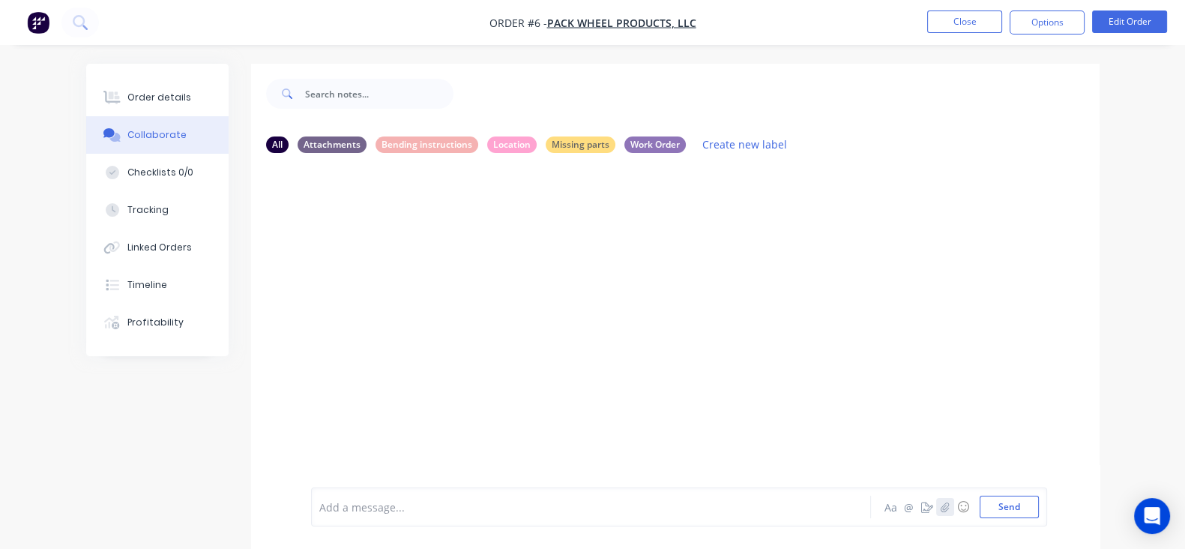
click at [949, 506] on icon "button" at bounding box center [945, 507] width 8 height 10
drag, startPoint x: 1083, startPoint y: 510, endPoint x: 1050, endPoint y: 505, distance: 34.1
click at [1039, 510] on button "Send" at bounding box center [1009, 507] width 59 height 22
click at [390, 260] on icon "button" at bounding box center [392, 261] width 4 height 17
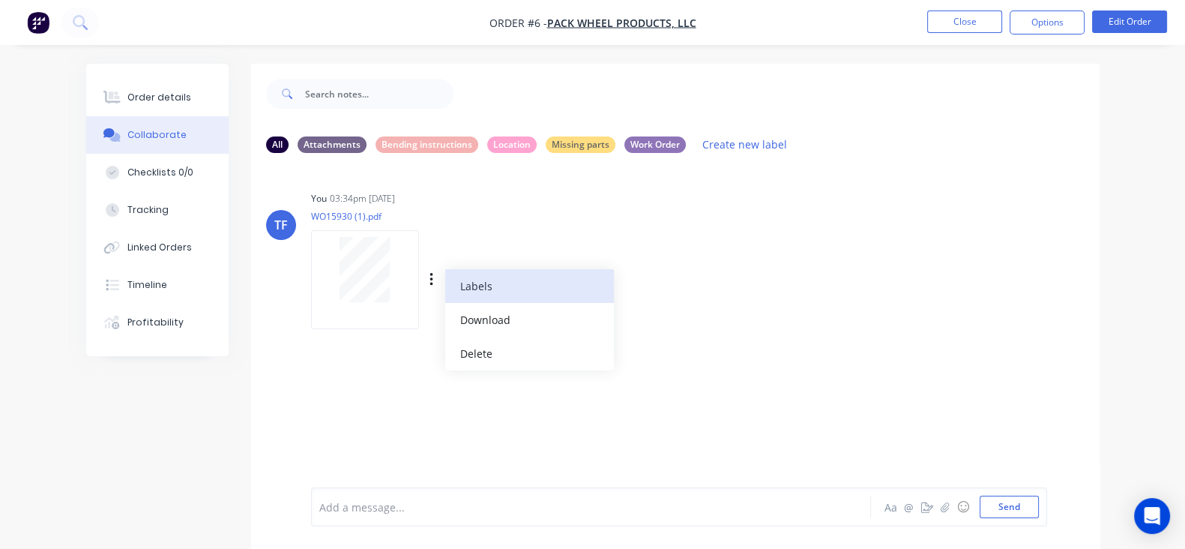
click at [445, 285] on button "Labels" at bounding box center [529, 286] width 169 height 34
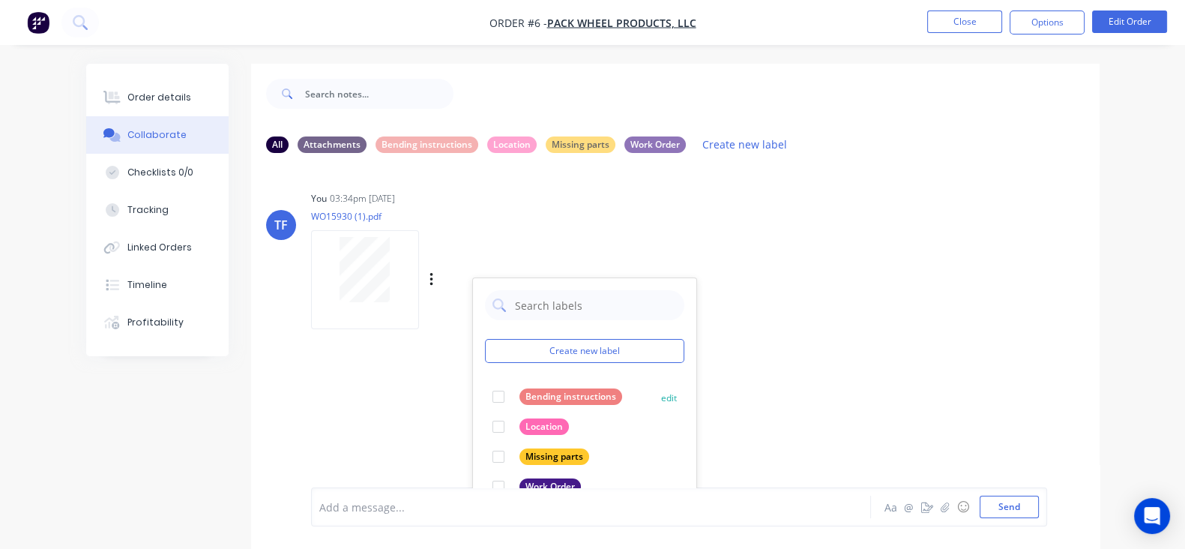
click at [484, 394] on div at bounding box center [499, 397] width 30 height 30
drag, startPoint x: 433, startPoint y: 395, endPoint x: 437, endPoint y: 410, distance: 15.5
click at [484, 396] on div at bounding box center [499, 397] width 30 height 30
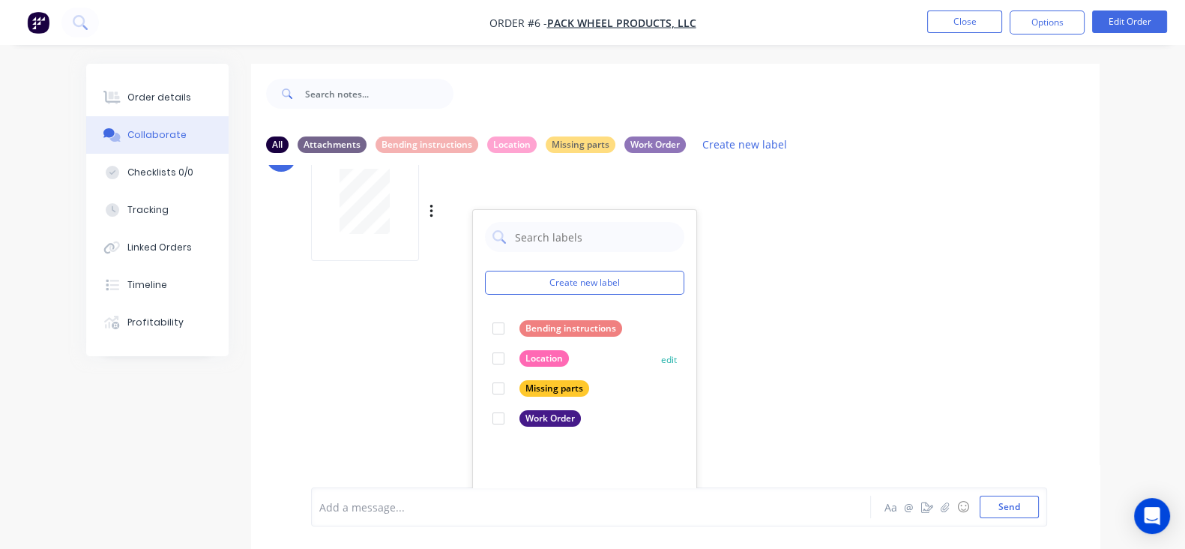
scroll to position [93, 0]
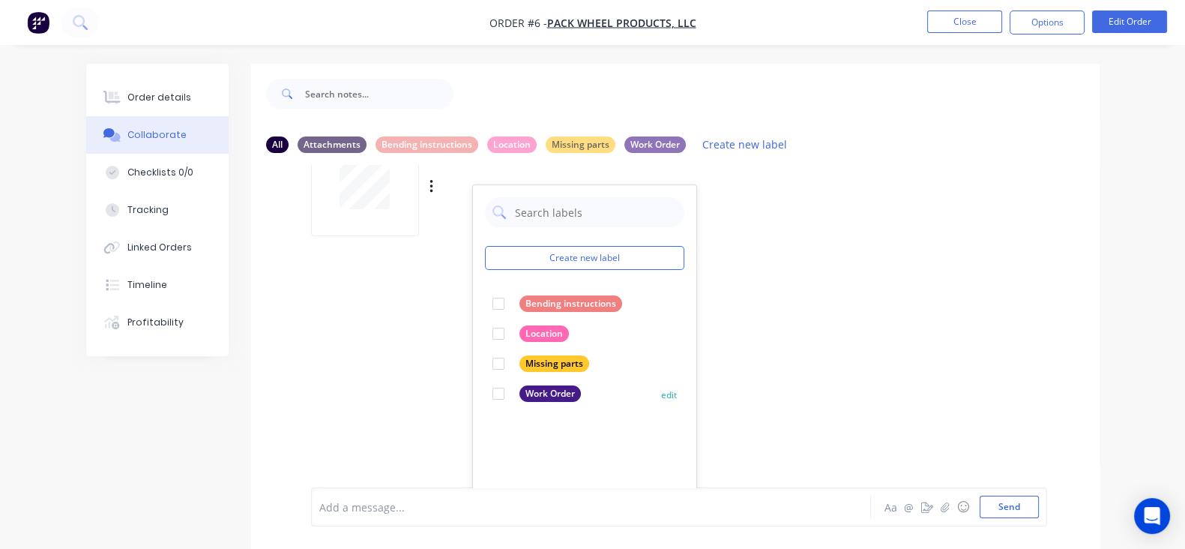
click at [484, 394] on div at bounding box center [499, 394] width 30 height 30
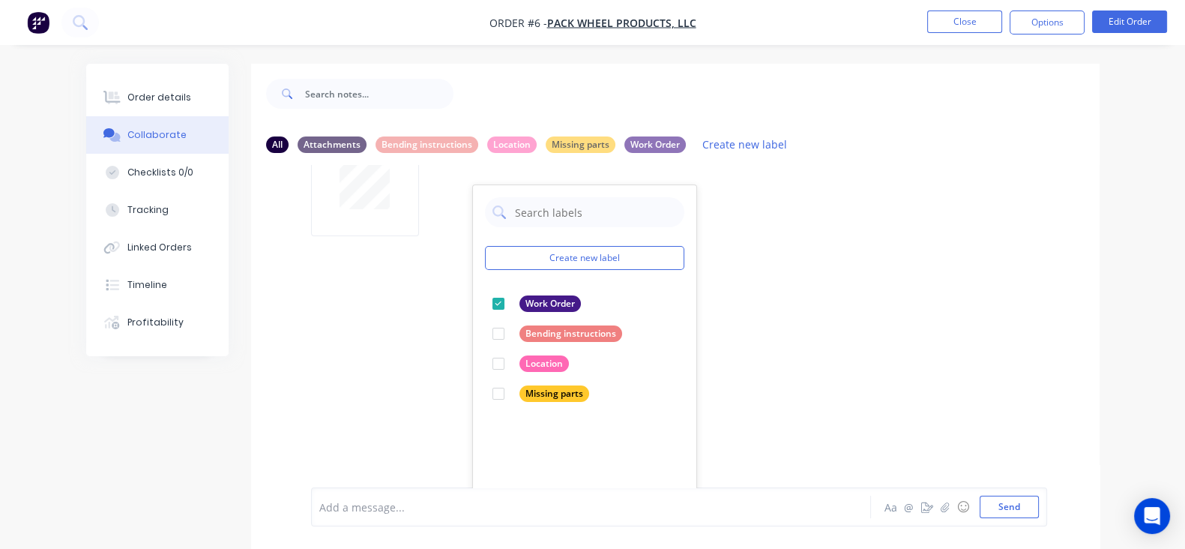
click at [668, 337] on div "TF You 03:34pm [DATE] WO15930 (1).pdf Labels Download Delete Create new label W…" at bounding box center [675, 326] width 849 height 322
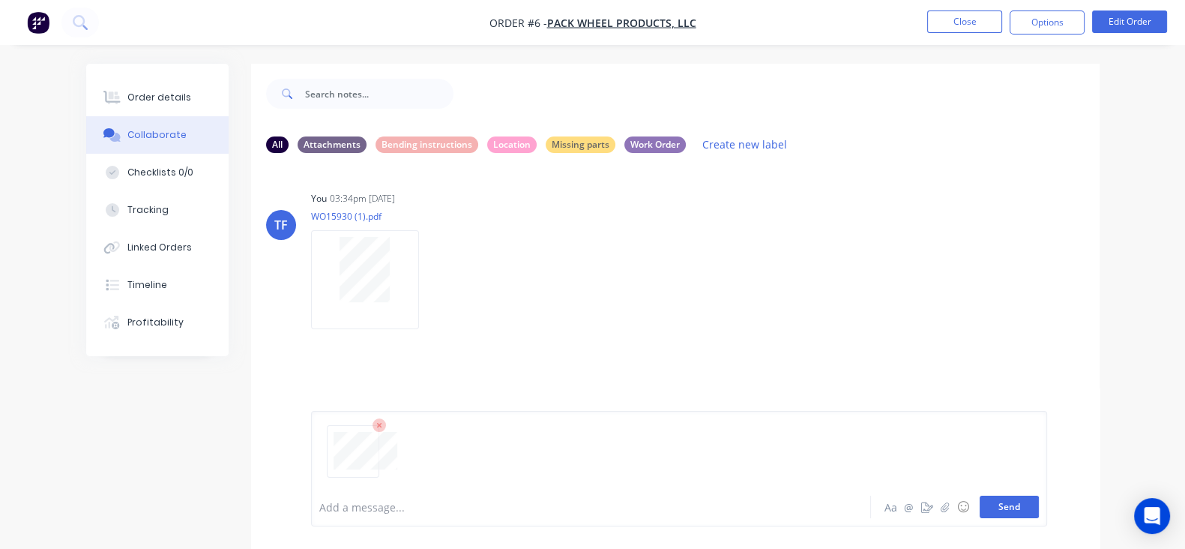
click at [1039, 508] on button "Send" at bounding box center [1009, 507] width 59 height 22
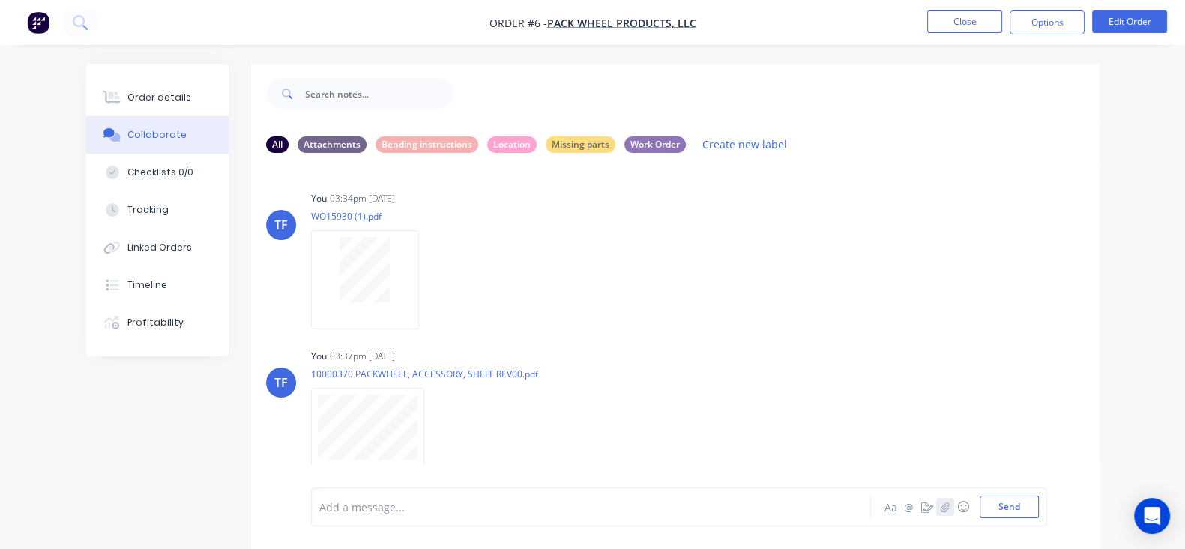
click at [949, 505] on icon "button" at bounding box center [944, 507] width 9 height 10
drag, startPoint x: 1061, startPoint y: 510, endPoint x: 1025, endPoint y: 504, distance: 36.5
click at [1039, 510] on button "Send" at bounding box center [1009, 507] width 59 height 22
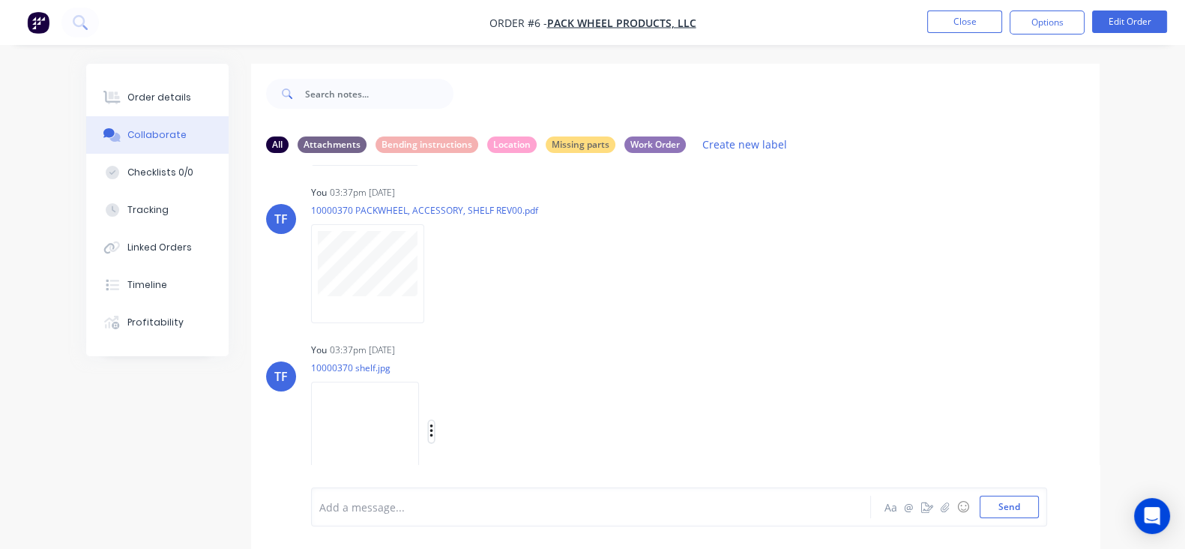
click at [429, 441] on button "button" at bounding box center [432, 432] width 6 height 22
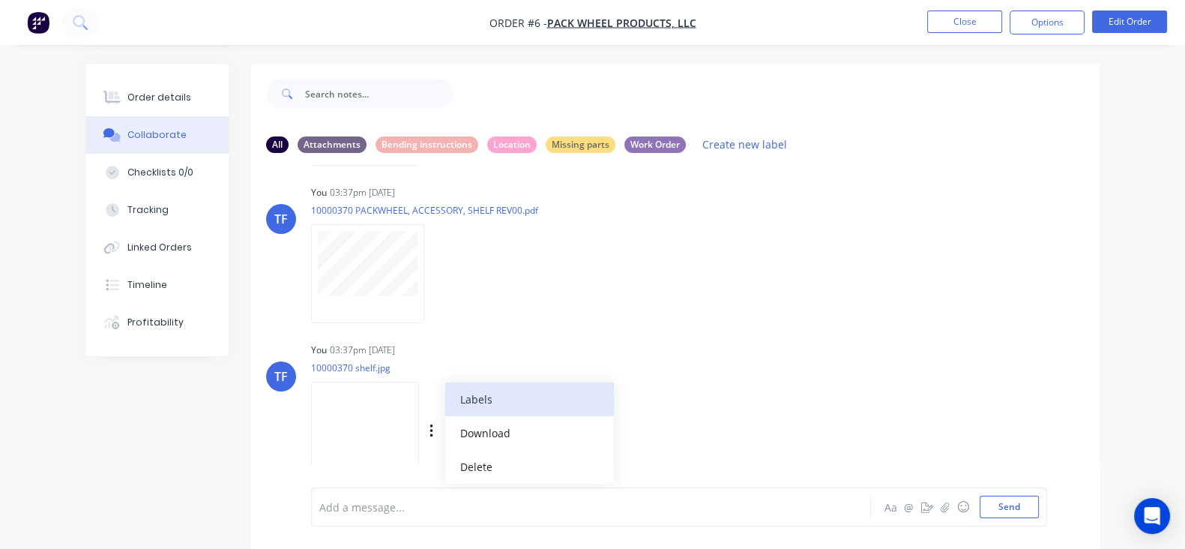
click at [445, 407] on button "Labels" at bounding box center [529, 399] width 169 height 34
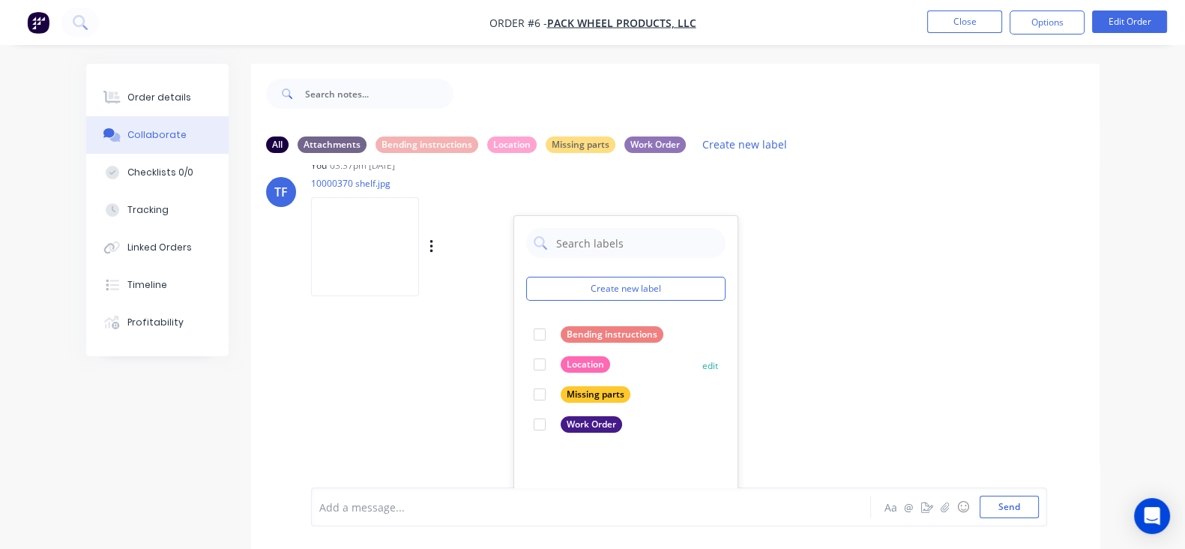
scroll to position [351, 0]
click at [525, 337] on div at bounding box center [540, 331] width 30 height 30
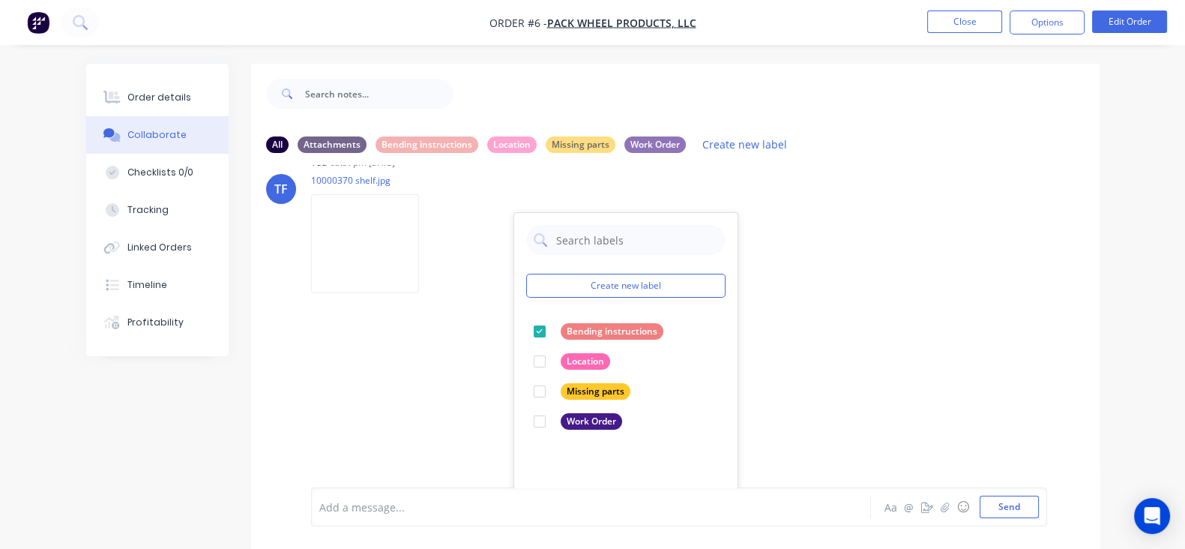
click at [767, 300] on div "TF You 03:34pm [DATE] WO15930 (1).pdf Labels Download Delete TF You 03:37pm [DA…" at bounding box center [675, 326] width 849 height 322
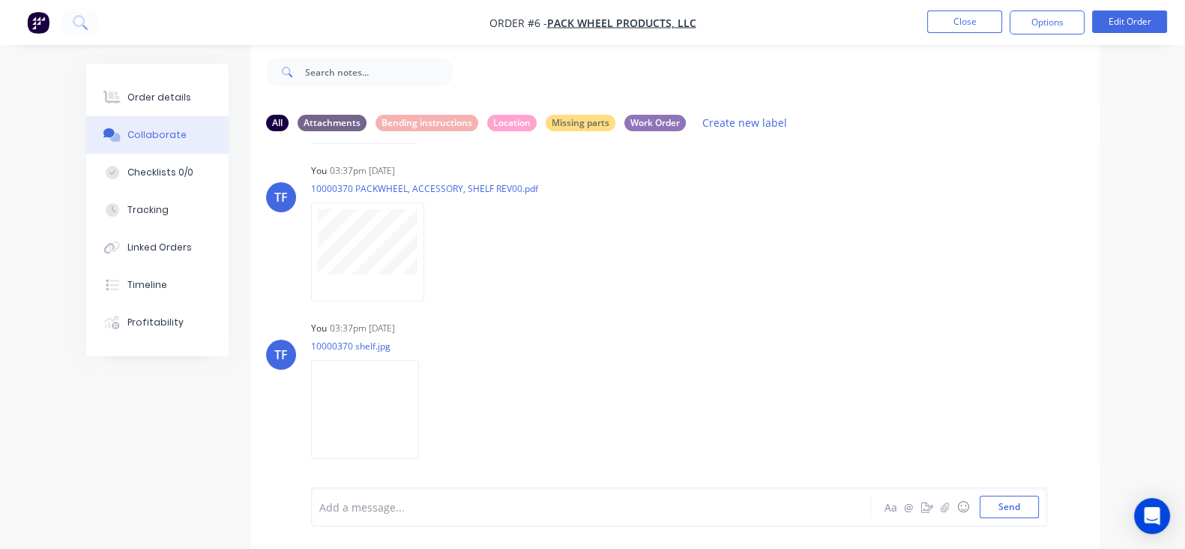
scroll to position [0, 0]
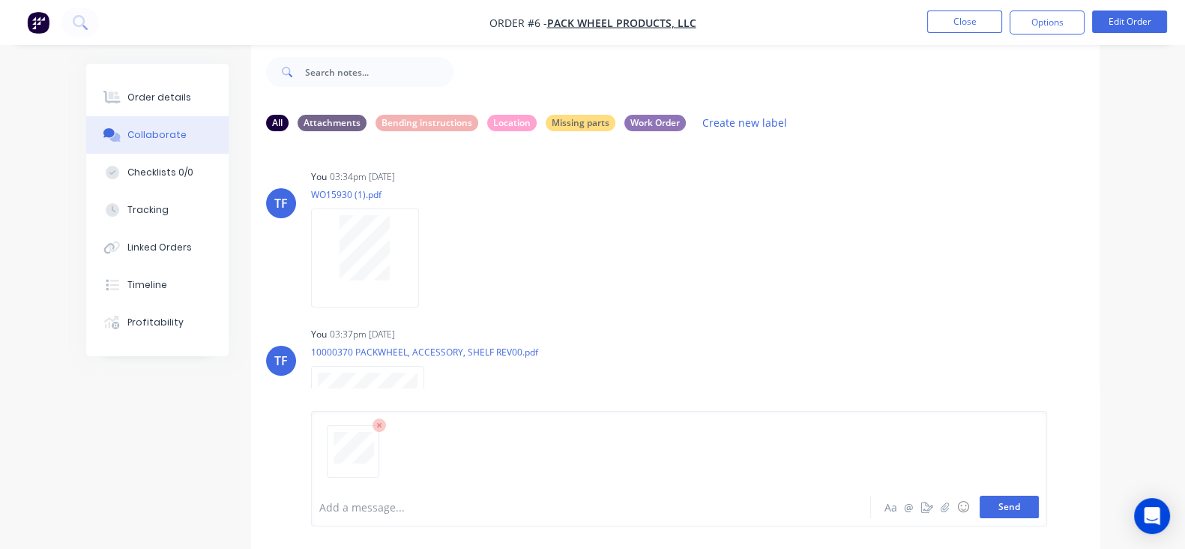
click at [1039, 506] on button "Send" at bounding box center [1009, 507] width 59 height 22
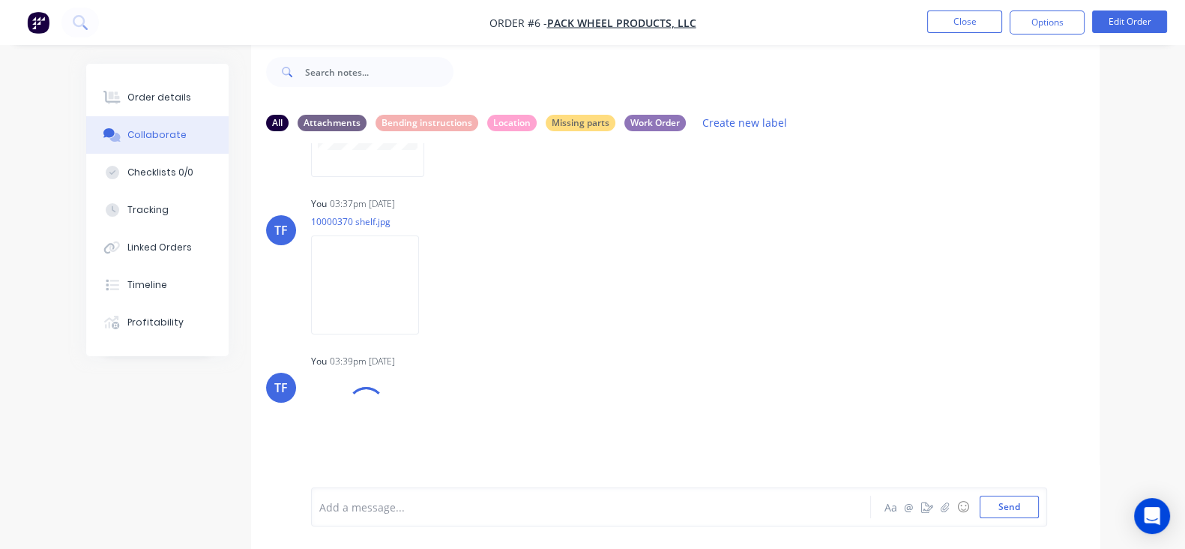
scroll to position [296, 0]
click at [430, 430] on icon "button" at bounding box center [432, 434] width 4 height 17
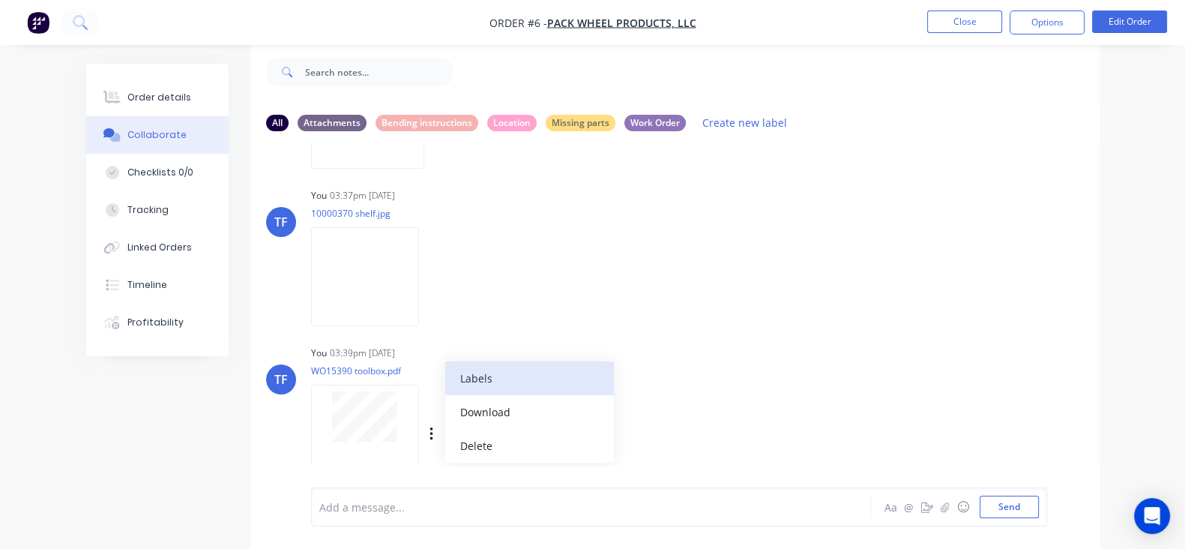
click at [445, 378] on button "Labels" at bounding box center [529, 378] width 169 height 34
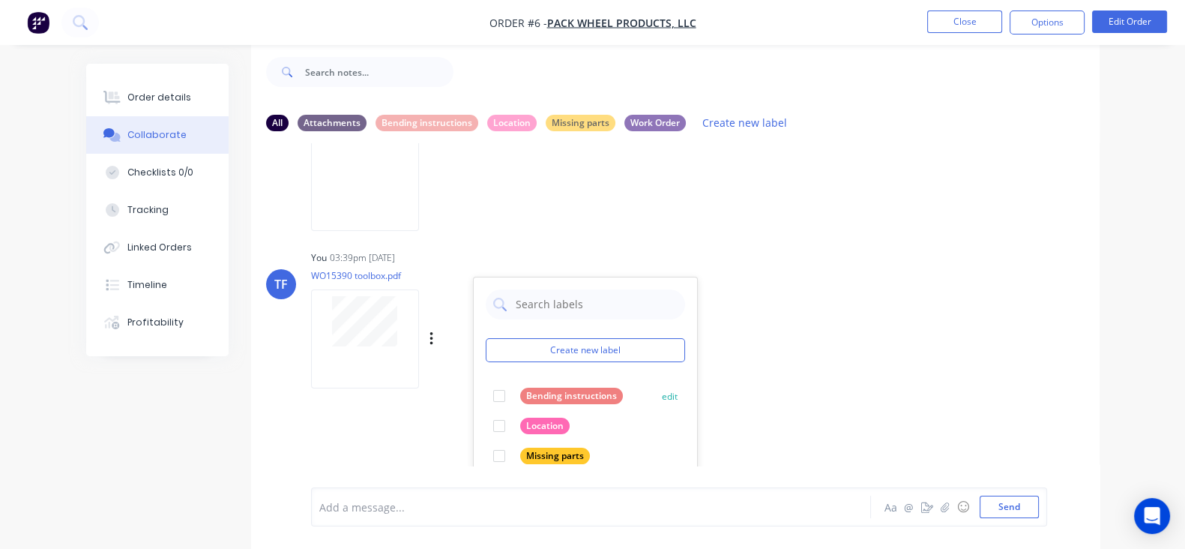
scroll to position [484, 0]
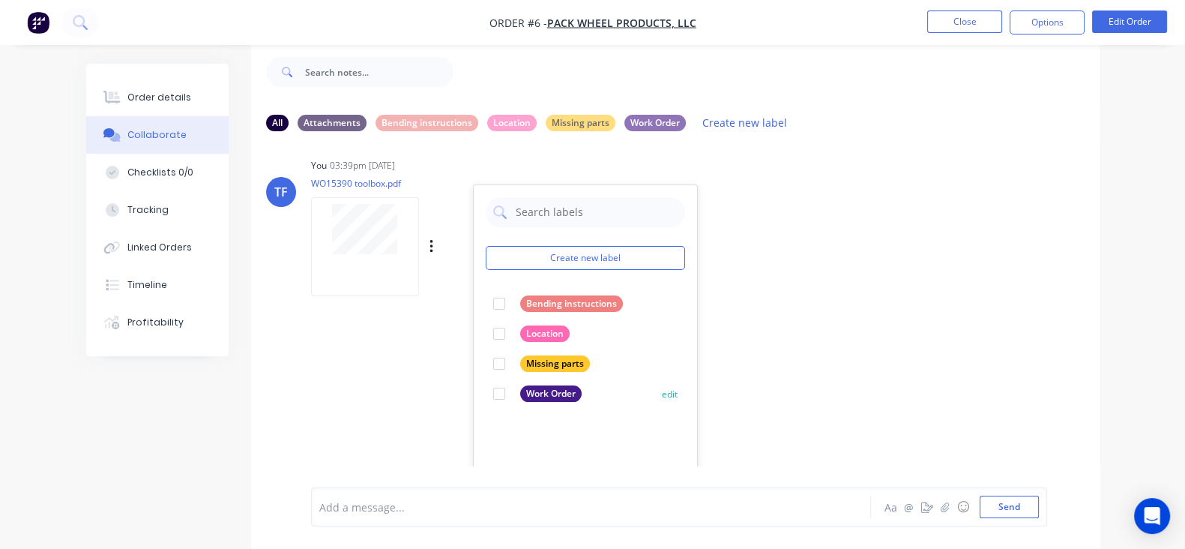
click at [484, 390] on div at bounding box center [499, 394] width 30 height 30
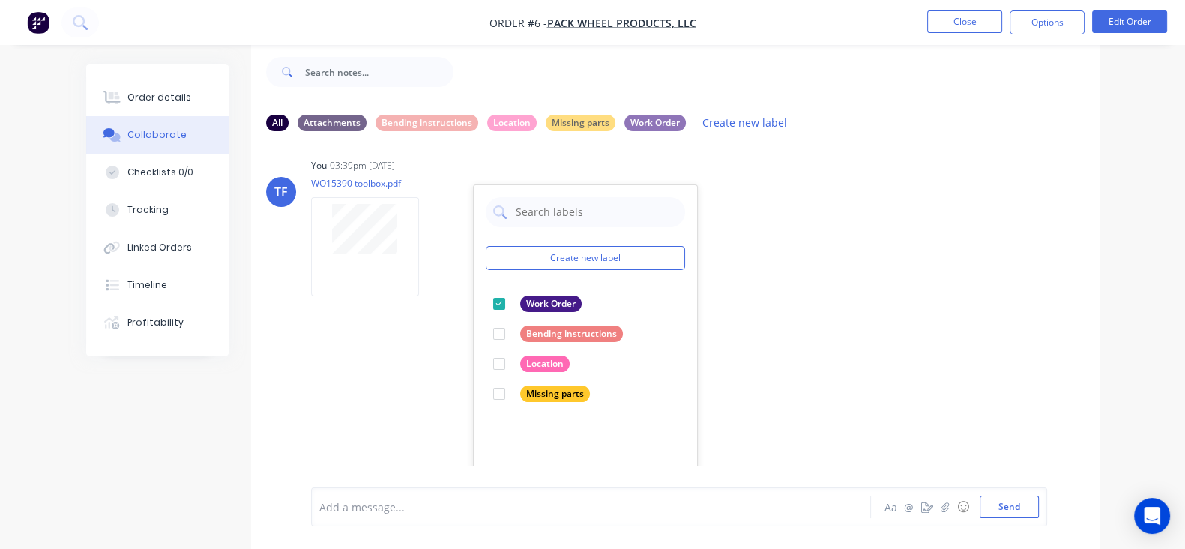
click at [716, 337] on div "TF You 03:34pm [DATE] WO15930 (1).pdf Labels Download Delete TF You 03:37pm [DA…" at bounding box center [675, 304] width 849 height 322
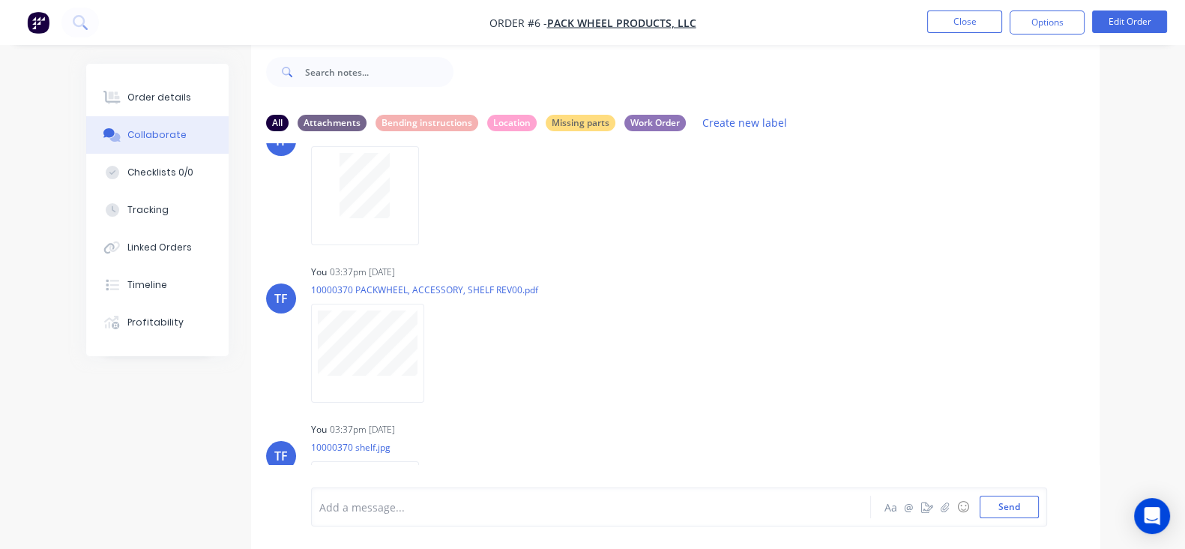
scroll to position [0, 0]
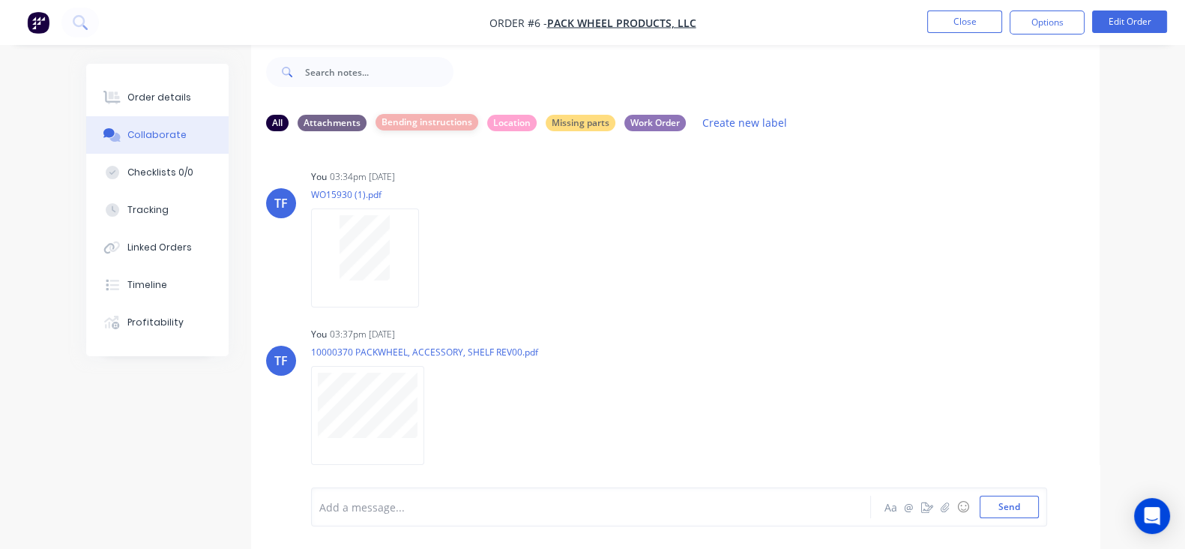
click at [376, 121] on div "Bending instructions" at bounding box center [427, 122] width 103 height 16
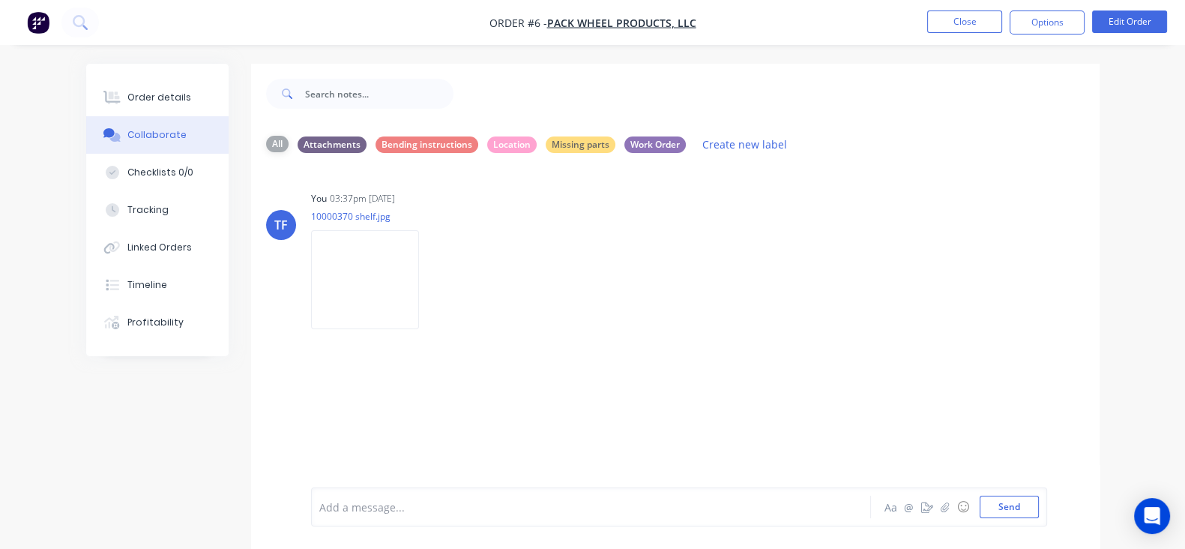
click at [266, 142] on div "All" at bounding box center [277, 144] width 22 height 16
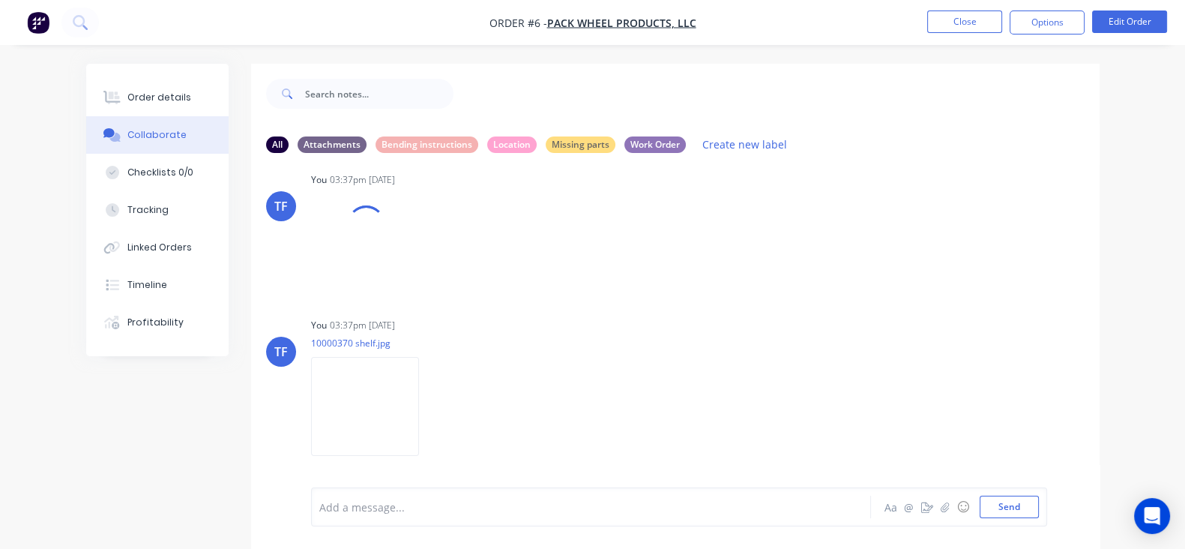
scroll to position [97, 0]
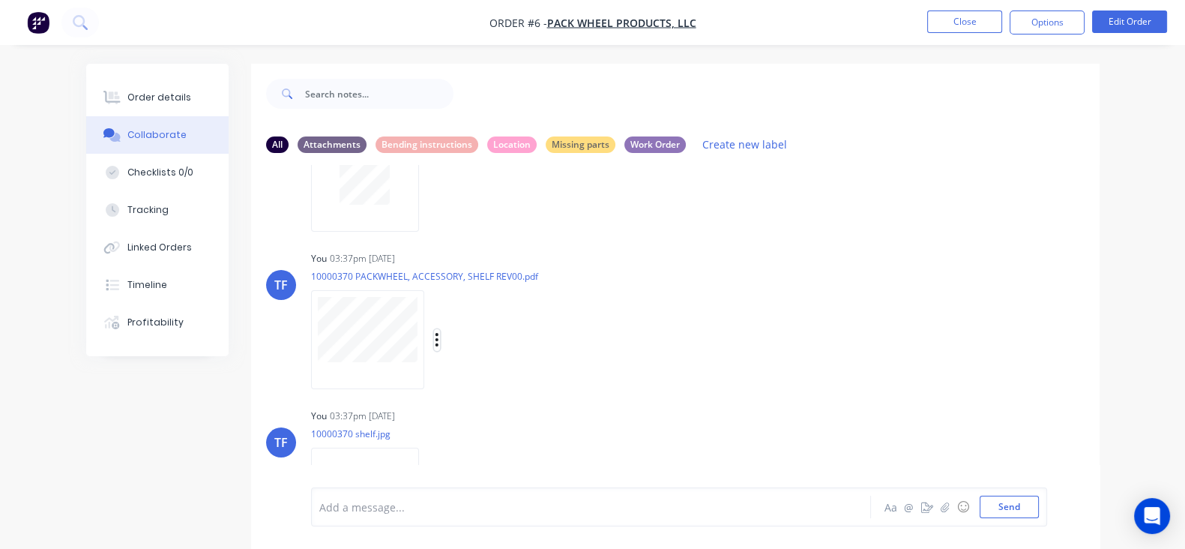
click at [435, 337] on icon "button" at bounding box center [437, 339] width 4 height 17
click at [451, 343] on button "Labels" at bounding box center [535, 346] width 169 height 34
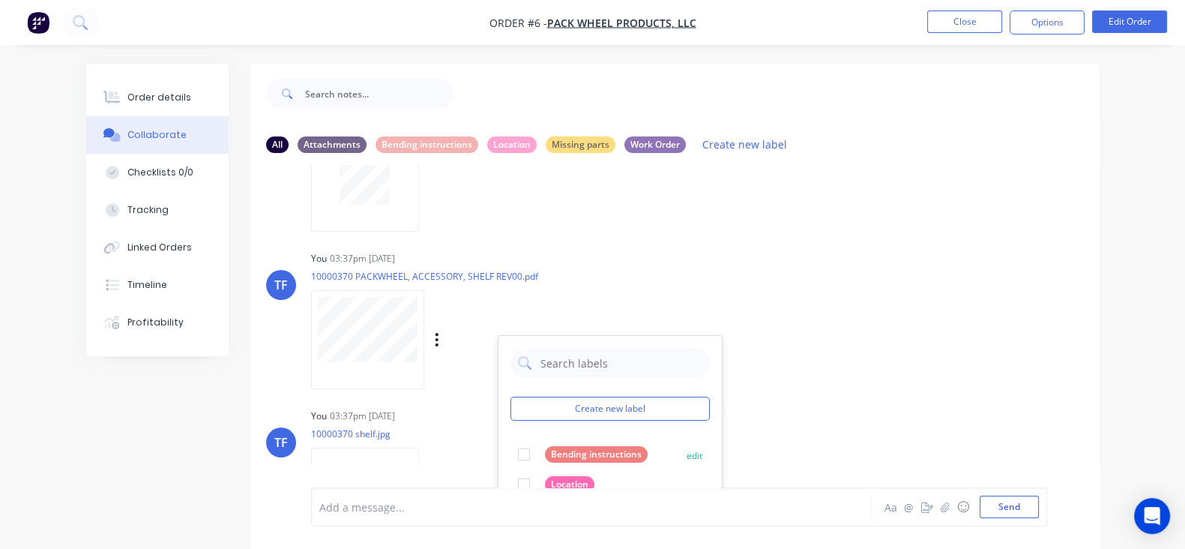
drag, startPoint x: 457, startPoint y: 448, endPoint x: 492, endPoint y: 440, distance: 36.0
click at [509, 448] on div at bounding box center [524, 454] width 30 height 30
click at [779, 362] on div "TF You 03:37pm [DATE] 10000370 PACKWHEEL, ACCESSORY, SHELF REV00.pdf Labels Dow…" at bounding box center [675, 314] width 849 height 135
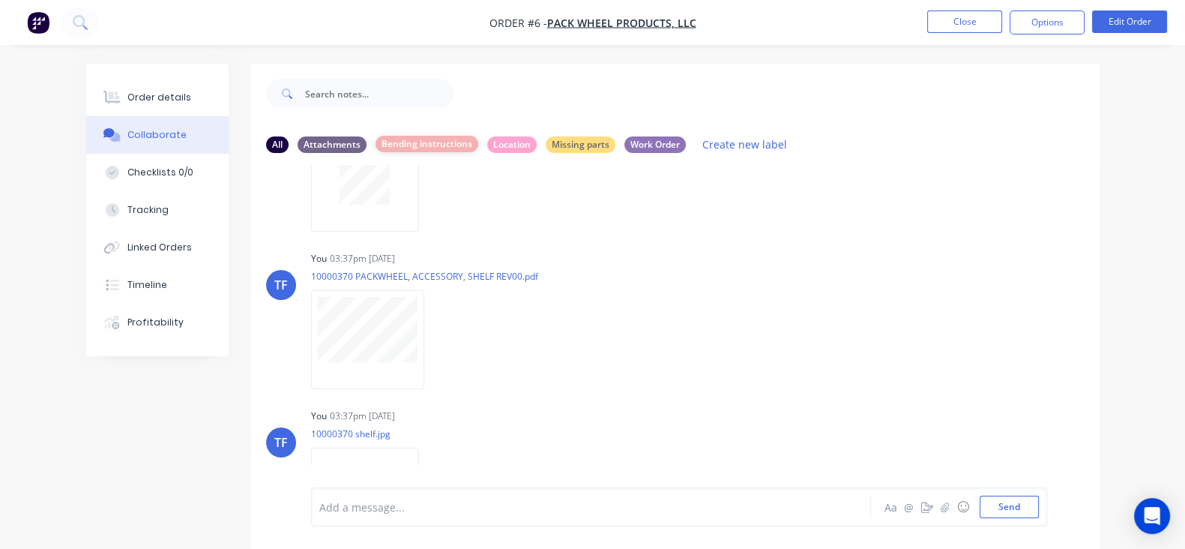
click at [376, 144] on div "Bending instructions" at bounding box center [427, 144] width 103 height 16
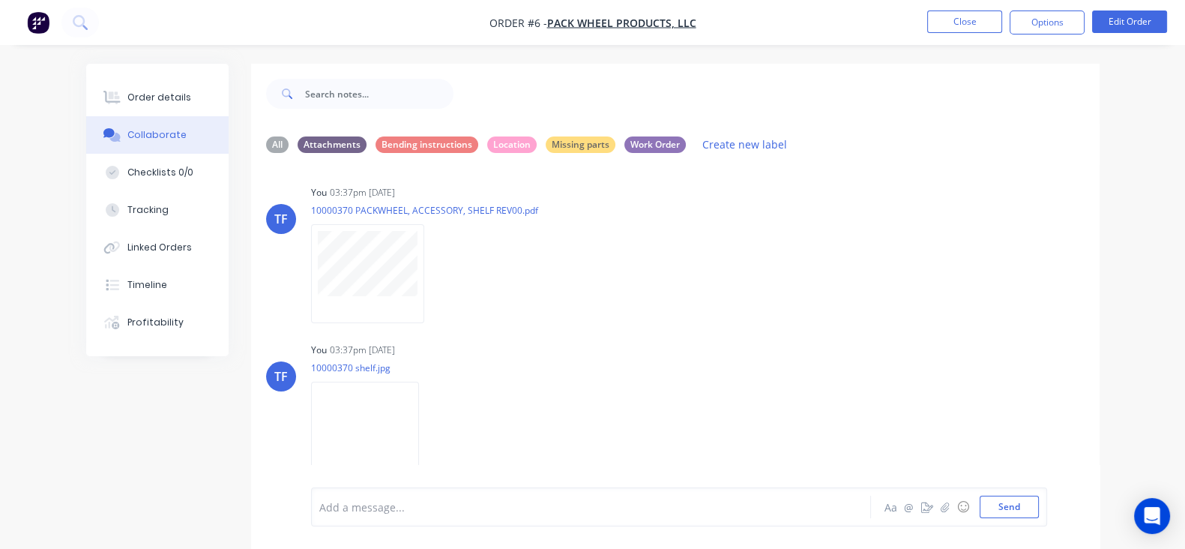
scroll to position [0, 0]
click at [298, 150] on div "Attachments" at bounding box center [332, 144] width 69 height 16
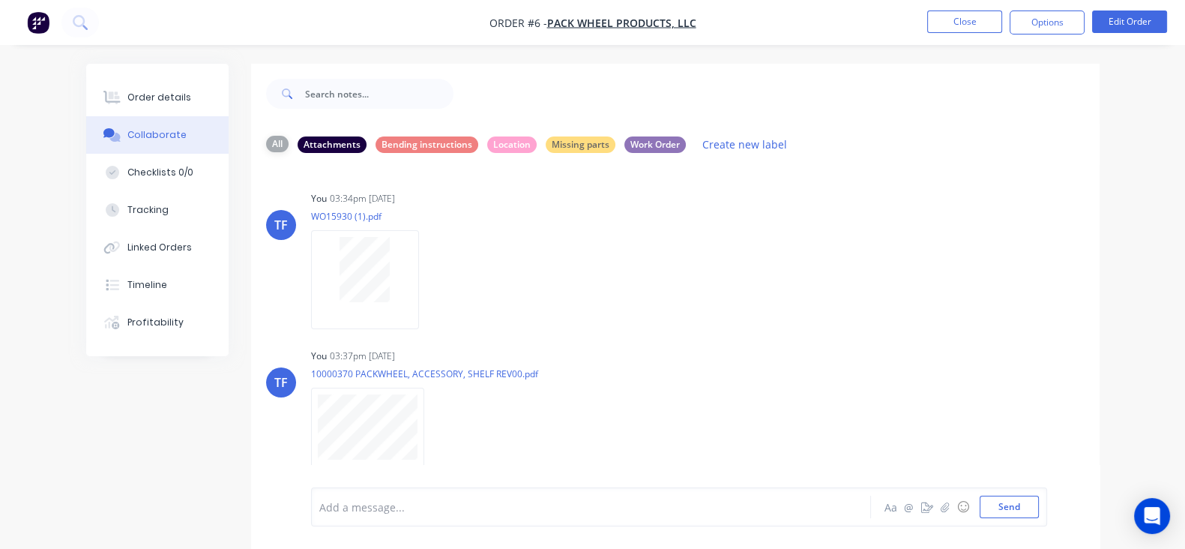
click at [266, 142] on div "All" at bounding box center [277, 144] width 22 height 16
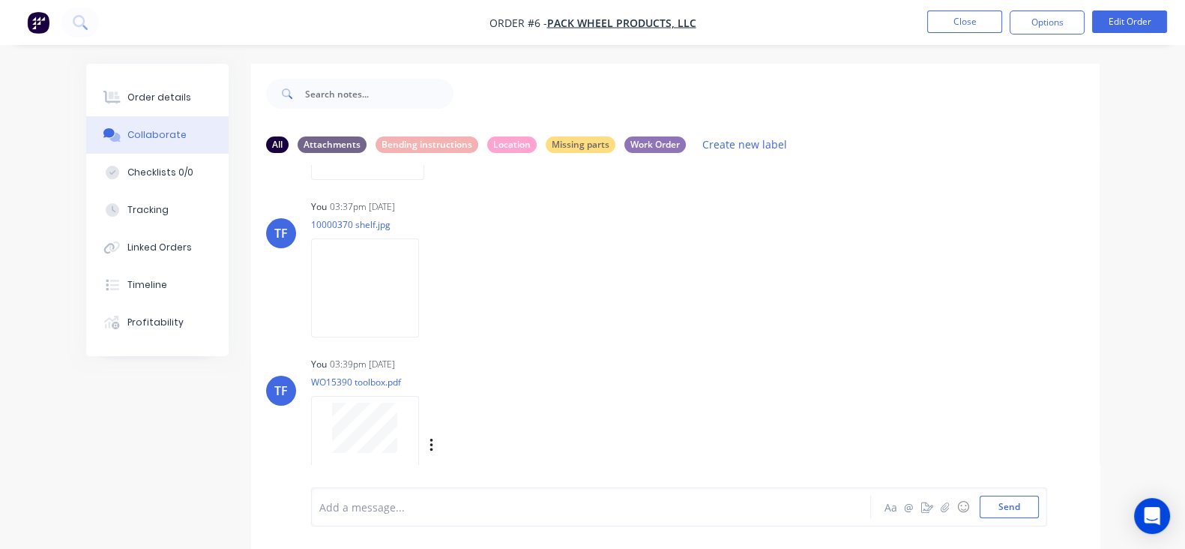
scroll to position [320, 0]
